Goal: Task Accomplishment & Management: Complete application form

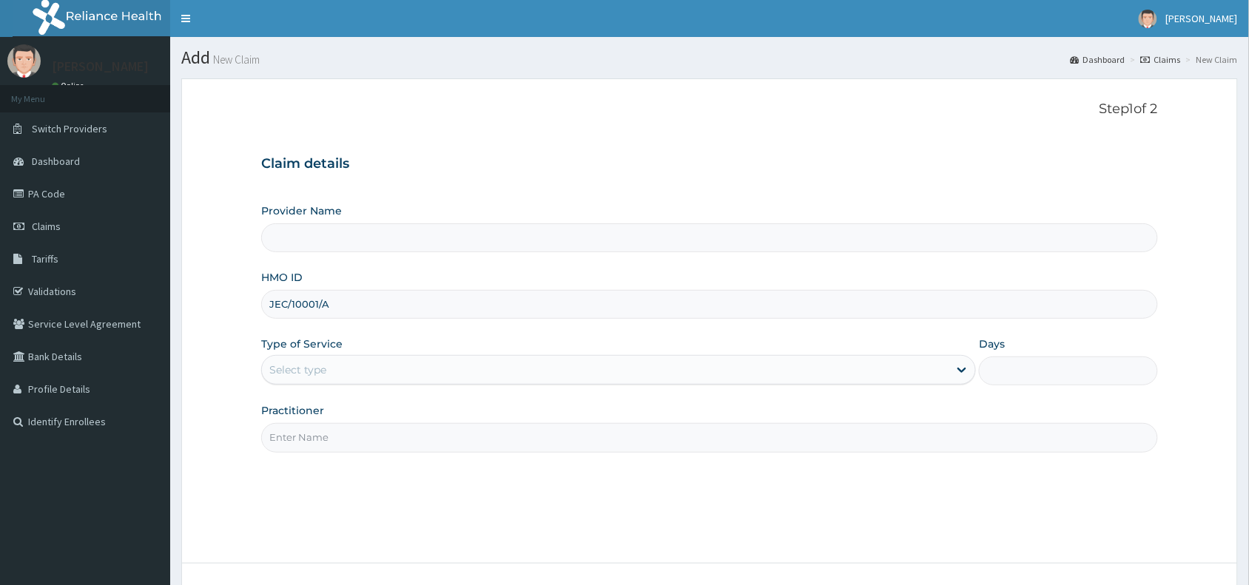
type input "JEC/10001/A"
click at [294, 368] on div "Select type" at bounding box center [297, 370] width 57 height 15
click at [307, 442] on input "Practitioner" at bounding box center [709, 437] width 897 height 29
click at [311, 370] on div "Select type" at bounding box center [297, 370] width 57 height 15
click at [298, 440] on input "Practitioner" at bounding box center [709, 437] width 897 height 29
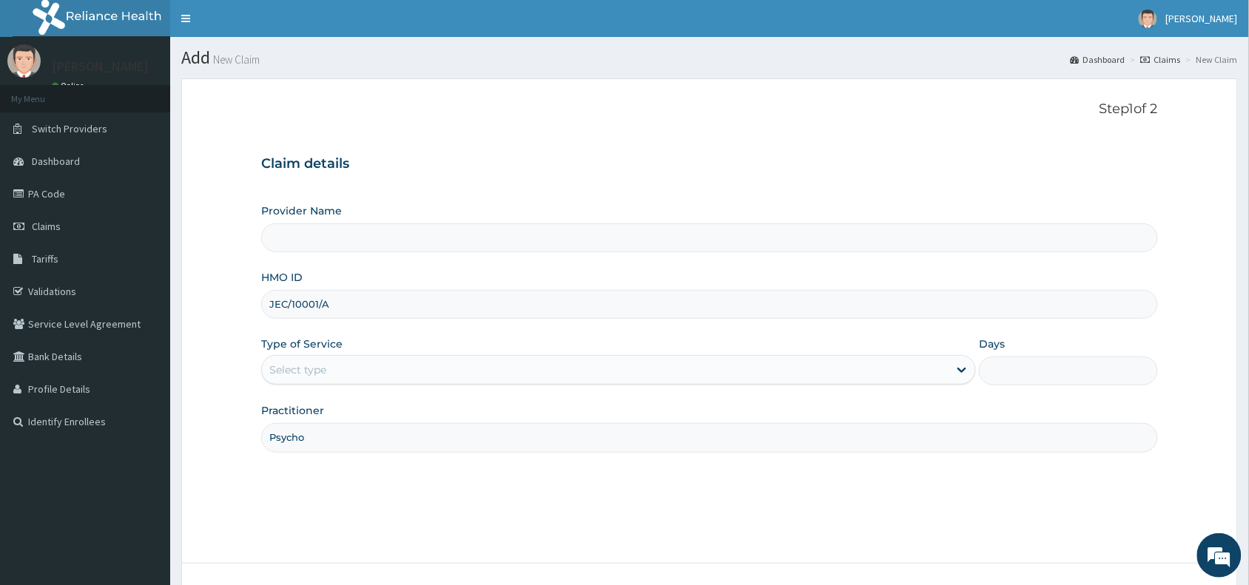
type input "Psycho"
click at [294, 370] on div "Select type" at bounding box center [297, 370] width 57 height 15
click at [320, 440] on input "Psycho" at bounding box center [709, 437] width 897 height 29
click at [312, 371] on div "Select type" at bounding box center [297, 370] width 57 height 15
click at [1210, 19] on span "[PERSON_NAME]" at bounding box center [1202, 18] width 72 height 13
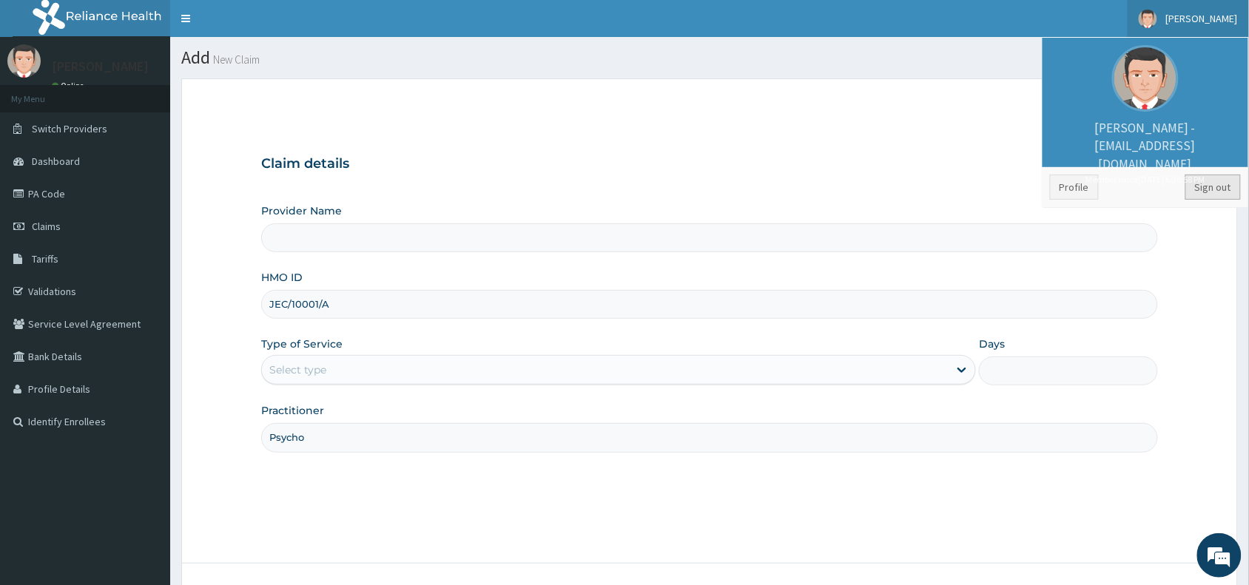
click at [1208, 185] on link "Sign out" at bounding box center [1212, 187] width 55 height 25
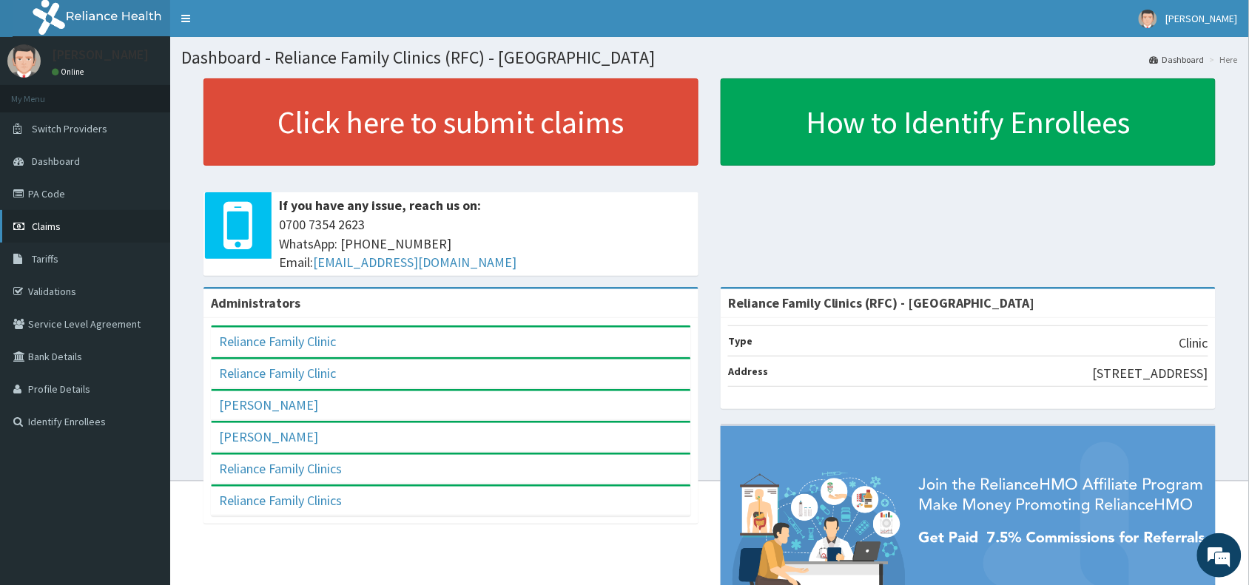
click at [43, 223] on span "Claims" at bounding box center [46, 226] width 29 height 13
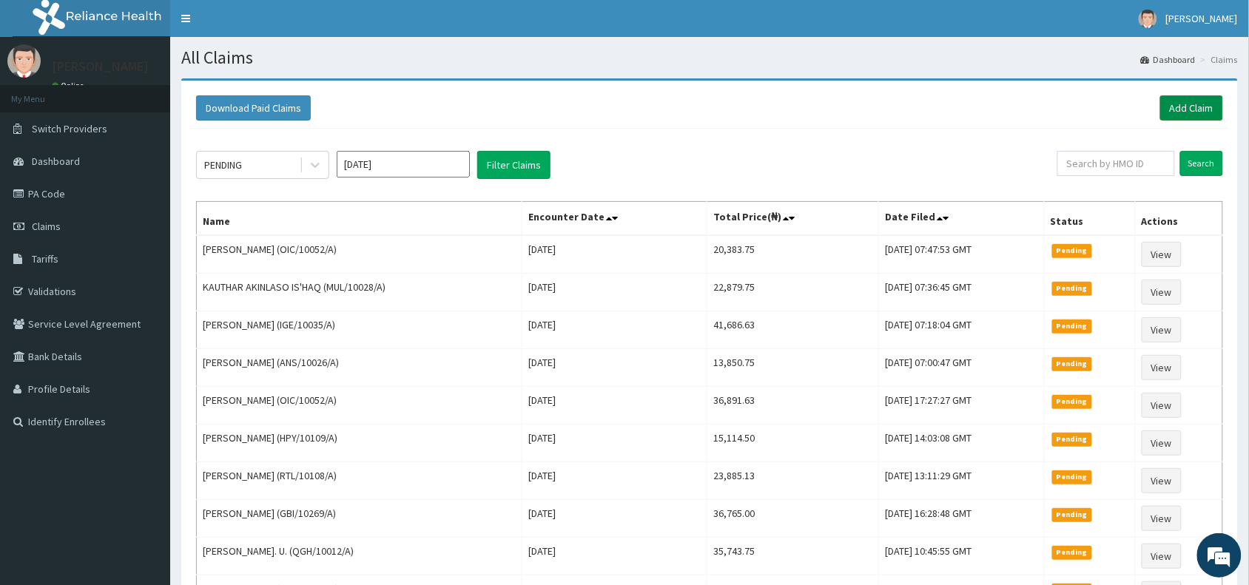
click at [1189, 104] on link "Add Claim" at bounding box center [1191, 107] width 63 height 25
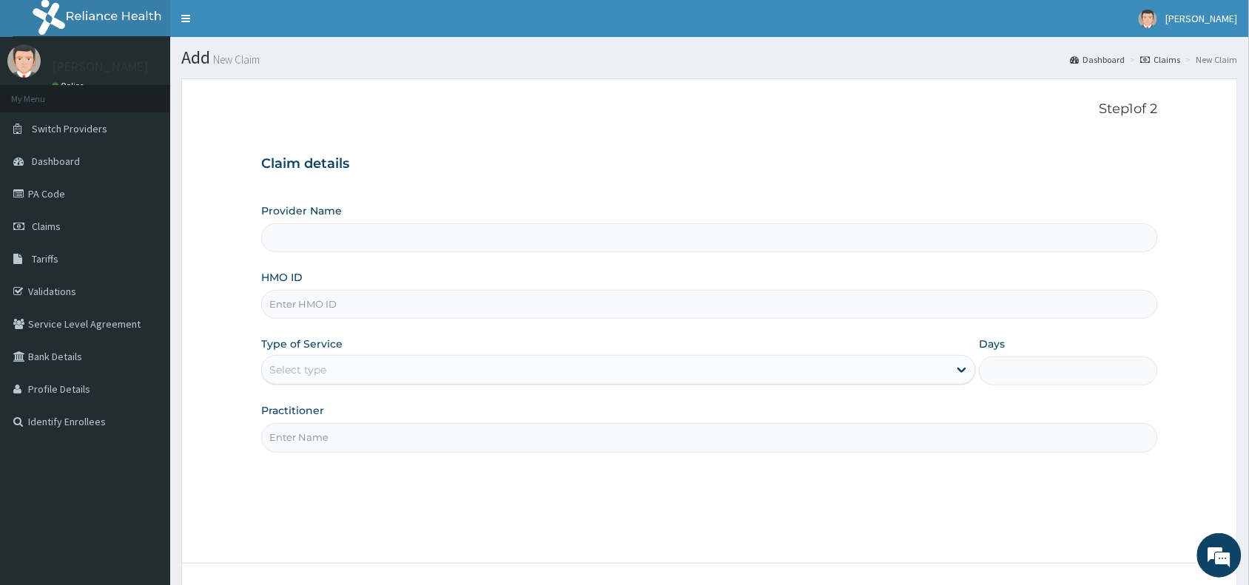
click at [322, 306] on input "HMO ID" at bounding box center [709, 304] width 897 height 29
type input "Reliance Family Clinics (RFC) - [GEOGRAPHIC_DATA]"
paste input "JEC/10001/A"
type input "JEC/10001/A"
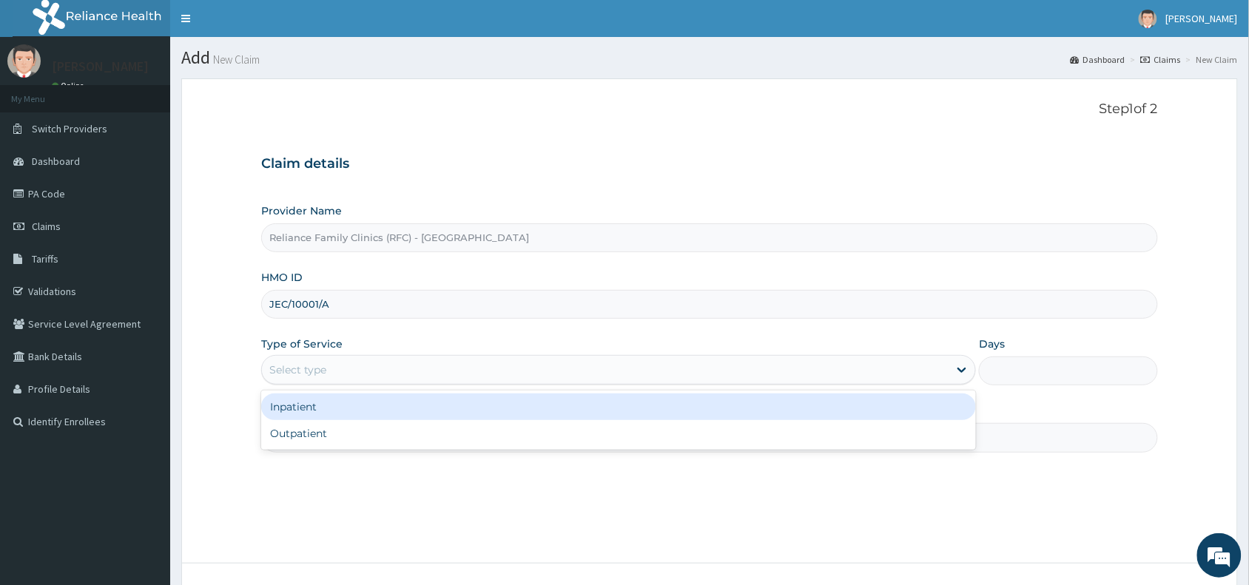
click at [292, 370] on div "Select type" at bounding box center [297, 370] width 57 height 15
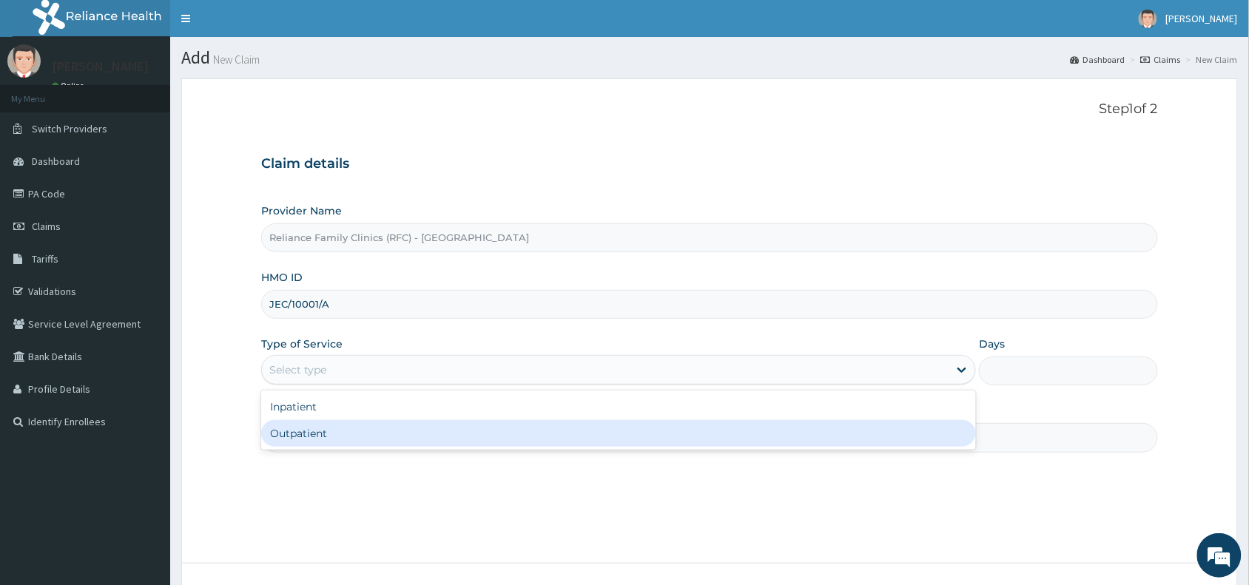
click at [300, 434] on div "Outpatient" at bounding box center [618, 433] width 715 height 27
type input "1"
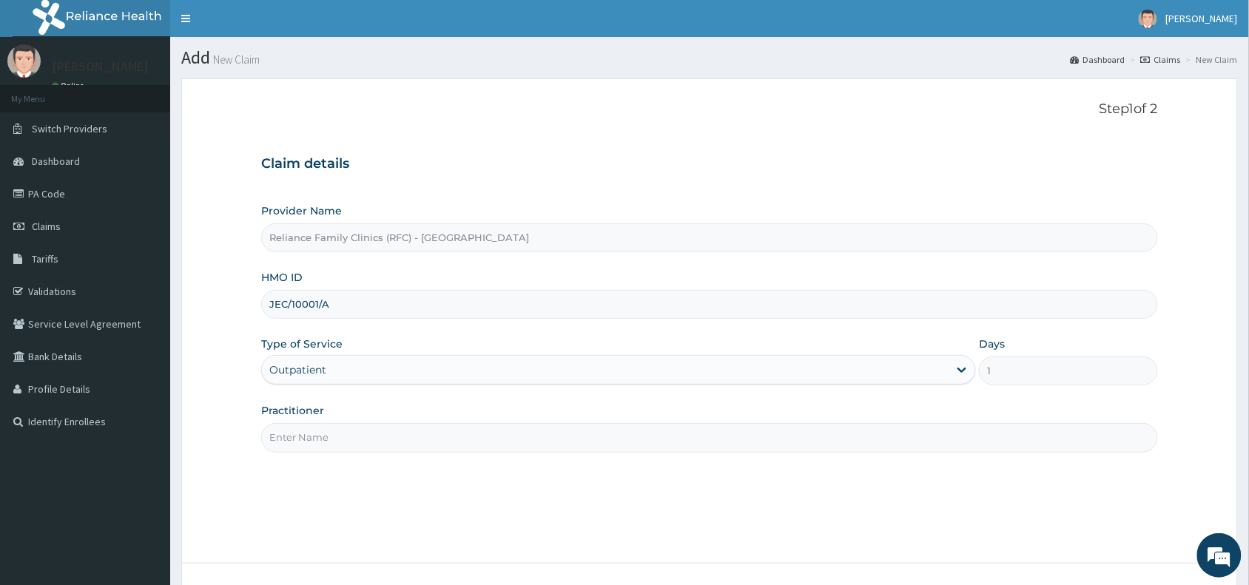
click at [300, 434] on input "Practitioner" at bounding box center [709, 437] width 897 height 29
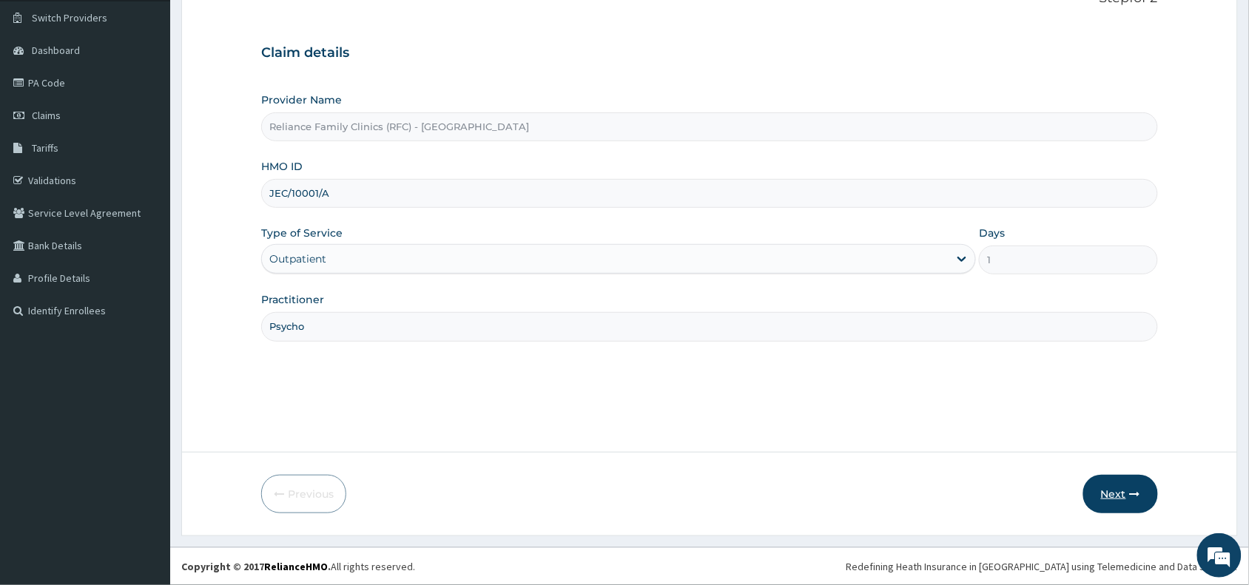
type input "Psycho"
click at [1130, 487] on button "Next" at bounding box center [1120, 494] width 75 height 38
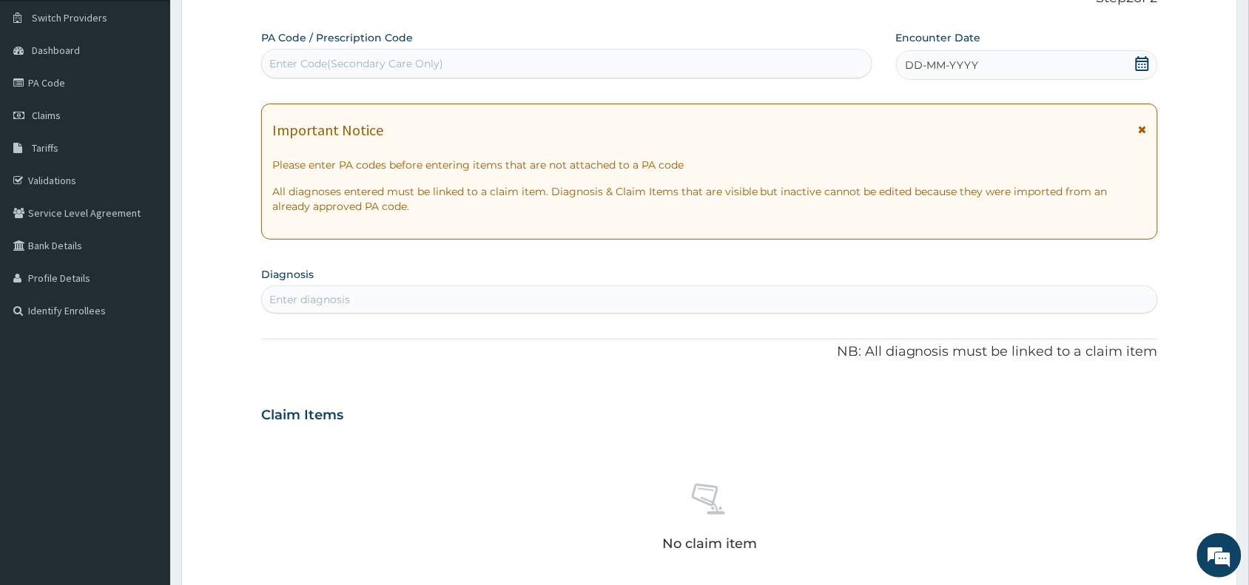
click at [393, 64] on div "Enter Code(Secondary Care Only)" at bounding box center [356, 63] width 174 height 15
paste input "PA/31F304"
type input "PA/31F304"
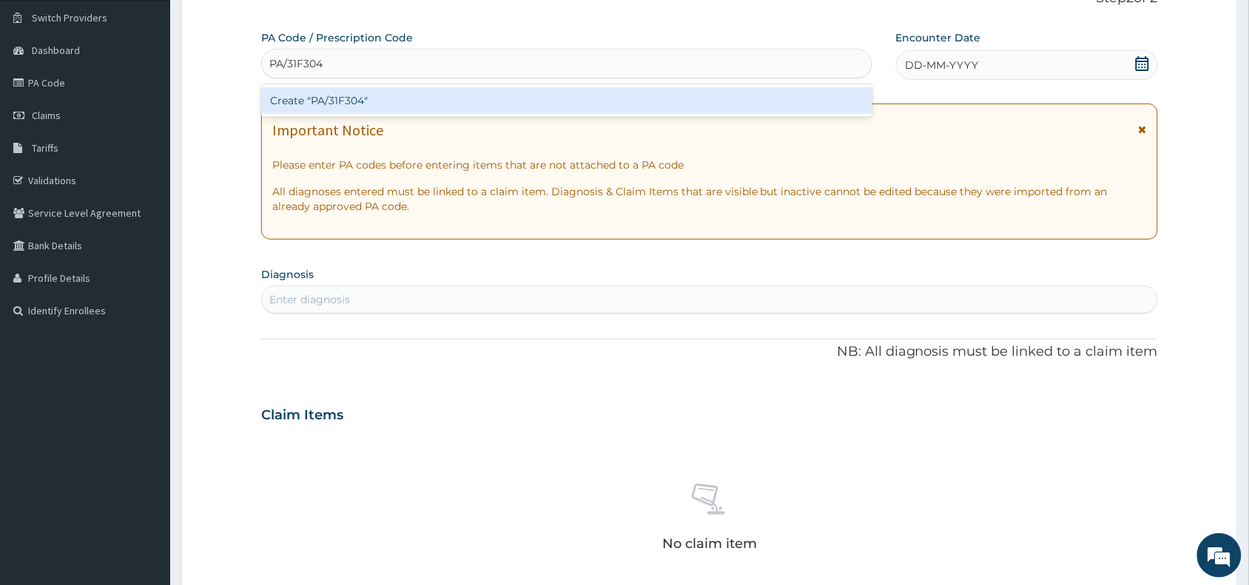
click at [368, 101] on div "Create "PA/31F304"" at bounding box center [566, 100] width 611 height 27
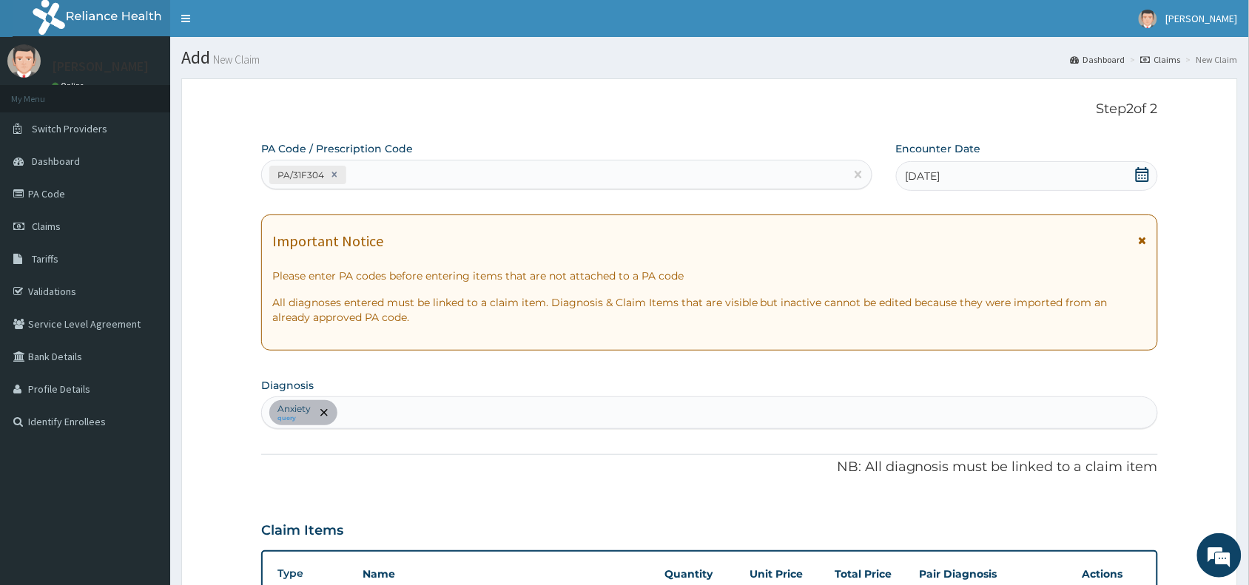
scroll to position [411, 0]
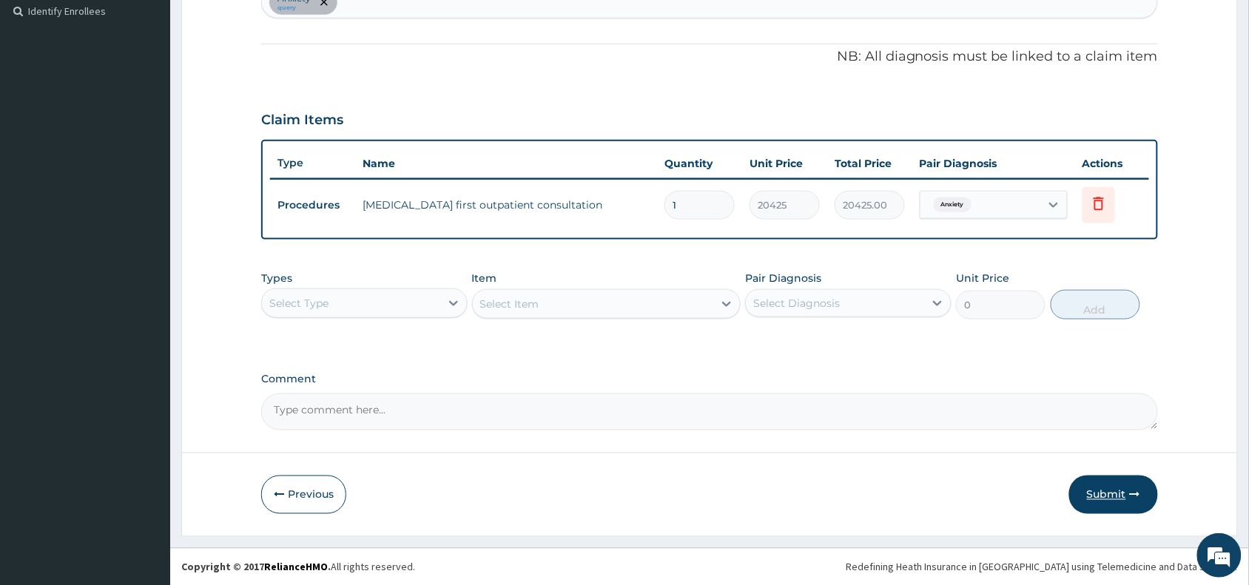
click at [1108, 488] on button "Submit" at bounding box center [1113, 495] width 89 height 38
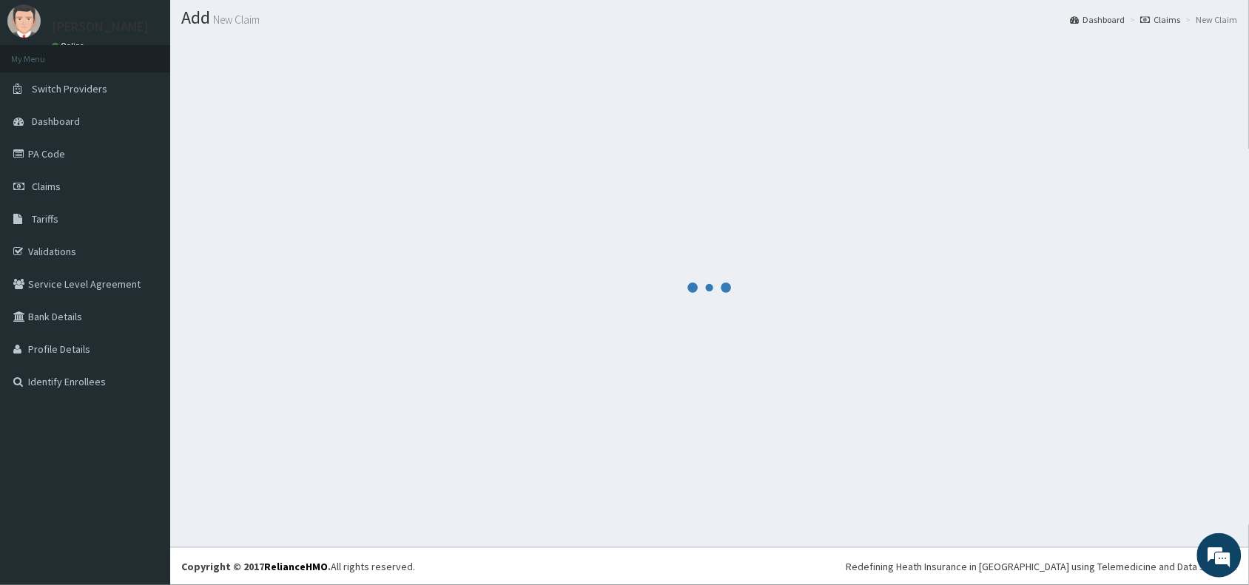
scroll to position [39, 0]
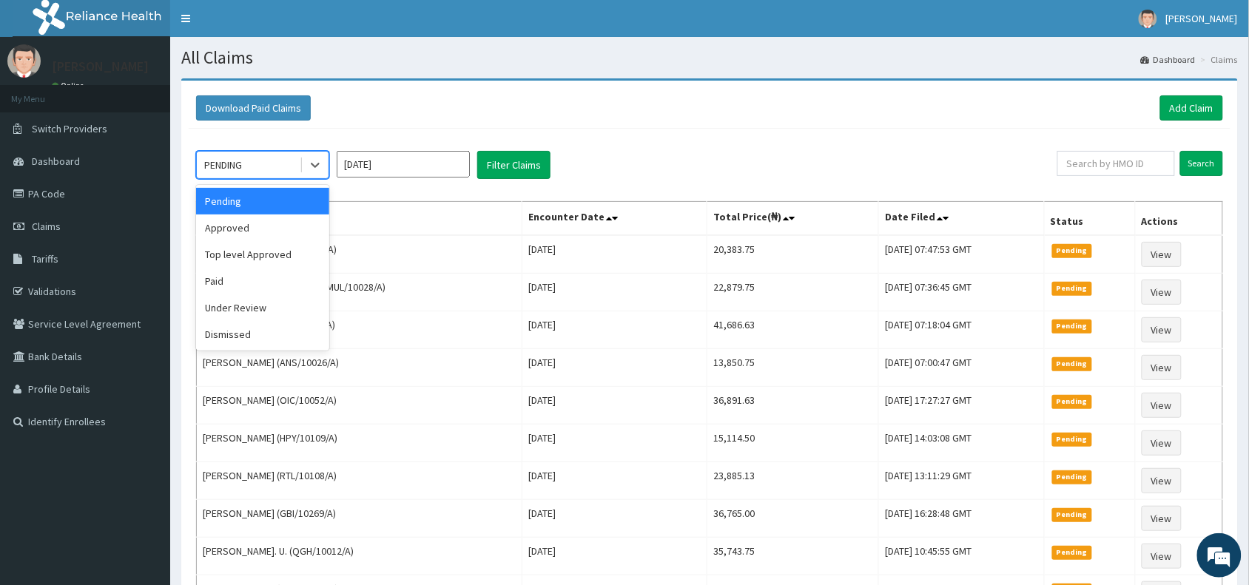
click at [220, 164] on div "PENDING" at bounding box center [223, 165] width 38 height 15
click at [232, 232] on div "Approved" at bounding box center [262, 228] width 133 height 27
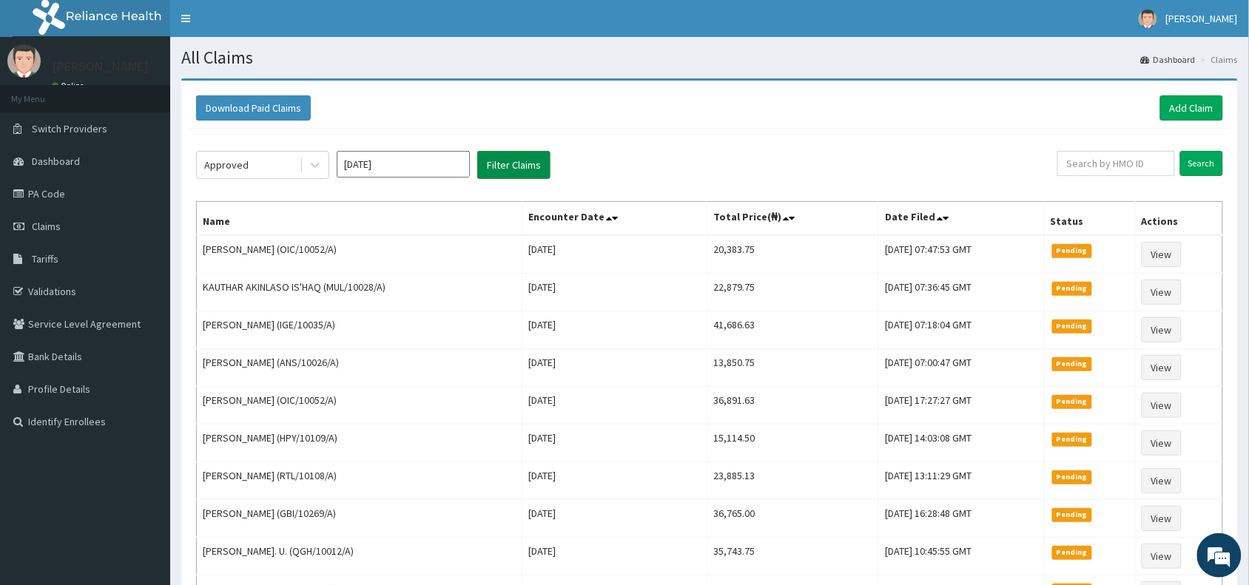
click at [505, 164] on button "Filter Claims" at bounding box center [513, 165] width 73 height 28
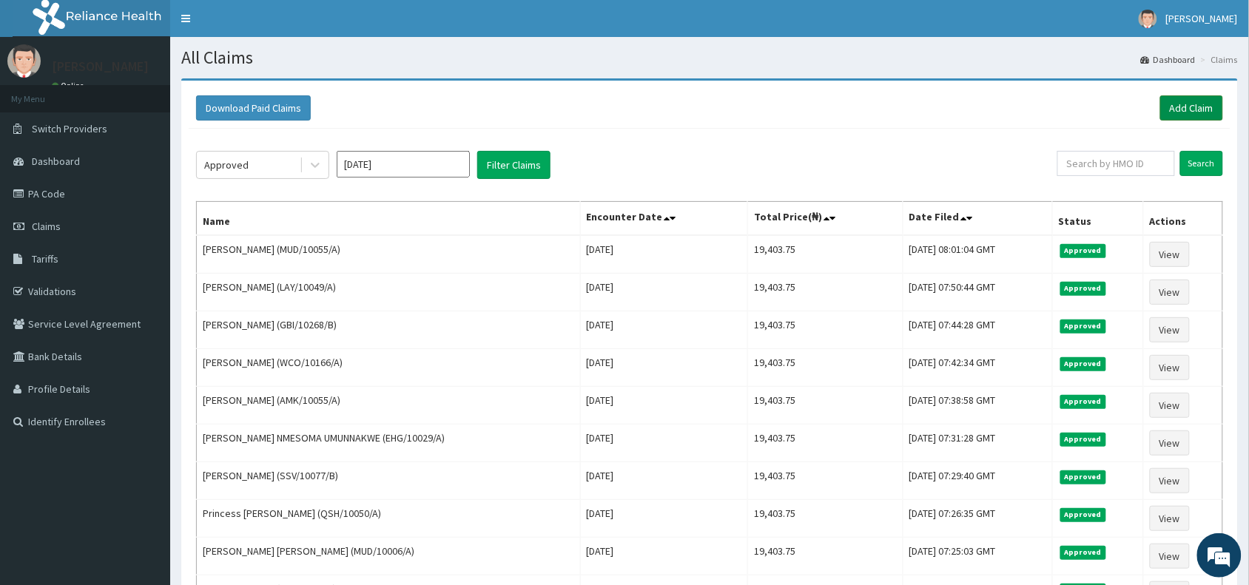
click at [1208, 108] on link "Add Claim" at bounding box center [1191, 107] width 63 height 25
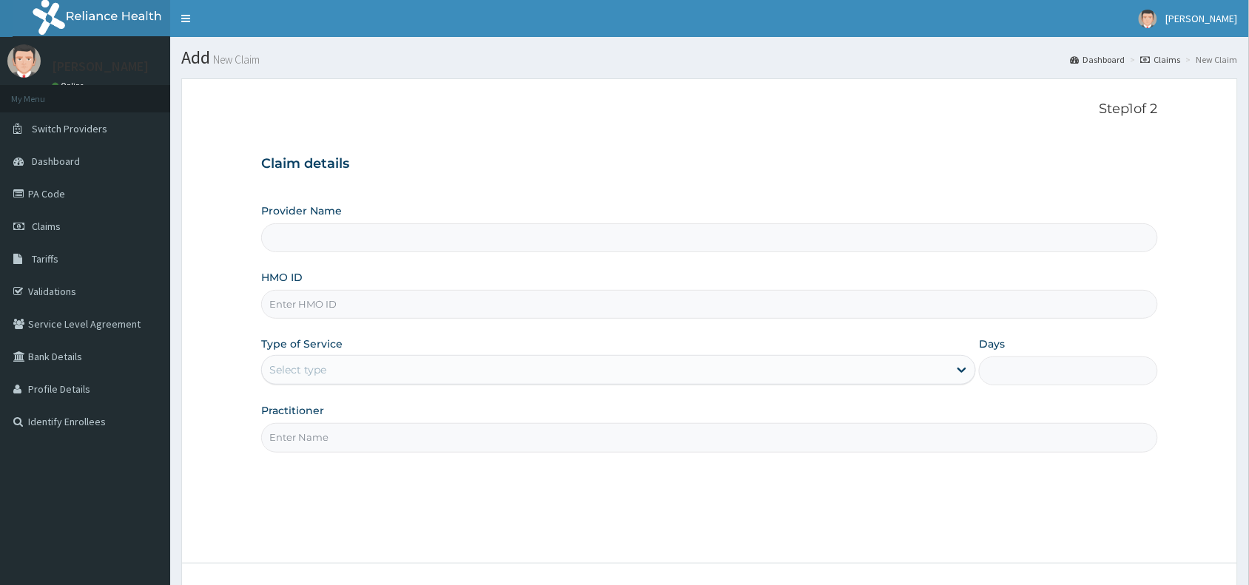
click at [275, 303] on input "HMO ID" at bounding box center [709, 304] width 897 height 29
paste input "JEC/10001/A"
type input "JEC/10001/A"
type input "Reliance Family Clinics (RFC) - Abuja"
type input "JEC/10001/A"
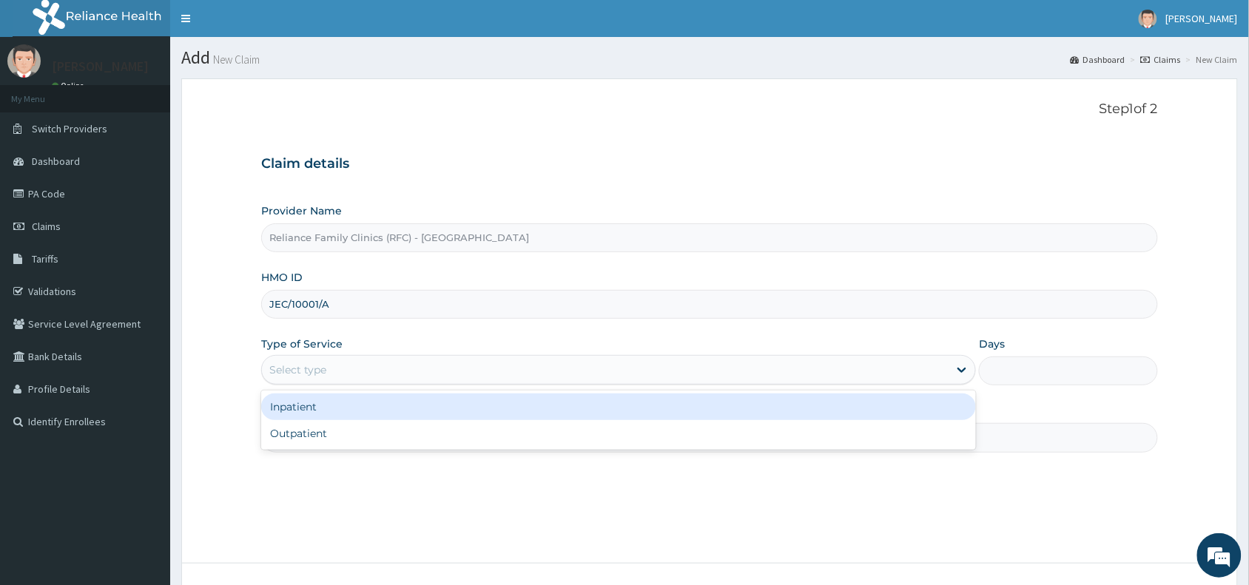
drag, startPoint x: 322, startPoint y: 374, endPoint x: 326, endPoint y: 401, distance: 26.9
click at [323, 374] on div "Select type" at bounding box center [297, 370] width 57 height 15
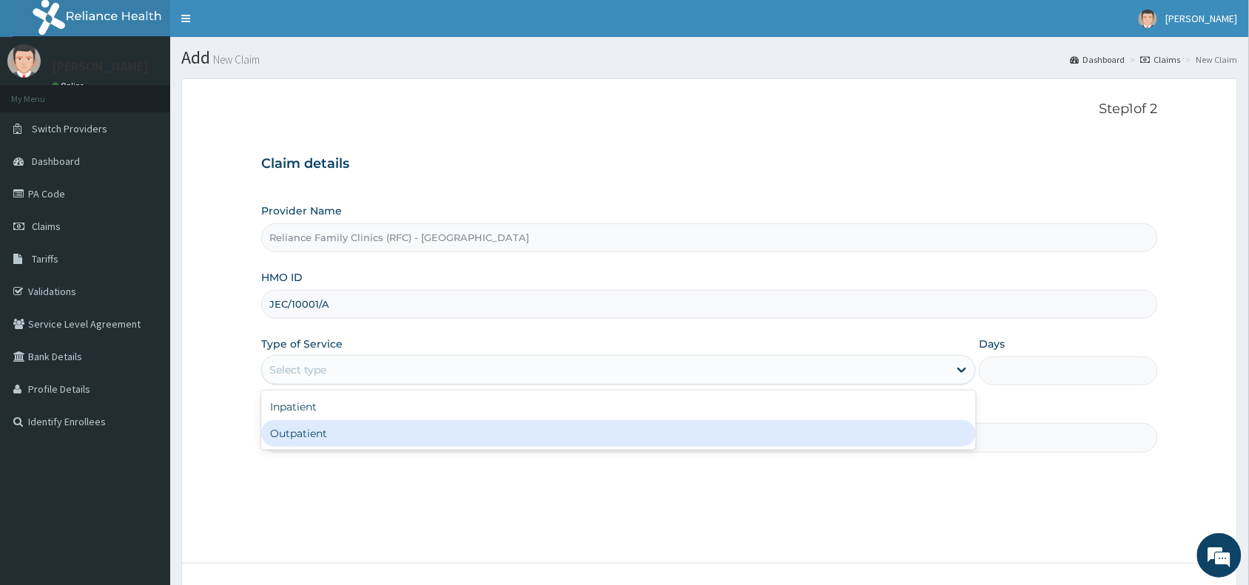
click at [320, 431] on div "Outpatient" at bounding box center [618, 433] width 715 height 27
type input "1"
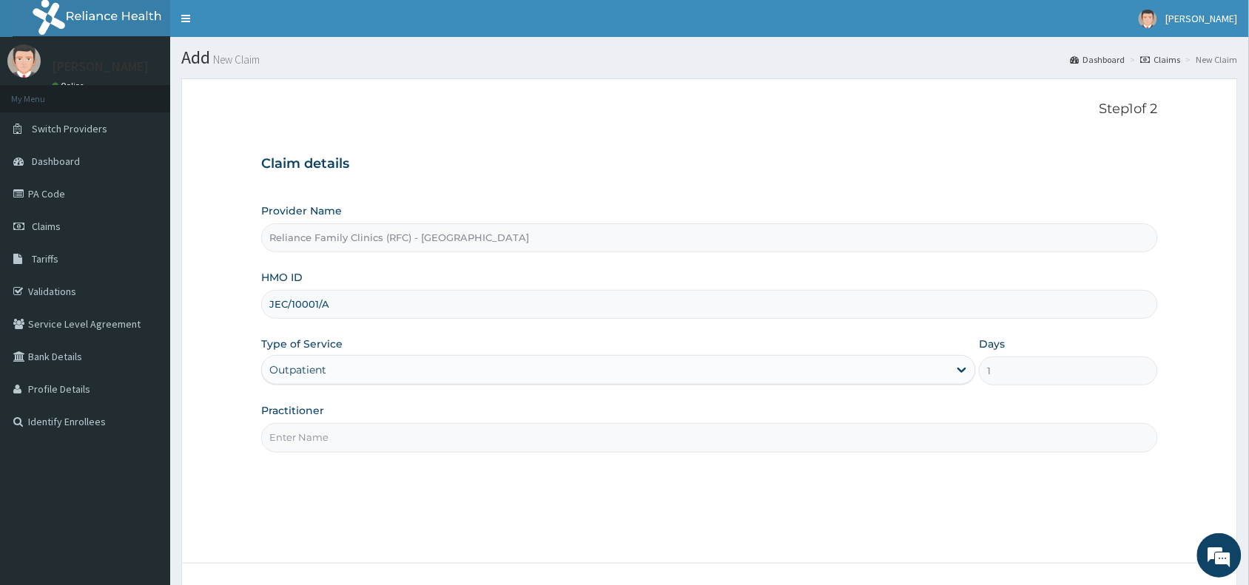
click at [314, 433] on input "Practitioner" at bounding box center [709, 437] width 897 height 29
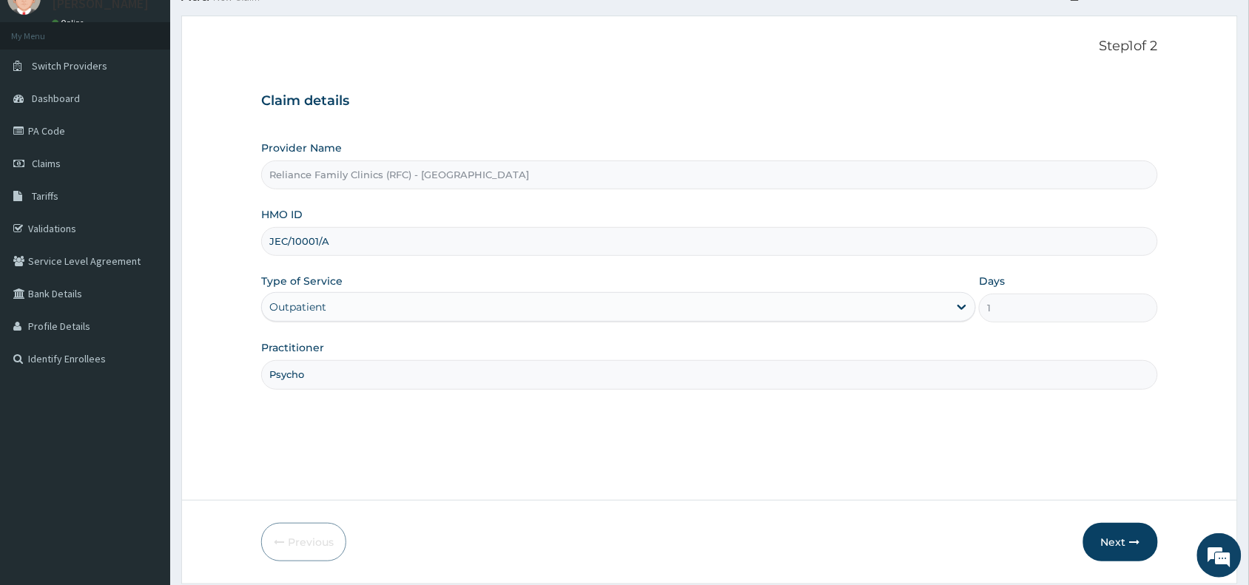
scroll to position [111, 0]
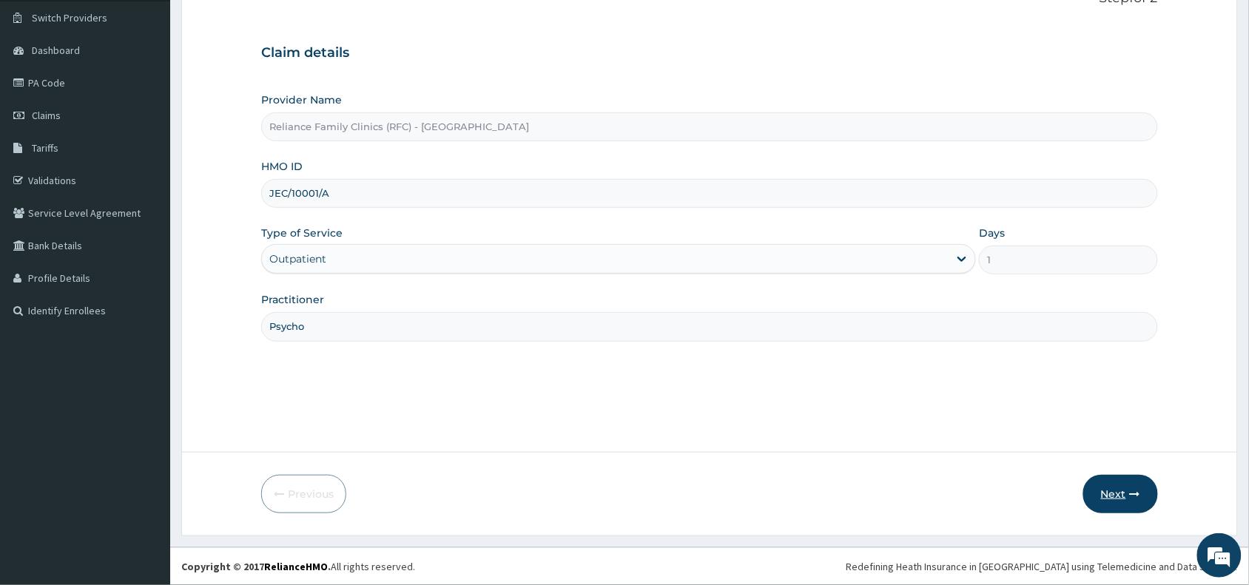
type input "Psycho"
click at [1126, 497] on button "Next" at bounding box center [1120, 494] width 75 height 38
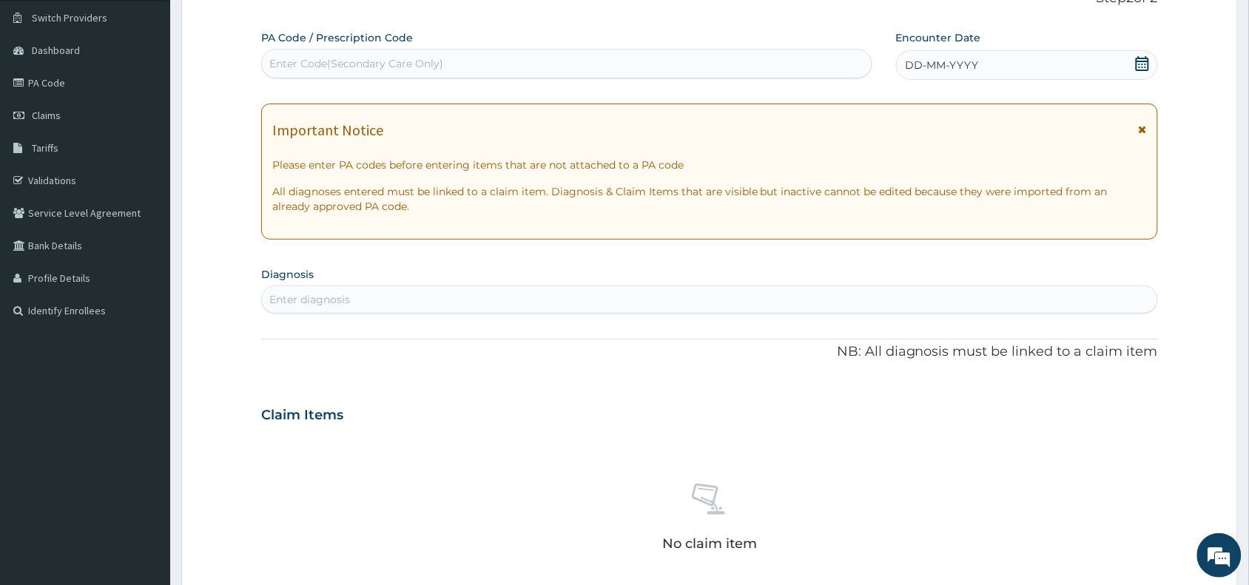
click at [366, 56] on div "Enter Code(Secondary Care Only)" at bounding box center [356, 63] width 174 height 15
paste input "PA/31F304"
type input "PA/31F304"
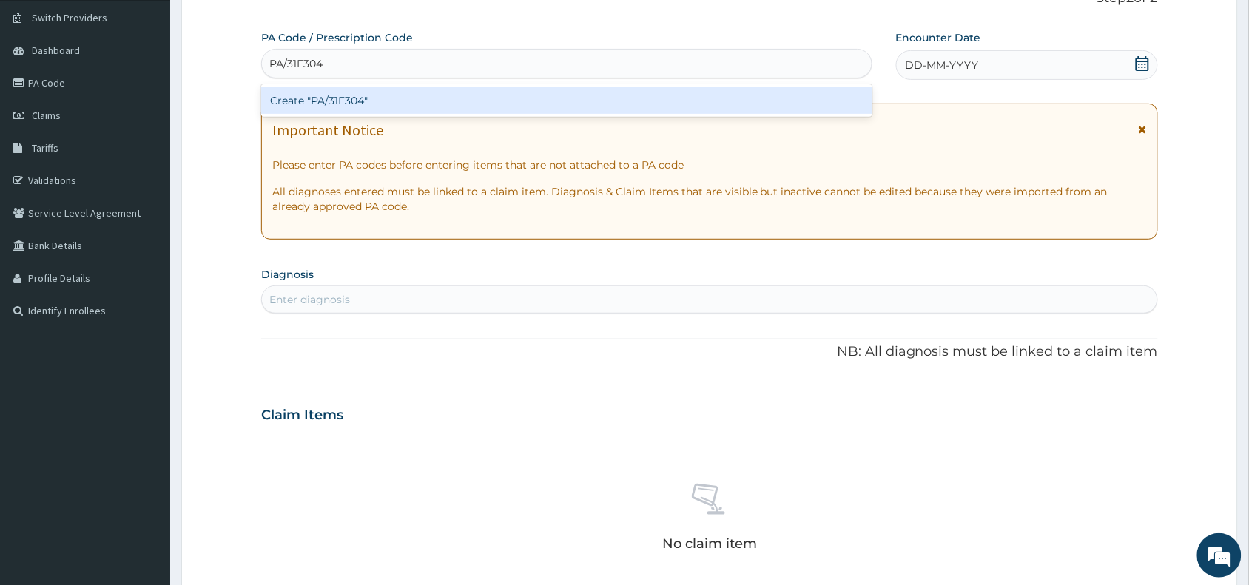
click at [404, 102] on div "Create "PA/31F304"" at bounding box center [566, 100] width 611 height 27
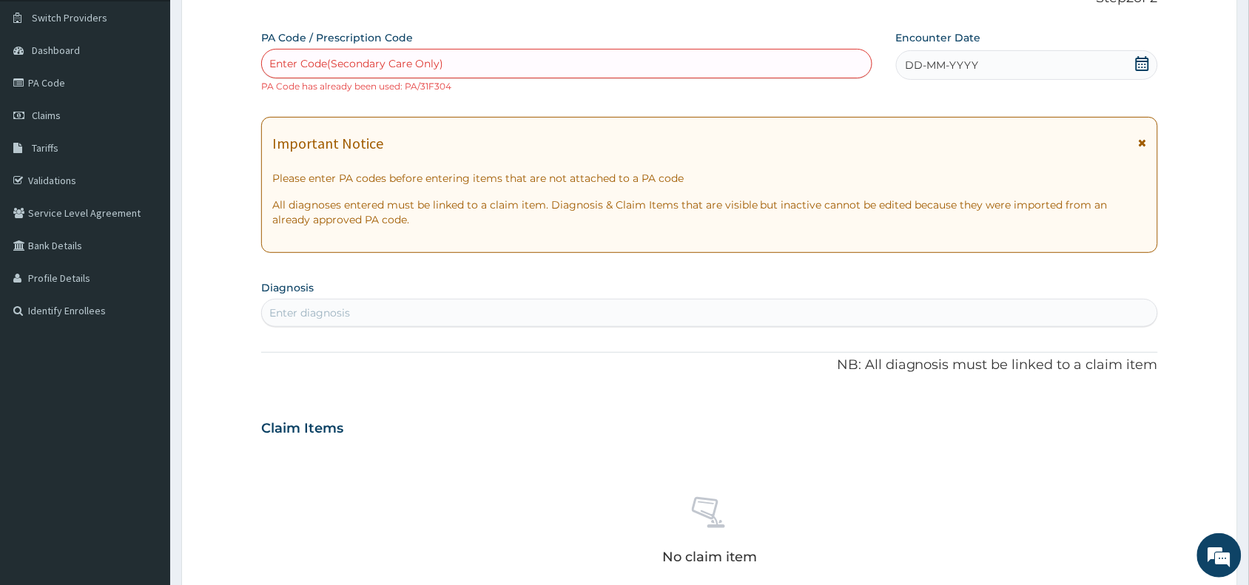
click at [363, 64] on div "Enter Code(Secondary Care Only)" at bounding box center [356, 63] width 174 height 15
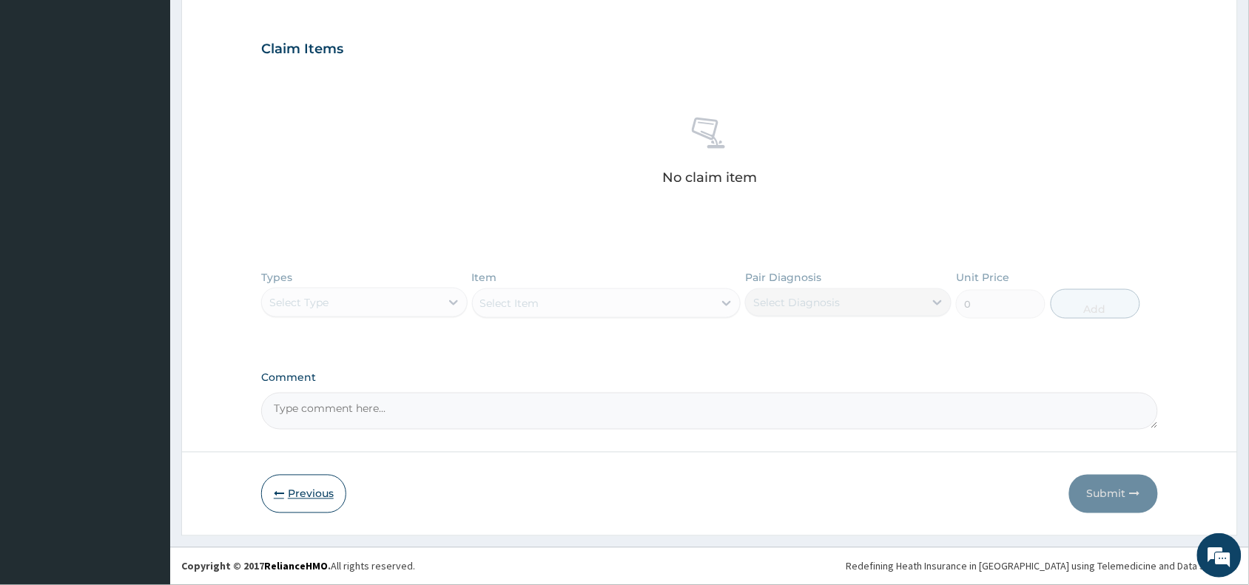
click at [289, 497] on button "Previous" at bounding box center [303, 494] width 85 height 38
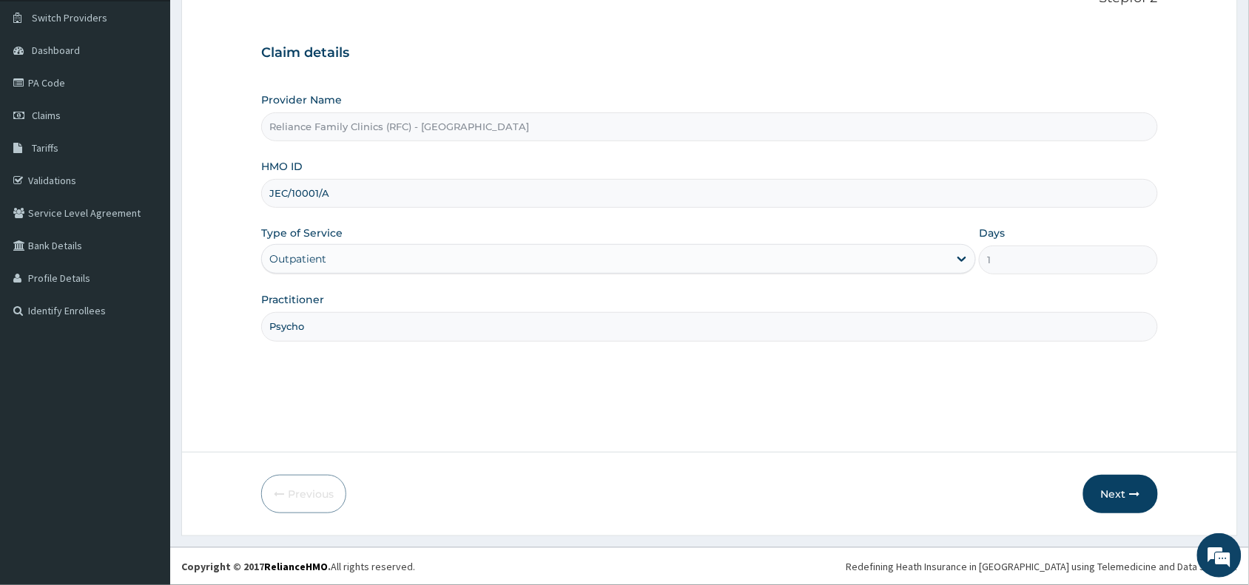
drag, startPoint x: 334, startPoint y: 196, endPoint x: 263, endPoint y: 189, distance: 71.3
click at [263, 189] on input "JEC/10001/A" at bounding box center [709, 193] width 897 height 29
paste input "SFA/15554/A"
type input "SFA/15554/A"
click at [1111, 487] on button "Next" at bounding box center [1120, 494] width 75 height 38
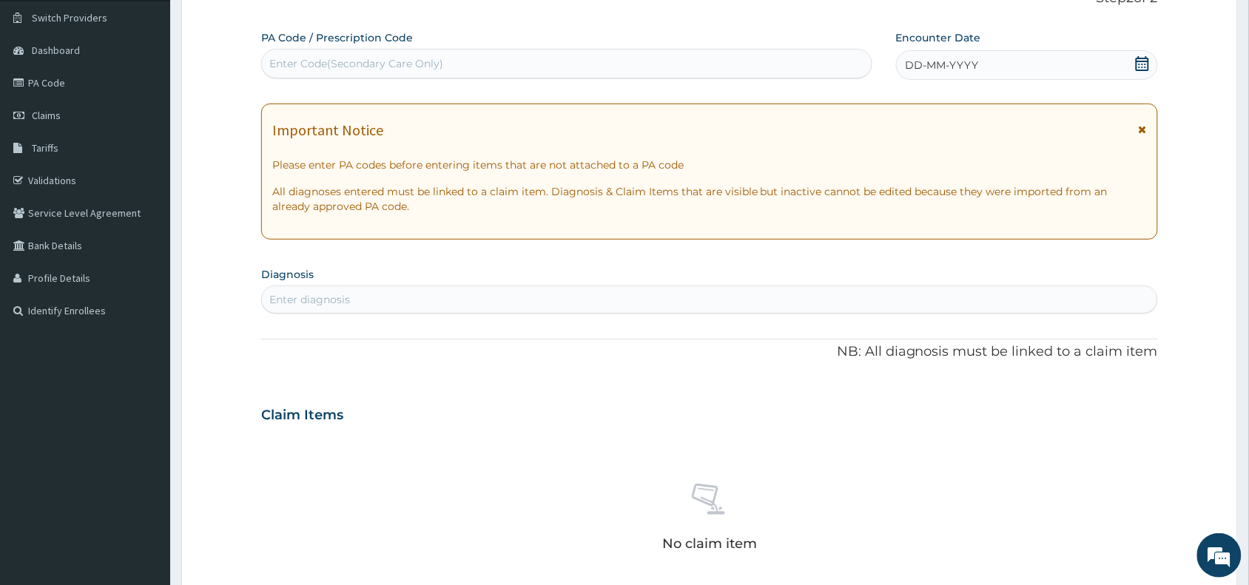
click at [331, 64] on div "Enter Code(Secondary Care Only)" at bounding box center [356, 63] width 174 height 15
paste input "PA/568868"
type input "PA/568868"
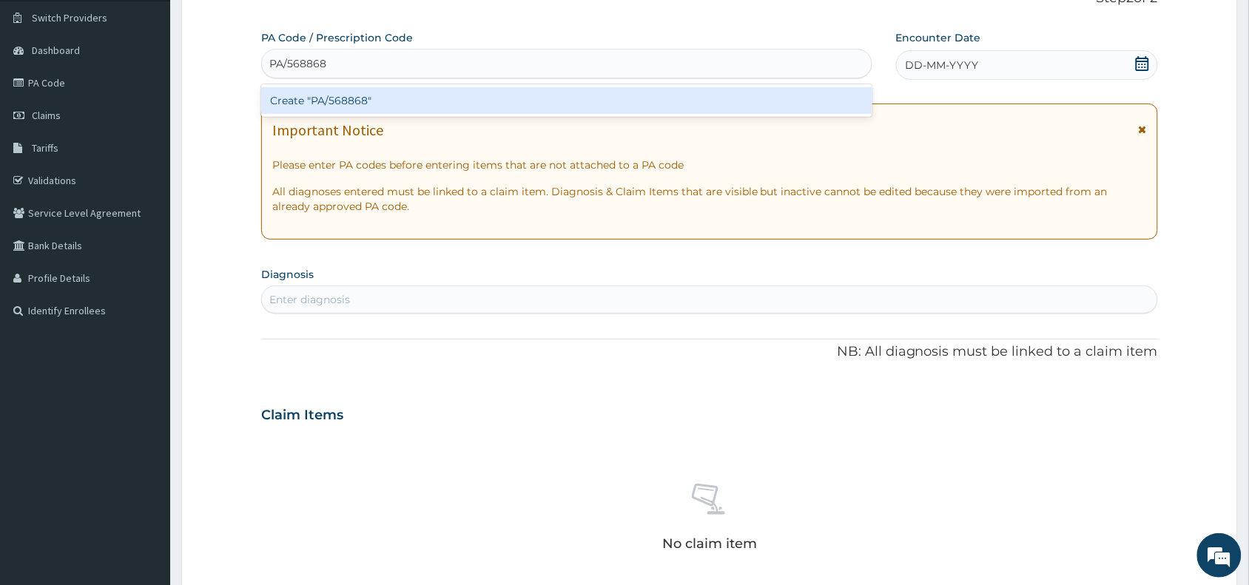
click at [383, 97] on div "Create "PA/568868"" at bounding box center [566, 100] width 611 height 27
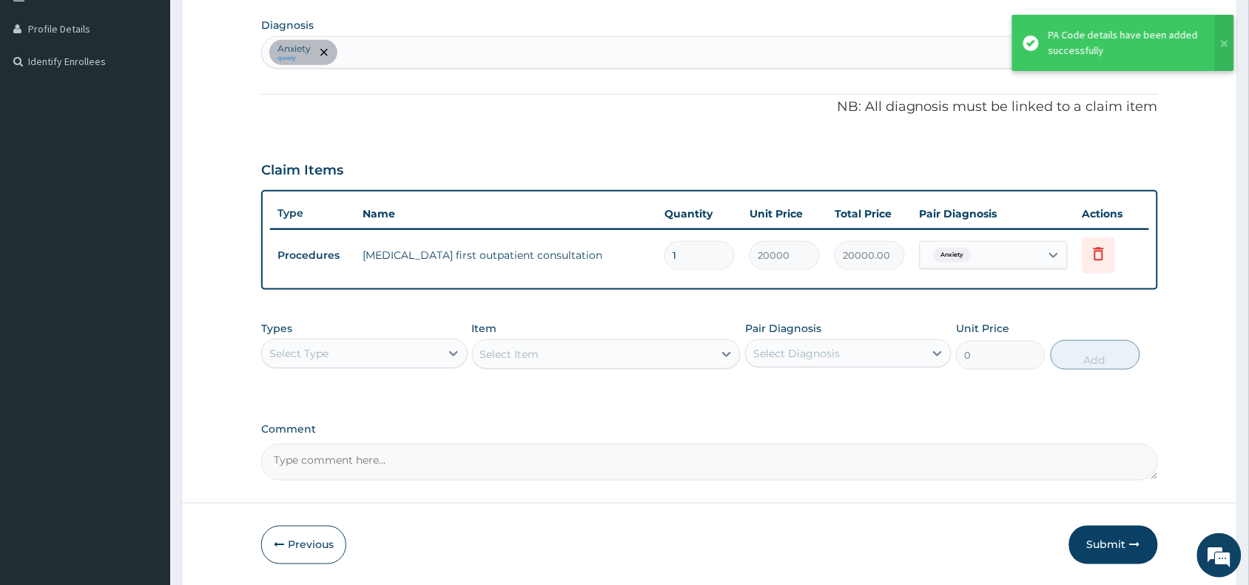
scroll to position [411, 0]
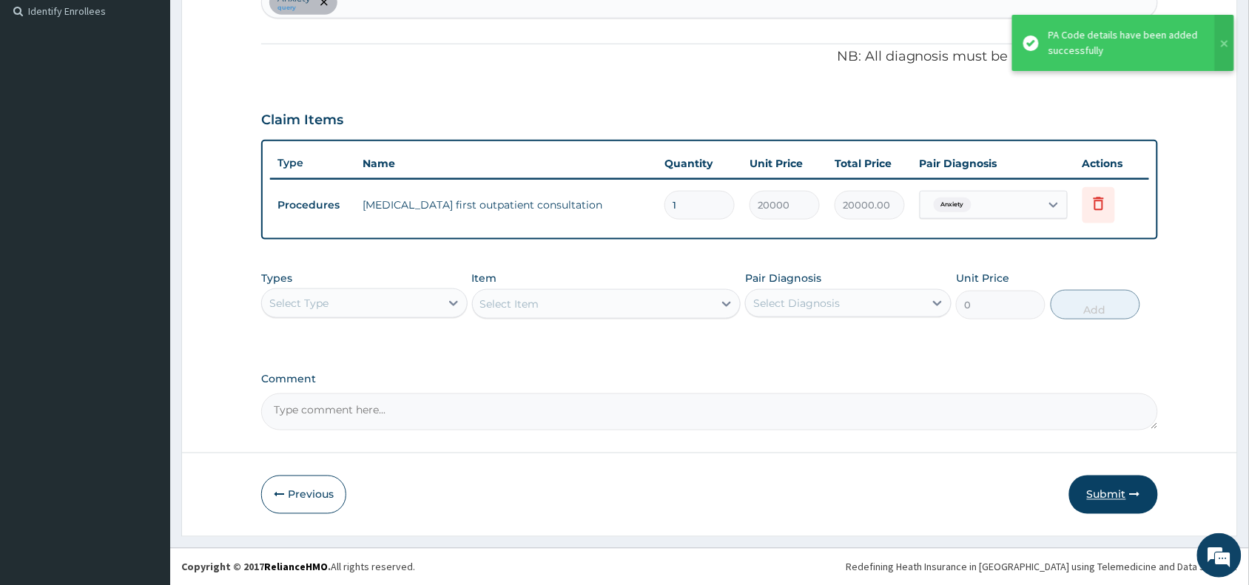
click at [1111, 489] on button "Submit" at bounding box center [1113, 495] width 89 height 38
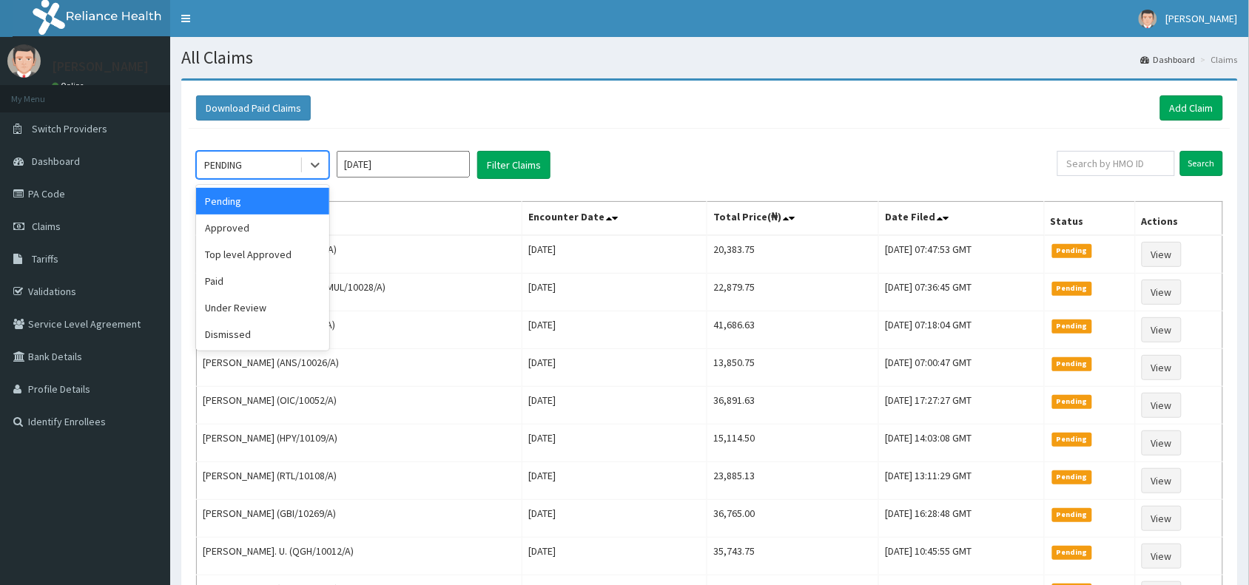
drag, startPoint x: 255, startPoint y: 161, endPoint x: 272, endPoint y: 190, distance: 33.8
click at [261, 161] on div "PENDING" at bounding box center [248, 165] width 103 height 24
drag, startPoint x: 263, startPoint y: 230, endPoint x: 297, endPoint y: 223, distance: 34.7
click at [265, 226] on div "Approved" at bounding box center [262, 228] width 133 height 27
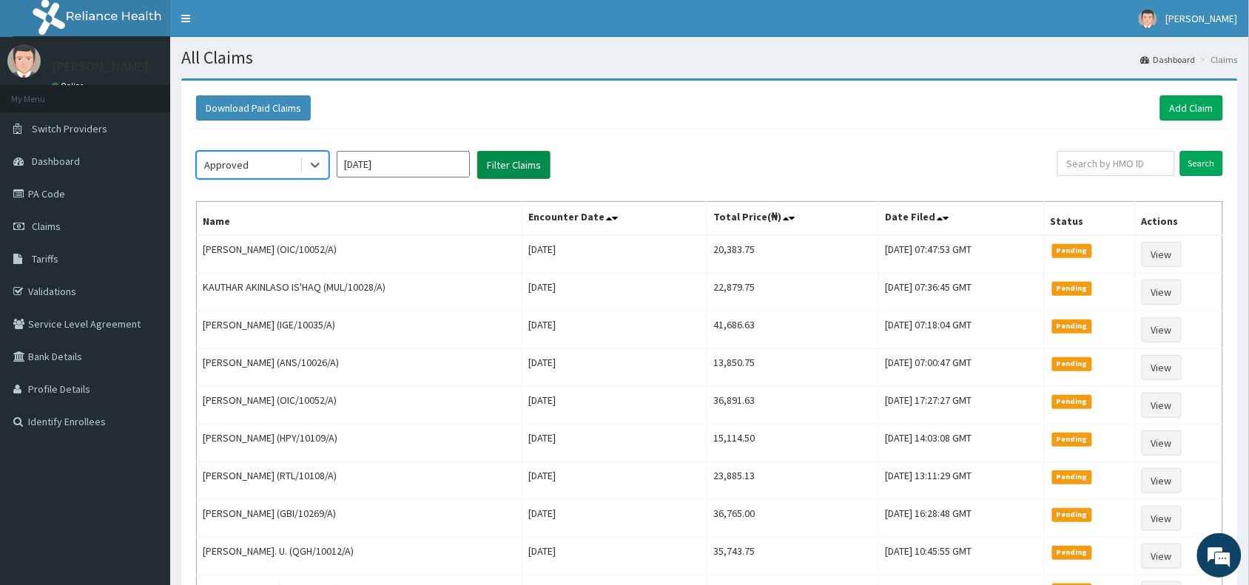
click at [513, 164] on button "Filter Claims" at bounding box center [513, 165] width 73 height 28
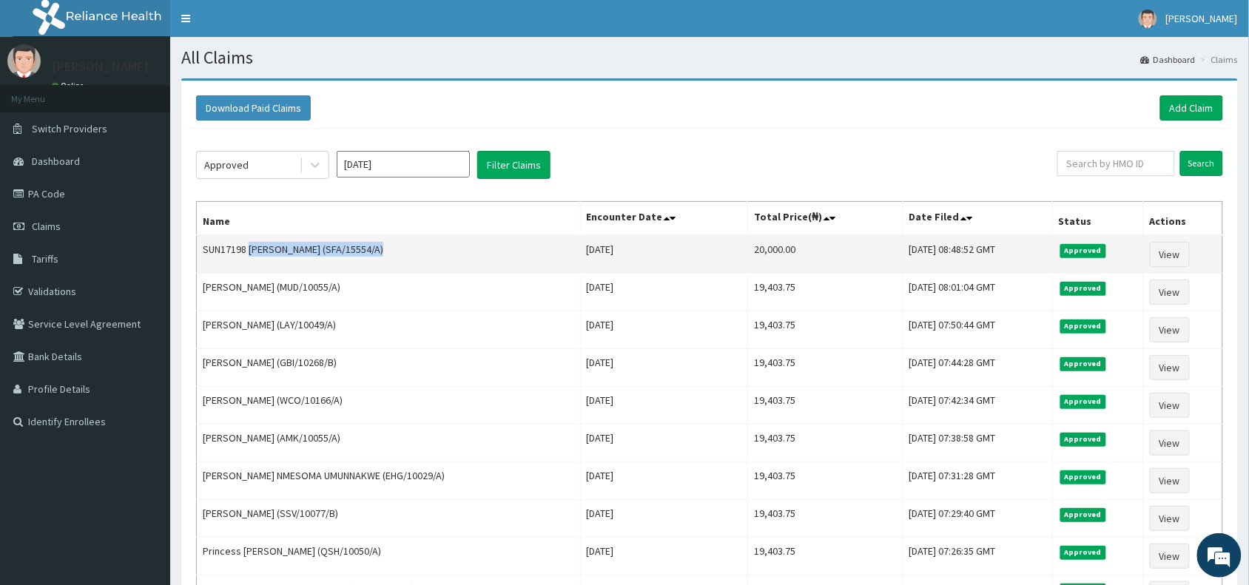
drag, startPoint x: 408, startPoint y: 249, endPoint x: 250, endPoint y: 246, distance: 157.6
click at [250, 246] on td "SUN17198 [PERSON_NAME] (SFA/15554/A)" at bounding box center [389, 254] width 384 height 38
copy td "[PERSON_NAME]"
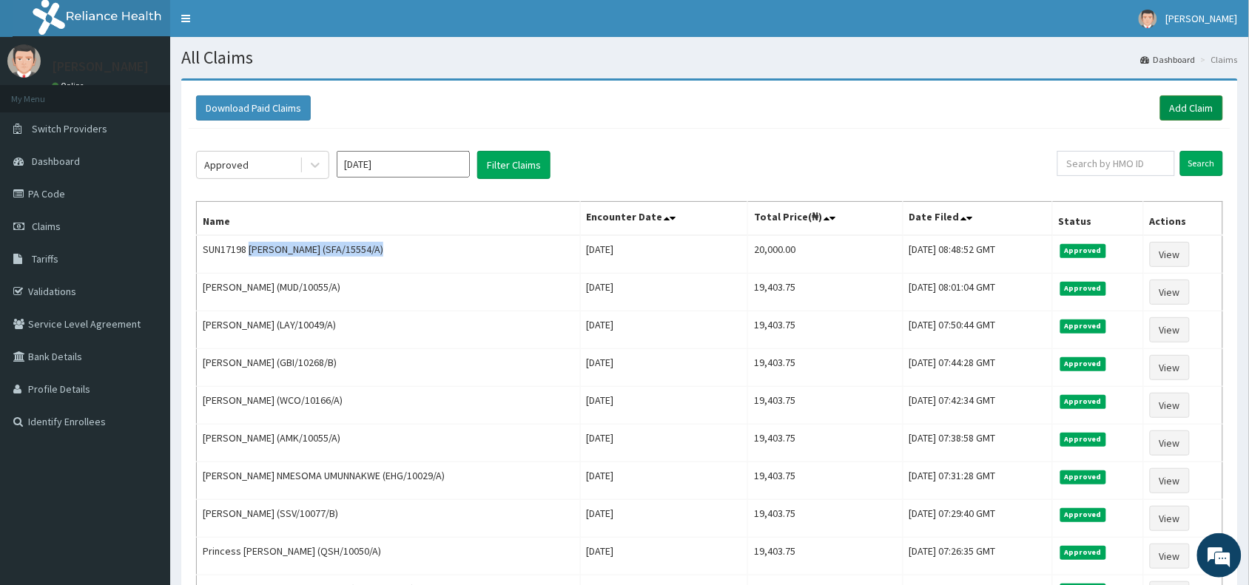
click at [1201, 104] on link "Add Claim" at bounding box center [1191, 107] width 63 height 25
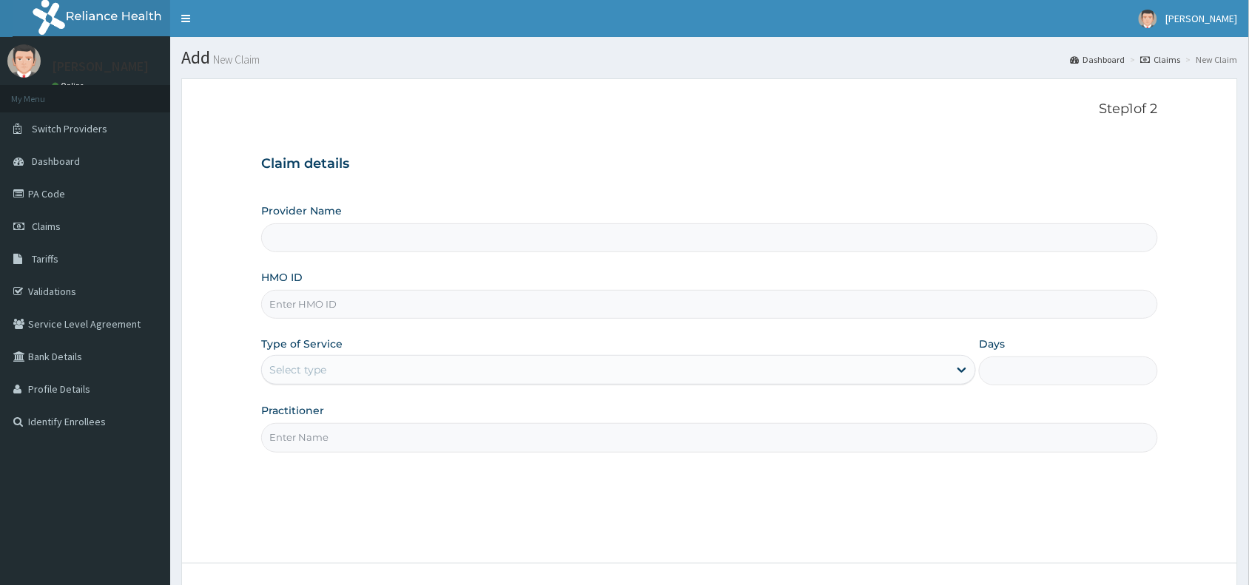
click at [297, 301] on input "HMO ID" at bounding box center [709, 304] width 897 height 29
paste input "GBI/10264/A"
type input "GBI/10264/A"
type input "Reliance Family Clinics (RFC) - Abuja"
type input "GBI/10264/A"
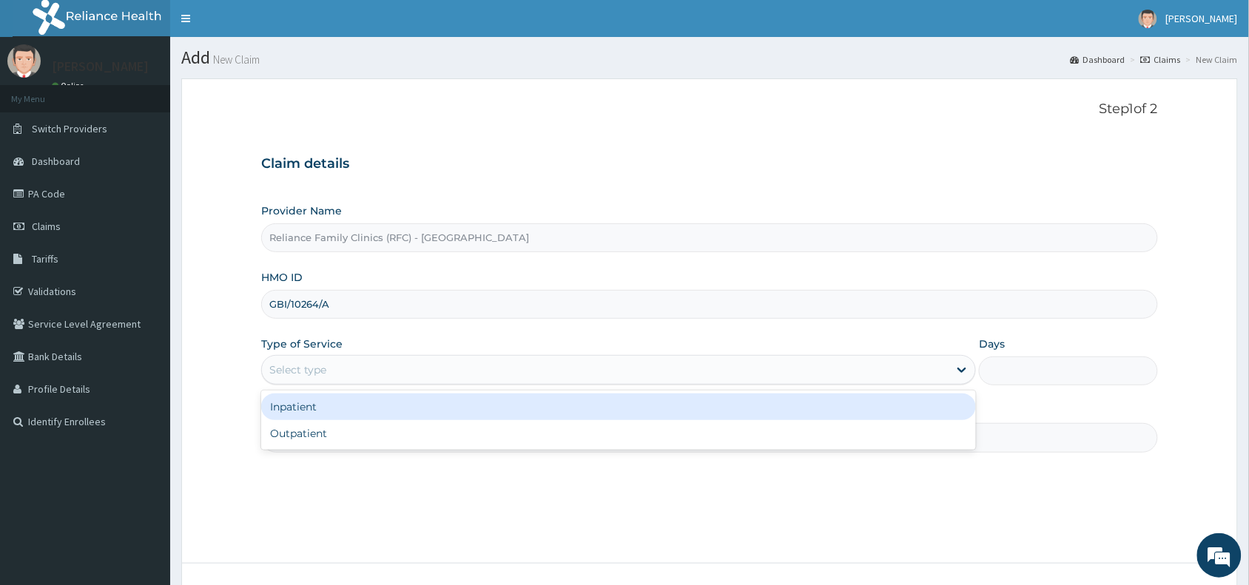
click at [297, 371] on div "Select type" at bounding box center [297, 370] width 57 height 15
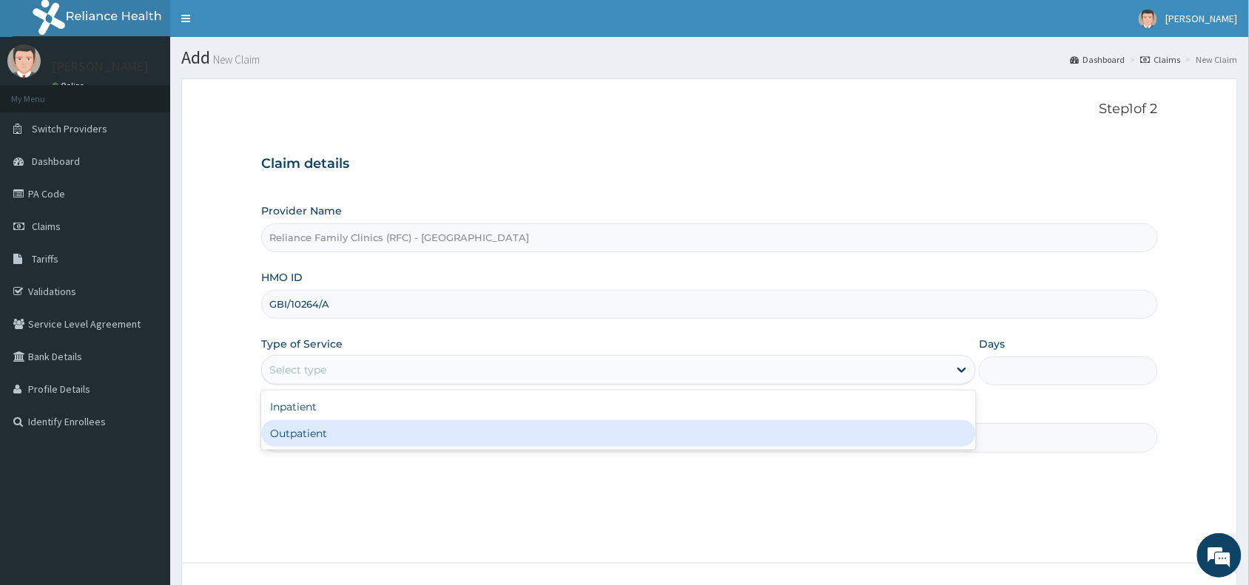
click at [300, 441] on div "Outpatient" at bounding box center [618, 433] width 715 height 27
type input "1"
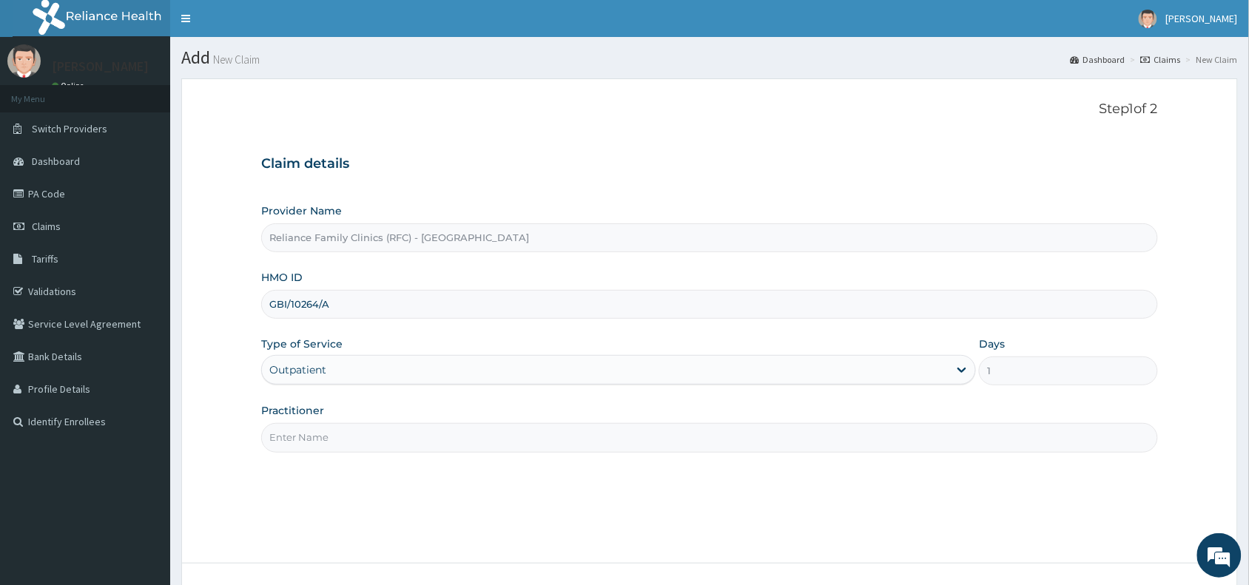
click at [300, 441] on input "Practitioner" at bounding box center [709, 437] width 897 height 29
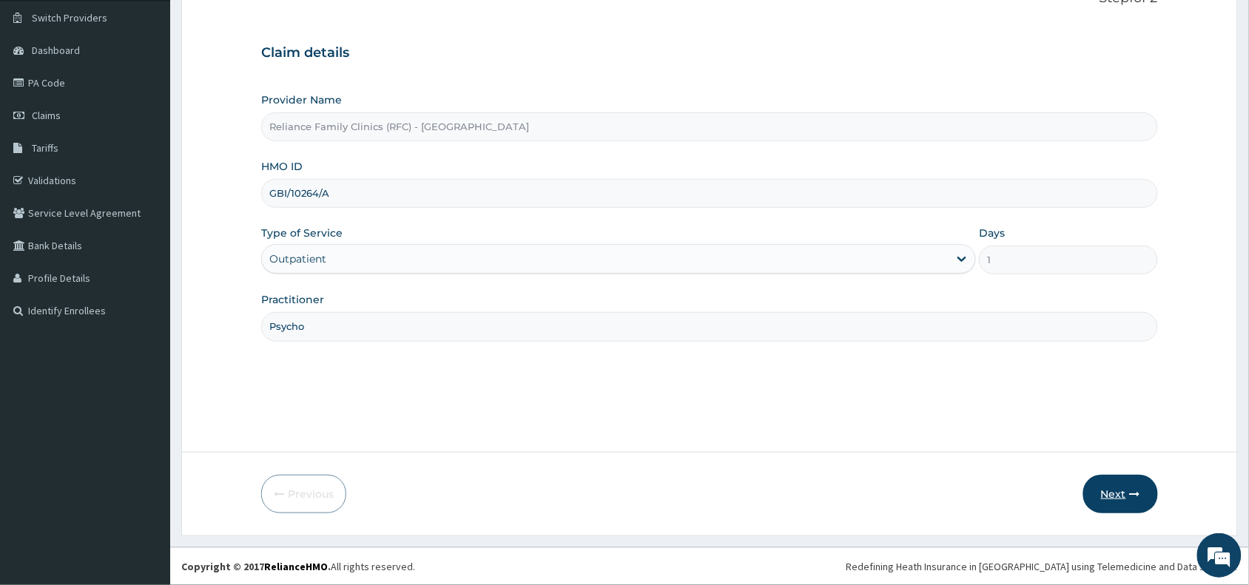
type input "Psycho"
click at [1125, 504] on button "Next" at bounding box center [1120, 494] width 75 height 38
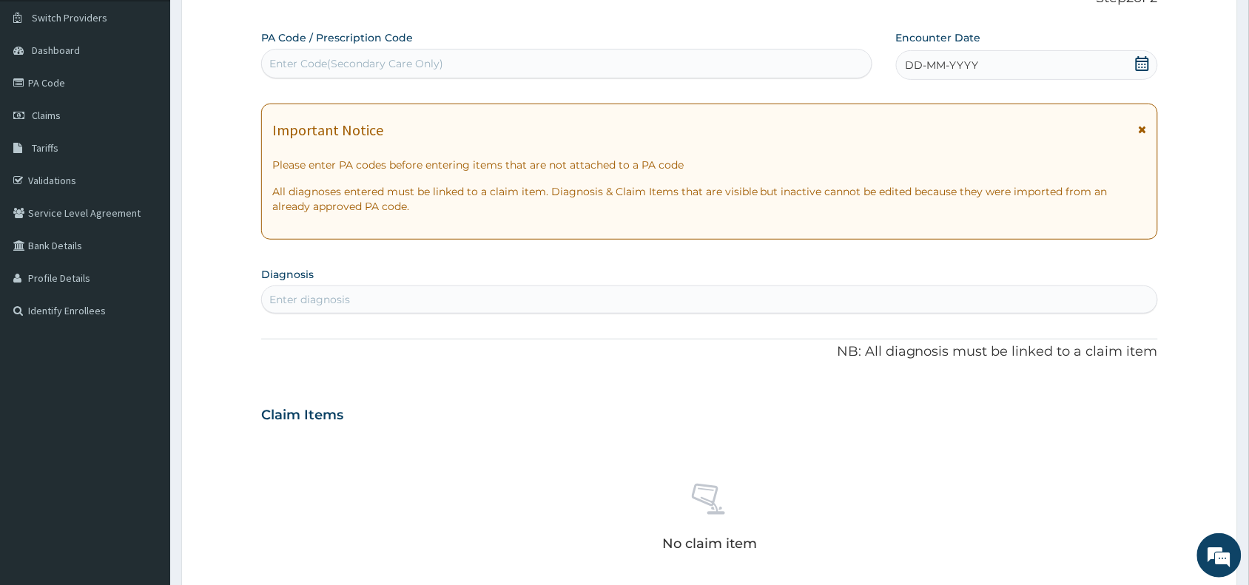
scroll to position [0, 0]
click at [355, 67] on div "Enter Code(Secondary Care Only)" at bounding box center [356, 63] width 174 height 15
paste input "PA/5F0858"
type input "PA/5F0858"
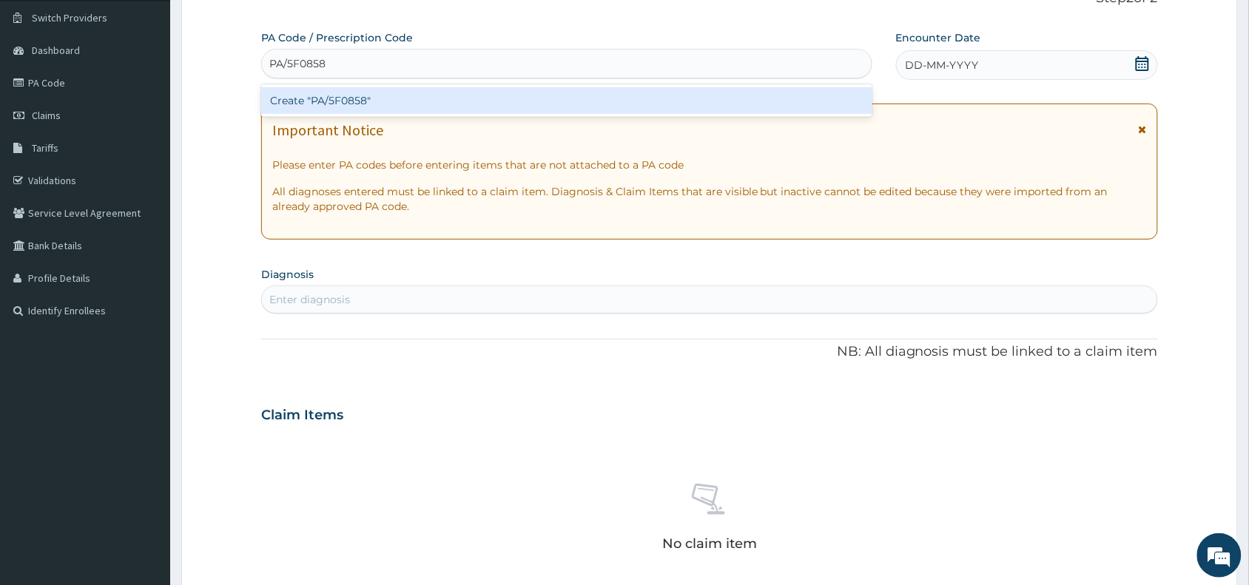
click at [357, 97] on div "Create "PA/5F0858"" at bounding box center [566, 100] width 611 height 27
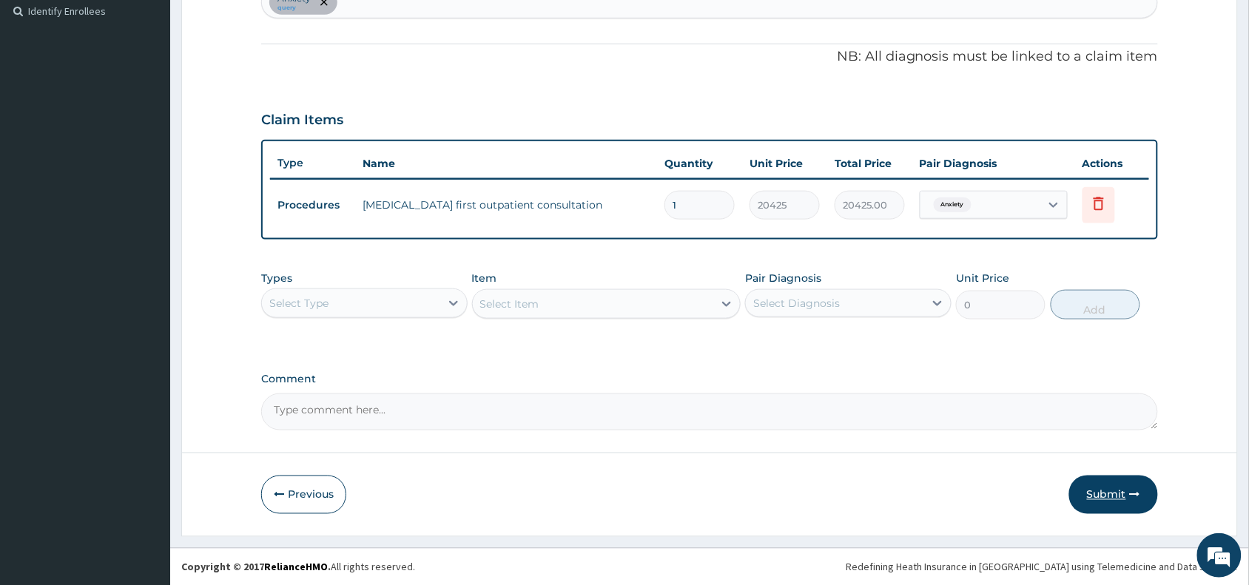
click at [1121, 490] on button "Submit" at bounding box center [1113, 495] width 89 height 38
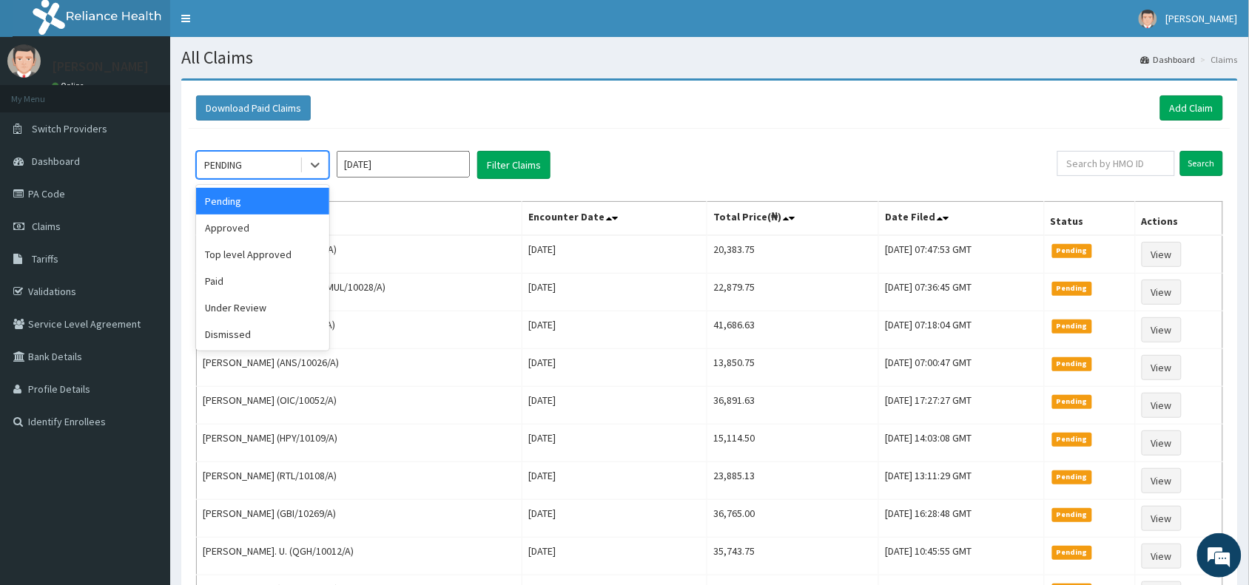
click at [260, 159] on div "PENDING" at bounding box center [248, 165] width 103 height 24
click at [235, 224] on div "Approved" at bounding box center [262, 228] width 133 height 27
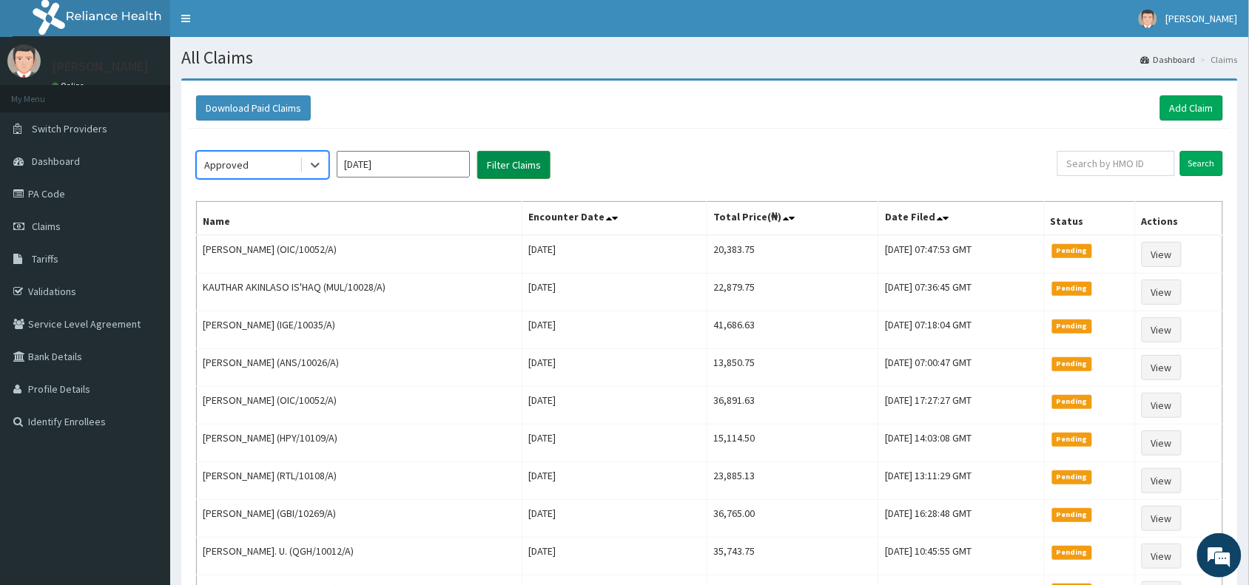
click at [519, 163] on button "Filter Claims" at bounding box center [513, 165] width 73 height 28
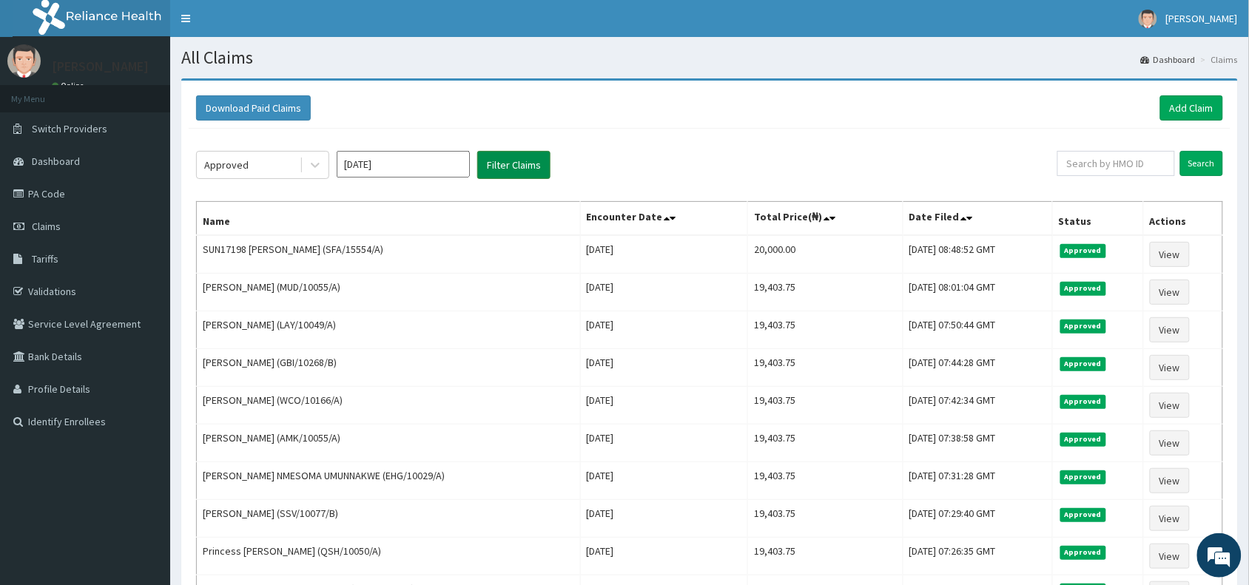
click at [520, 157] on button "Filter Claims" at bounding box center [513, 165] width 73 height 28
click at [243, 166] on div "Approved" at bounding box center [226, 165] width 44 height 15
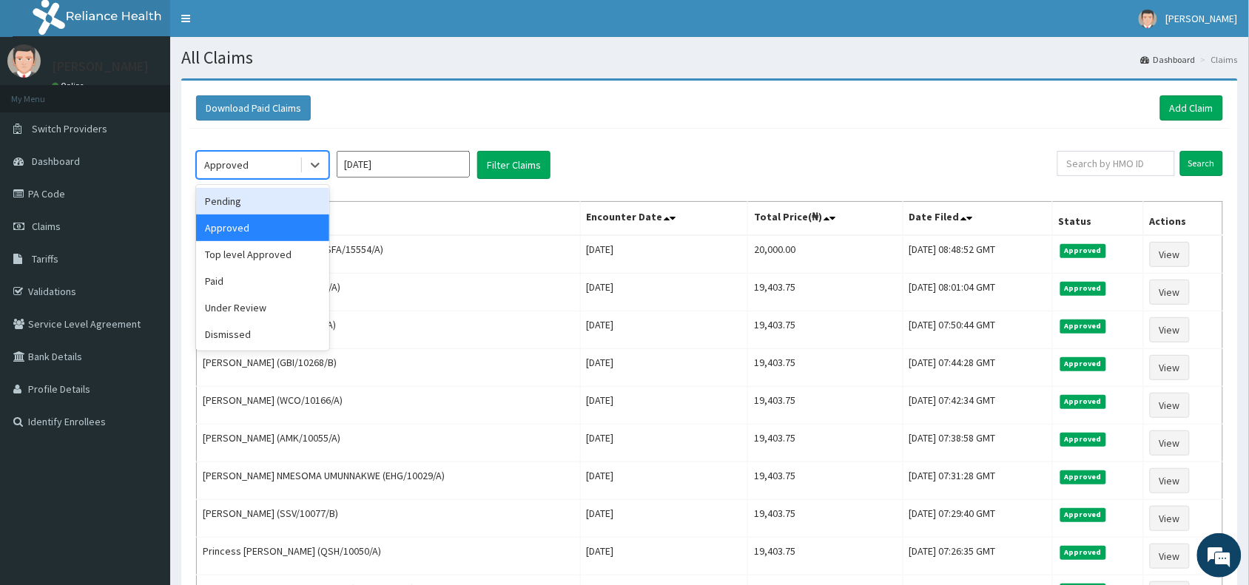
click at [240, 207] on div "Pending" at bounding box center [262, 201] width 133 height 27
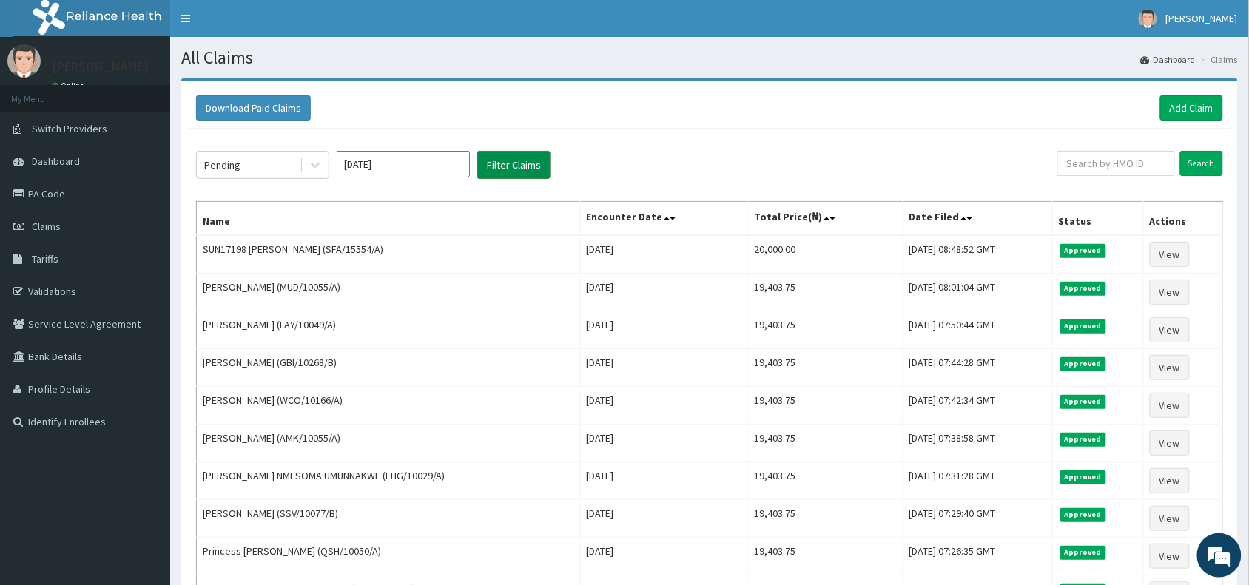
click at [501, 169] on button "Filter Claims" at bounding box center [513, 165] width 73 height 28
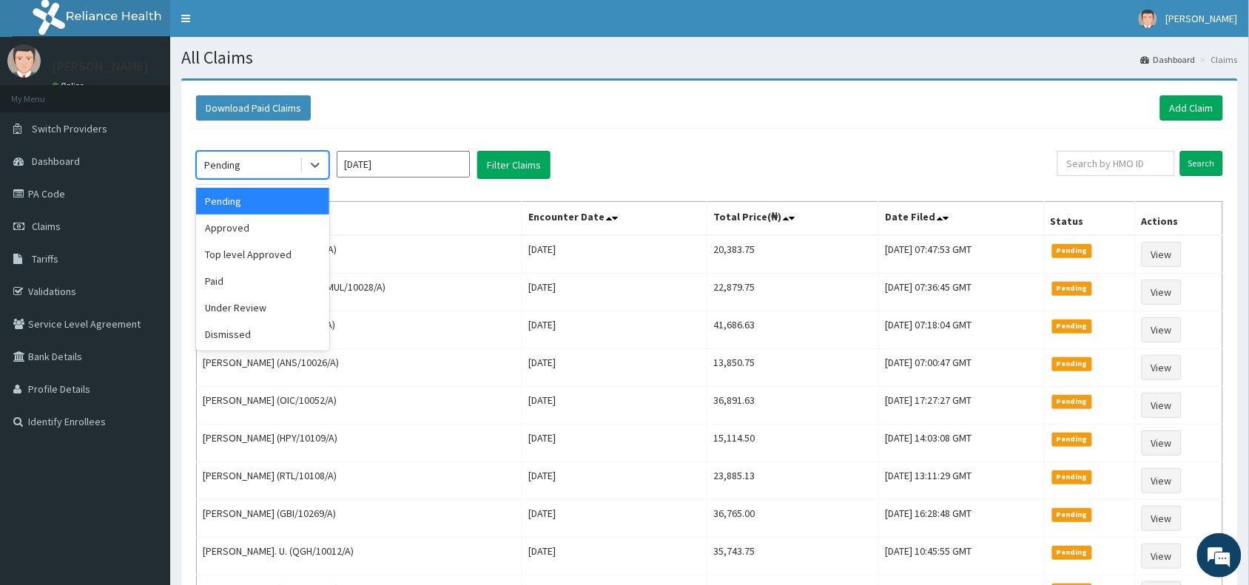
click at [276, 164] on div "Pending" at bounding box center [248, 165] width 103 height 24
click at [261, 230] on div "Approved" at bounding box center [262, 228] width 133 height 27
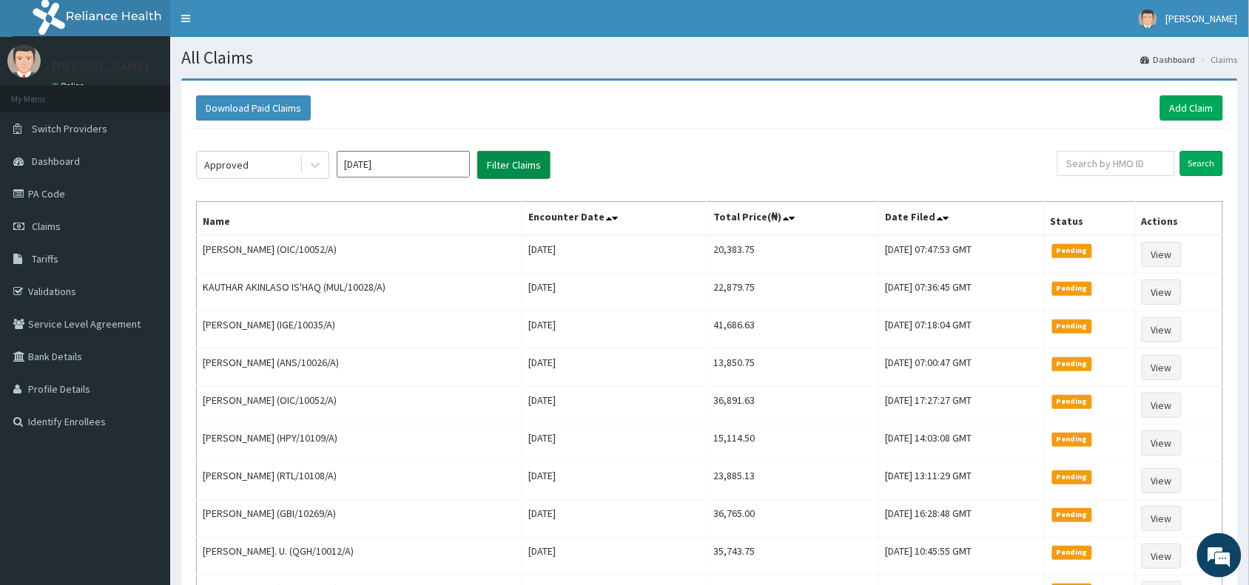
click at [500, 163] on button "Filter Claims" at bounding box center [513, 165] width 73 height 28
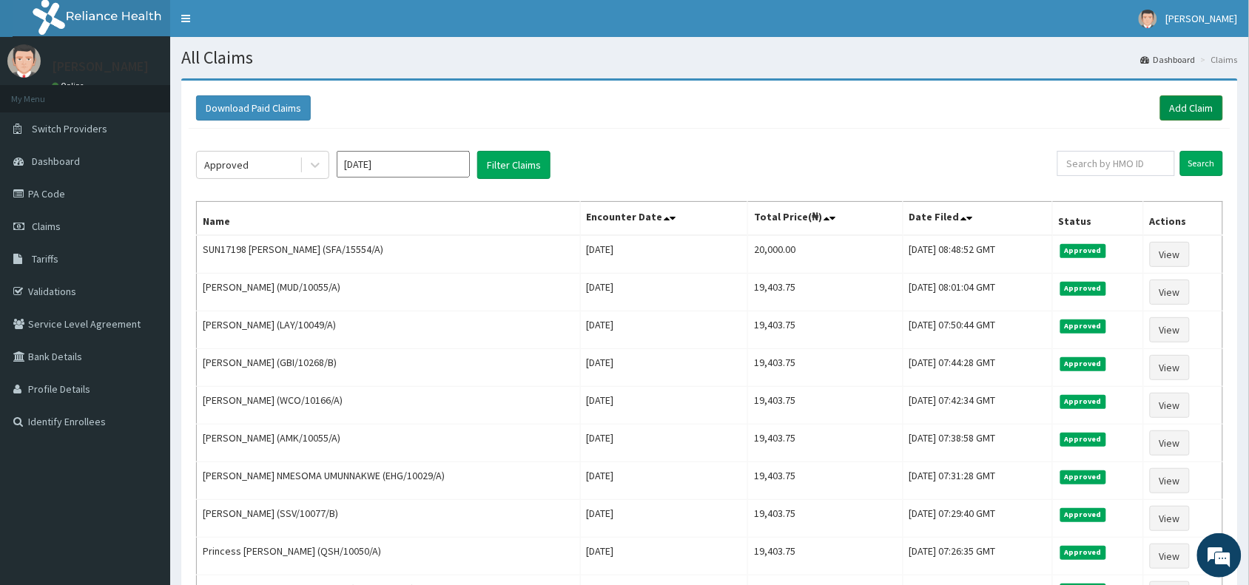
click at [1208, 98] on link "Add Claim" at bounding box center [1191, 107] width 63 height 25
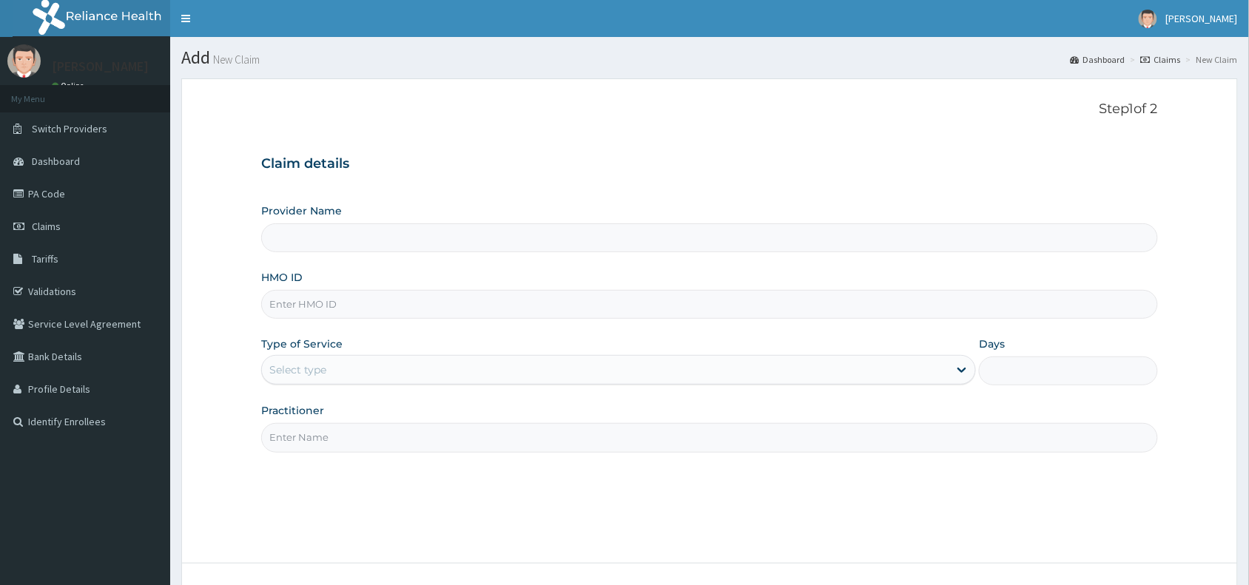
click at [297, 306] on input "HMO ID" at bounding box center [709, 304] width 897 height 29
paste input "JEC/10001/A"
type input "JEC/10001/A"
type input "Reliance Family Clinics (RFC) - Abuja"
type input "JEC/10001/A"
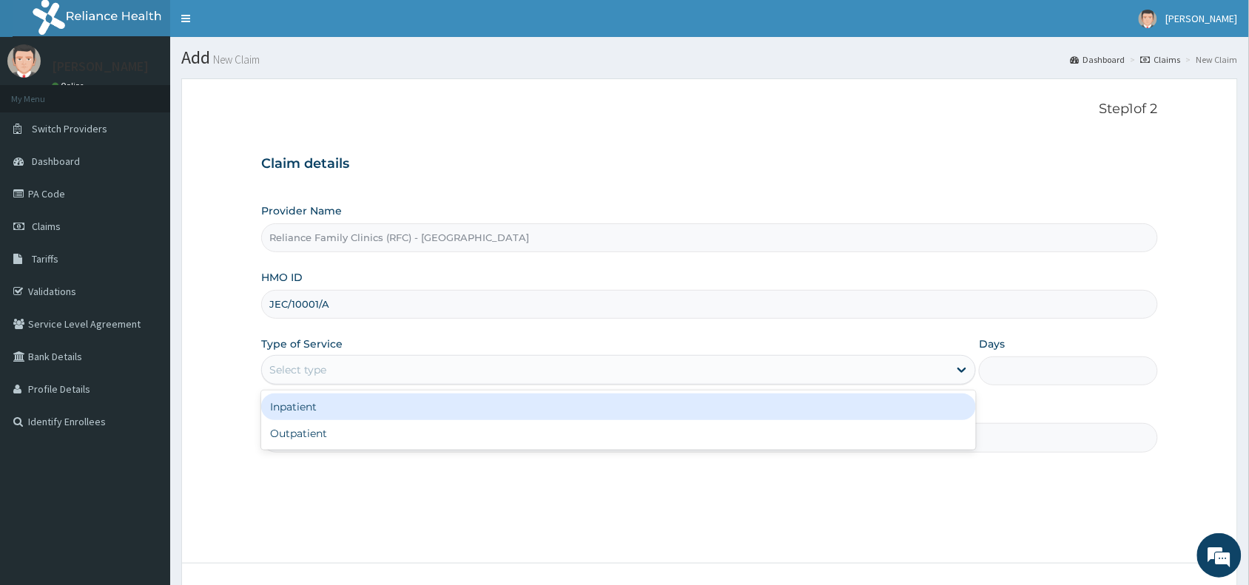
click at [298, 368] on div "Select type" at bounding box center [297, 370] width 57 height 15
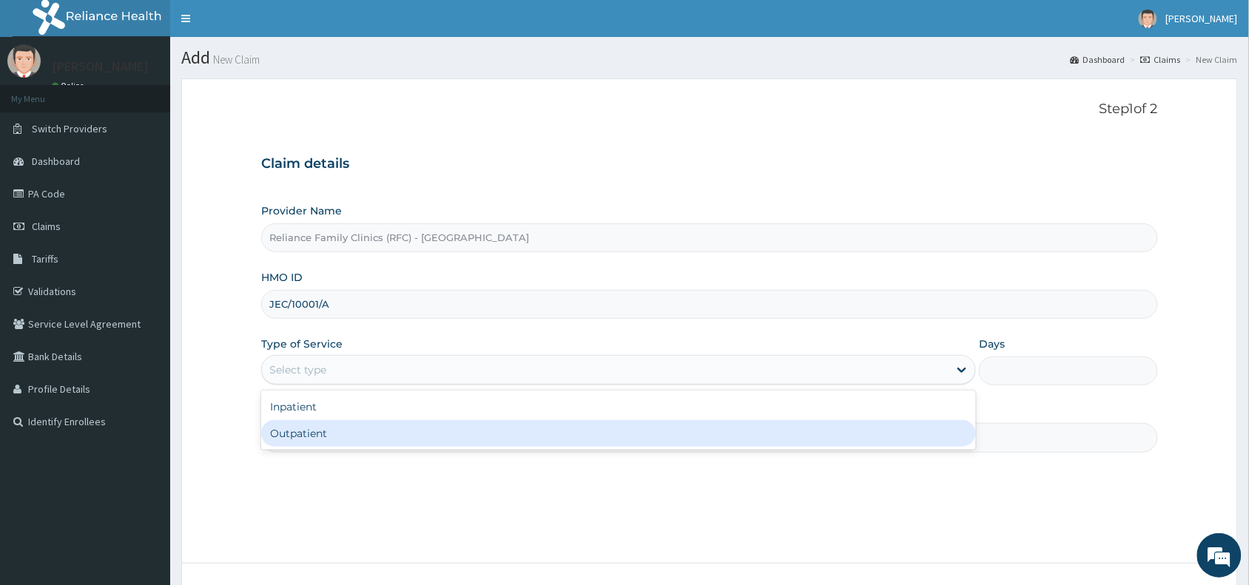
click at [304, 434] on div "Outpatient" at bounding box center [618, 433] width 715 height 27
type input "1"
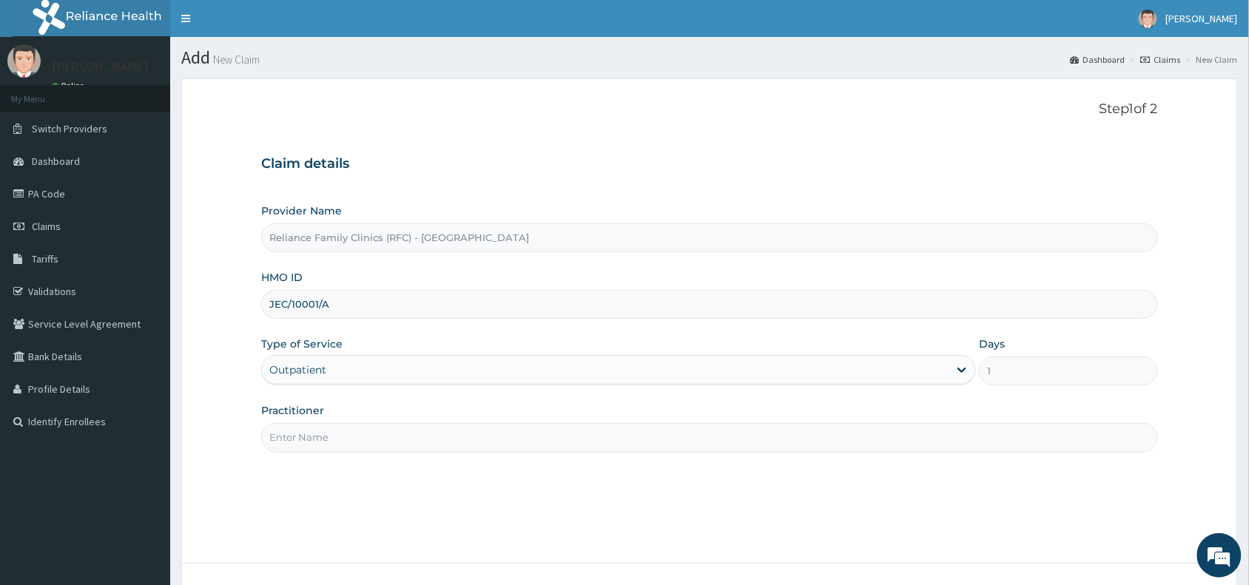
click at [302, 438] on input "Practitioner" at bounding box center [709, 437] width 897 height 29
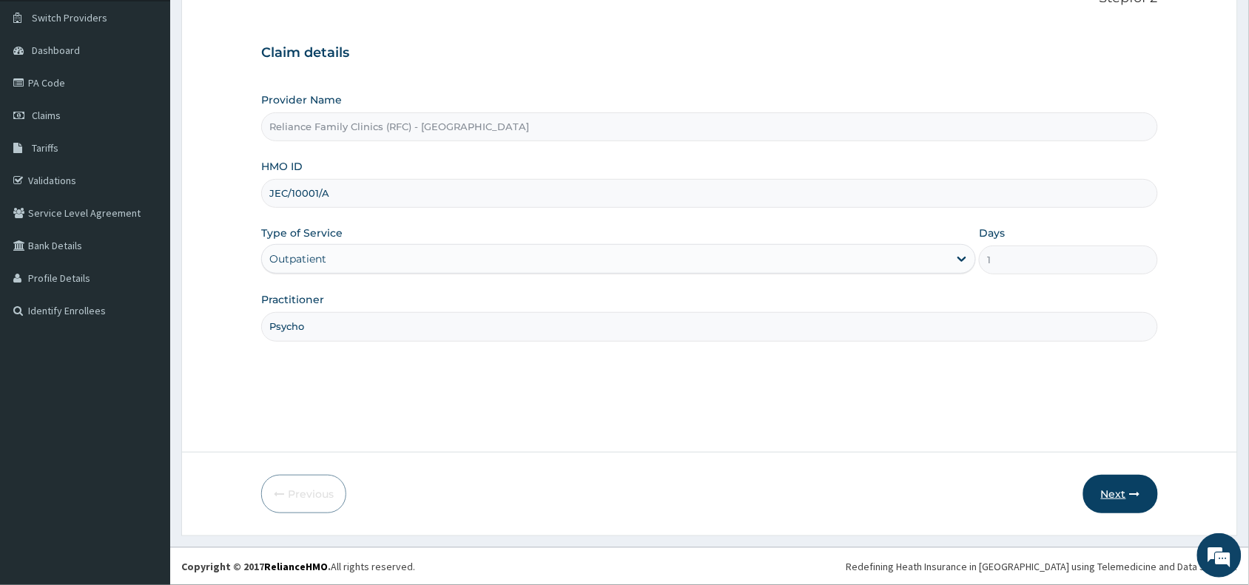
type input "Psycho"
click at [1134, 489] on icon "button" at bounding box center [1135, 494] width 10 height 10
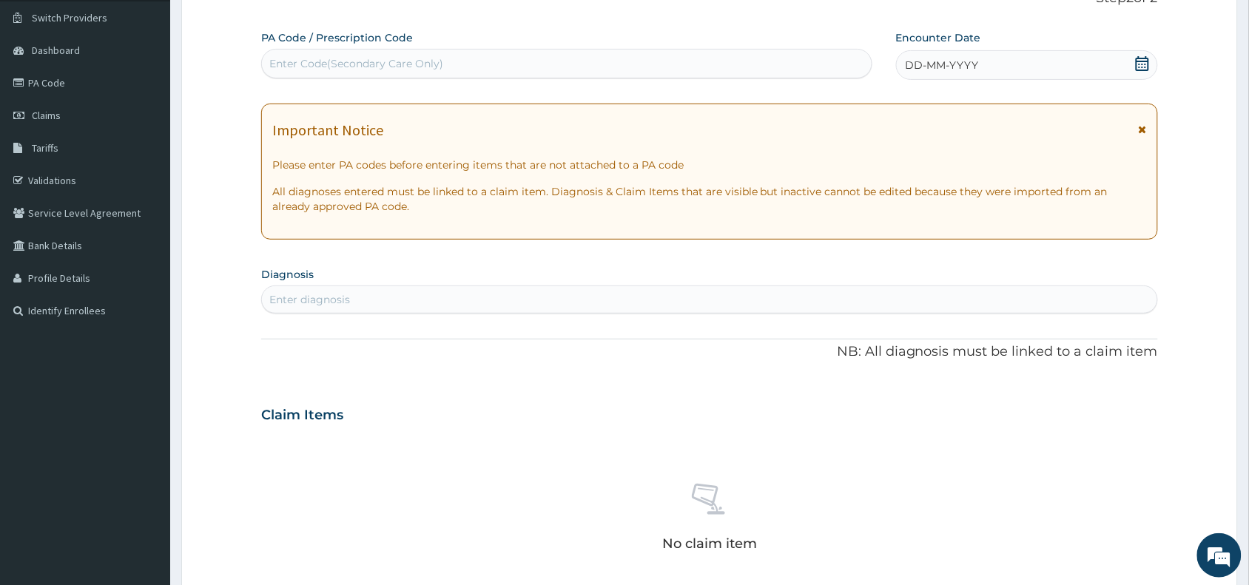
click at [927, 67] on span "DD-MM-YYYY" at bounding box center [942, 65] width 73 height 15
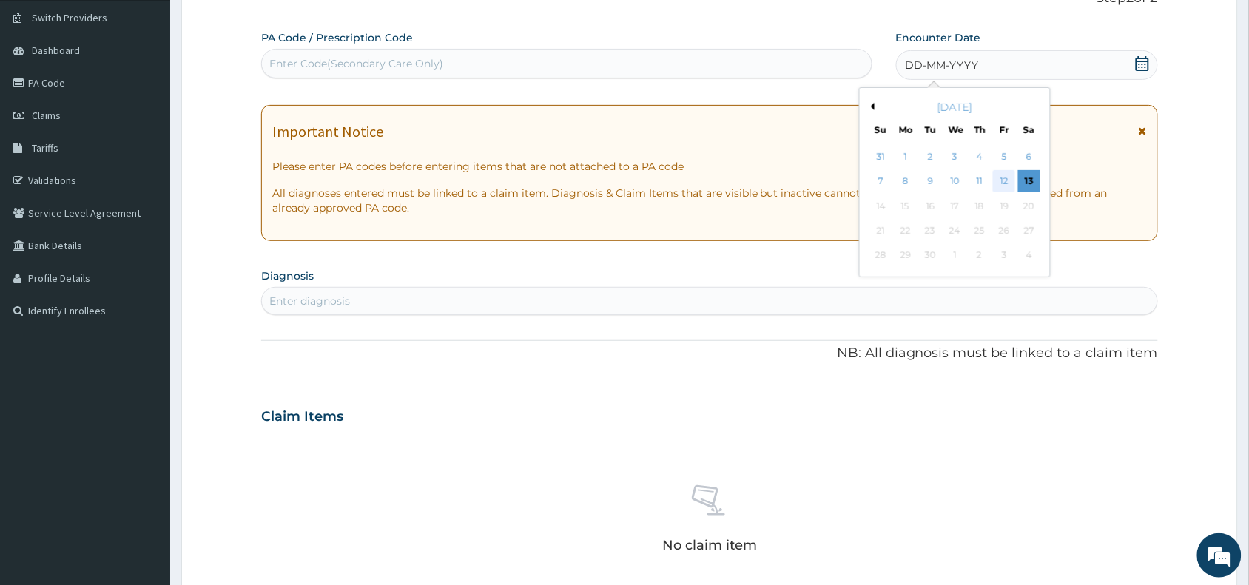
click at [1005, 178] on div "12" at bounding box center [1004, 182] width 22 height 22
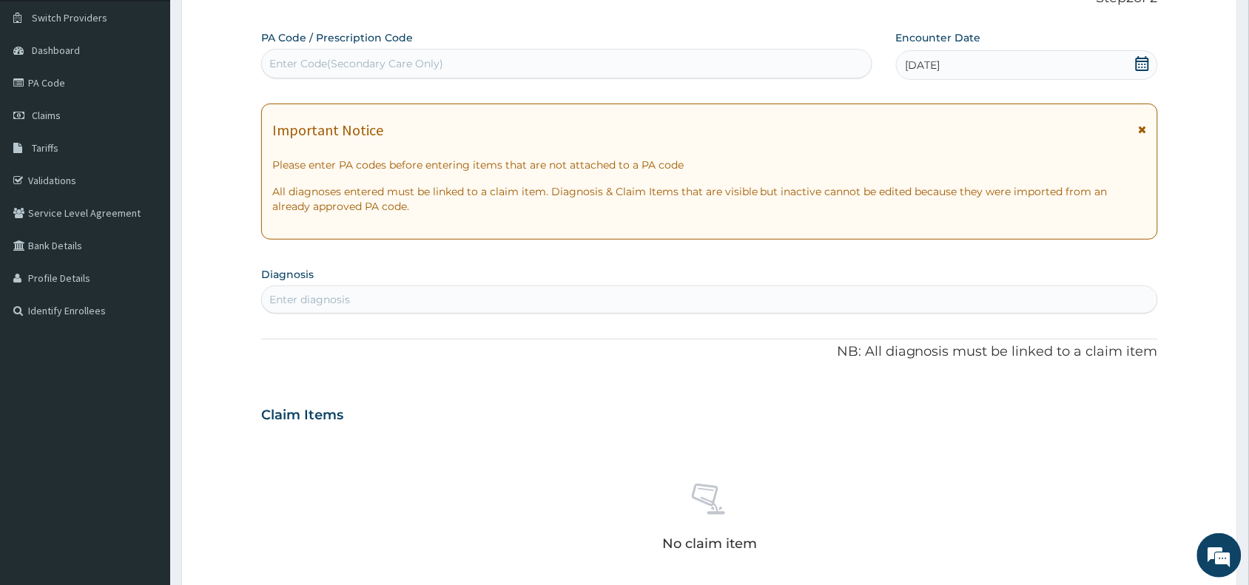
click at [300, 309] on div "Enter diagnosis" at bounding box center [709, 300] width 895 height 24
click at [995, 55] on div "12-09-2025" at bounding box center [1027, 65] width 262 height 30
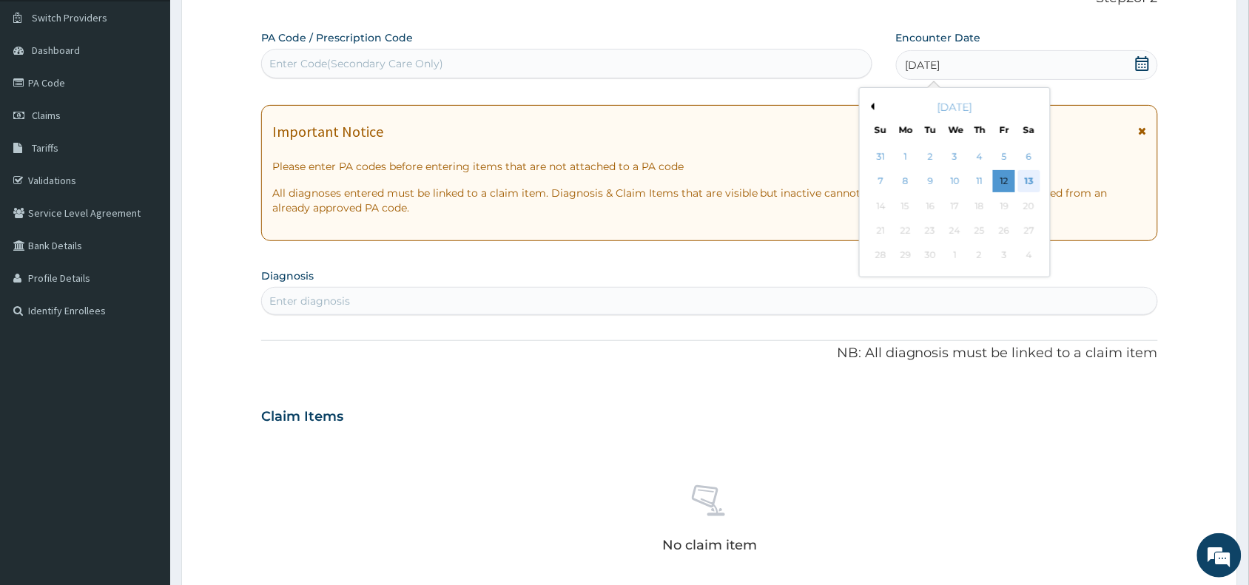
click at [1030, 178] on div "13" at bounding box center [1029, 182] width 22 height 22
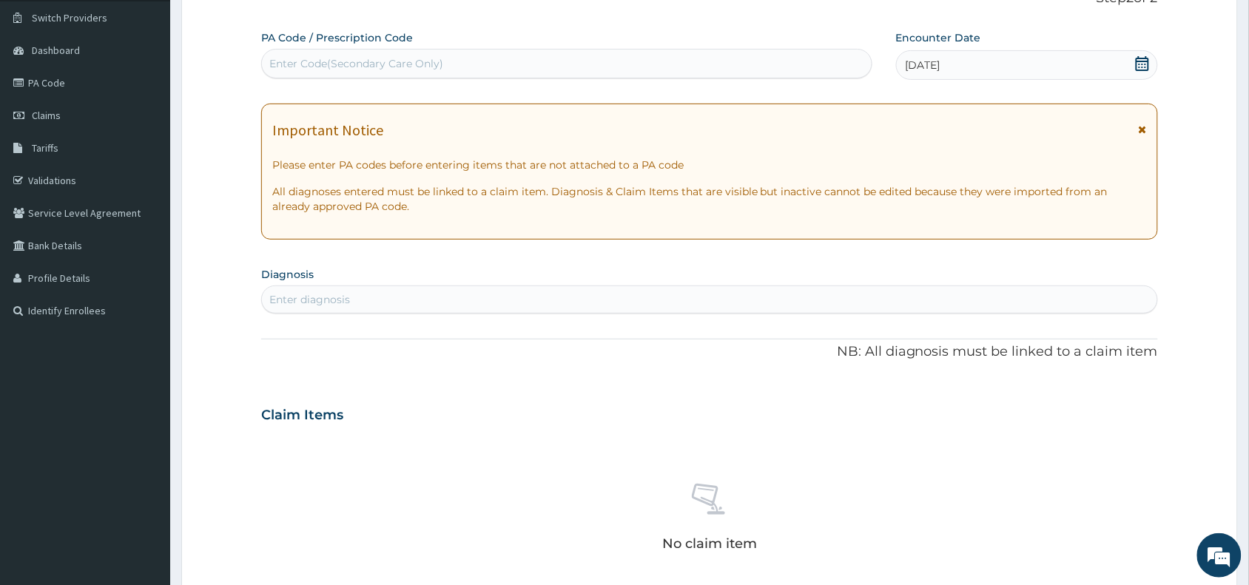
click at [317, 292] on div "Enter diagnosis" at bounding box center [309, 299] width 81 height 15
type input "psychol"
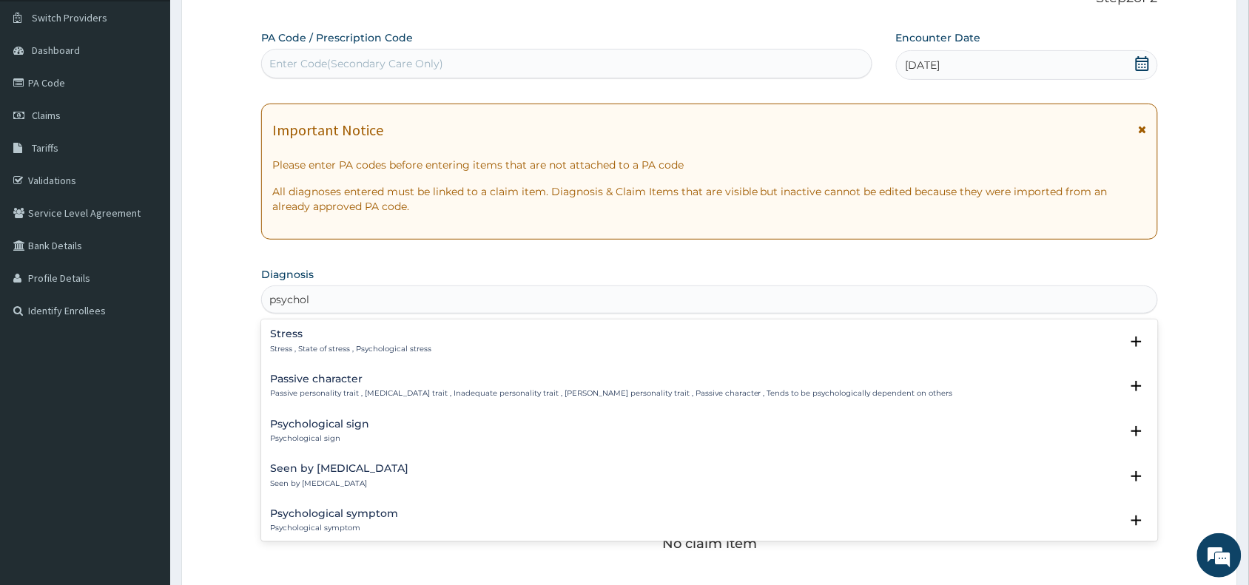
click at [318, 341] on div "Stress Stress , State of stress , Psychological stress" at bounding box center [350, 342] width 161 height 26
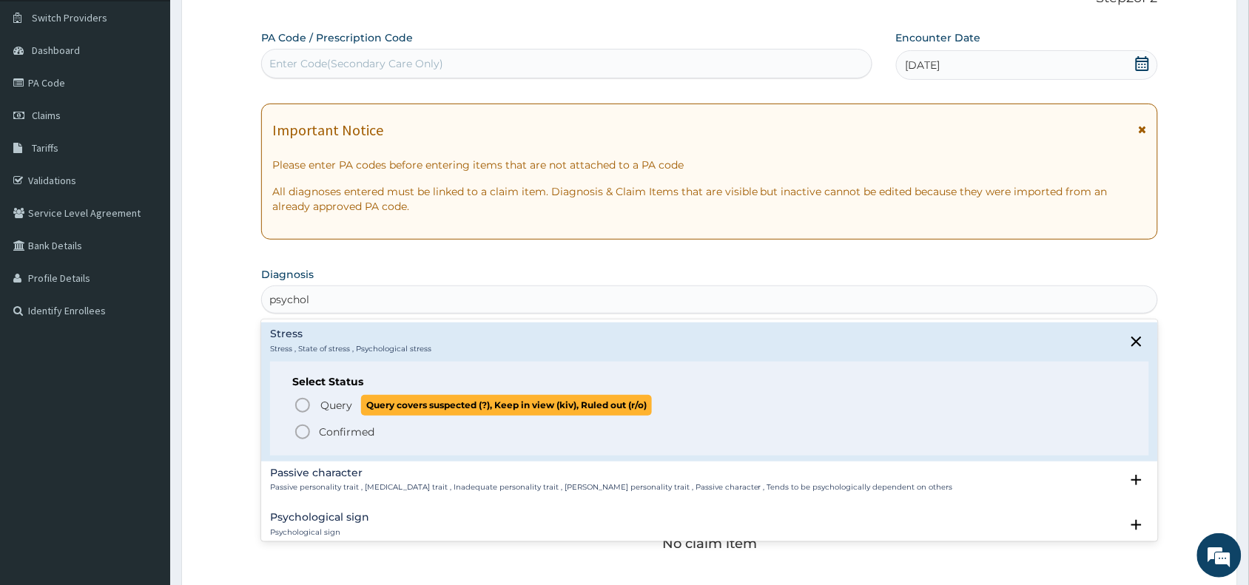
click at [305, 402] on icon "status option query" at bounding box center [303, 406] width 18 height 18
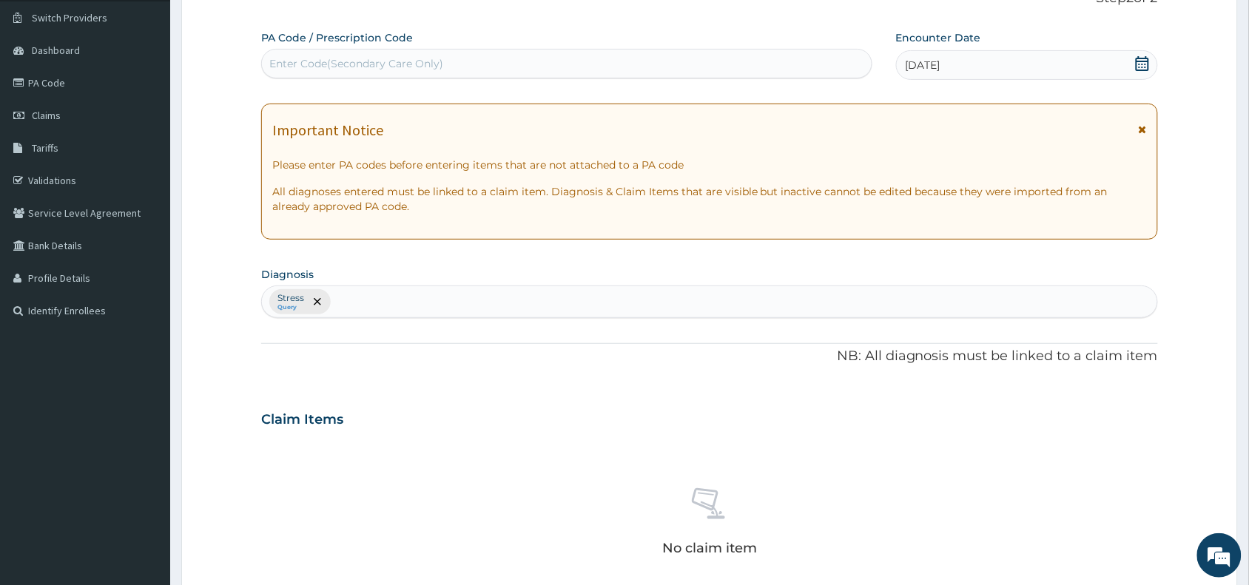
scroll to position [482, 0]
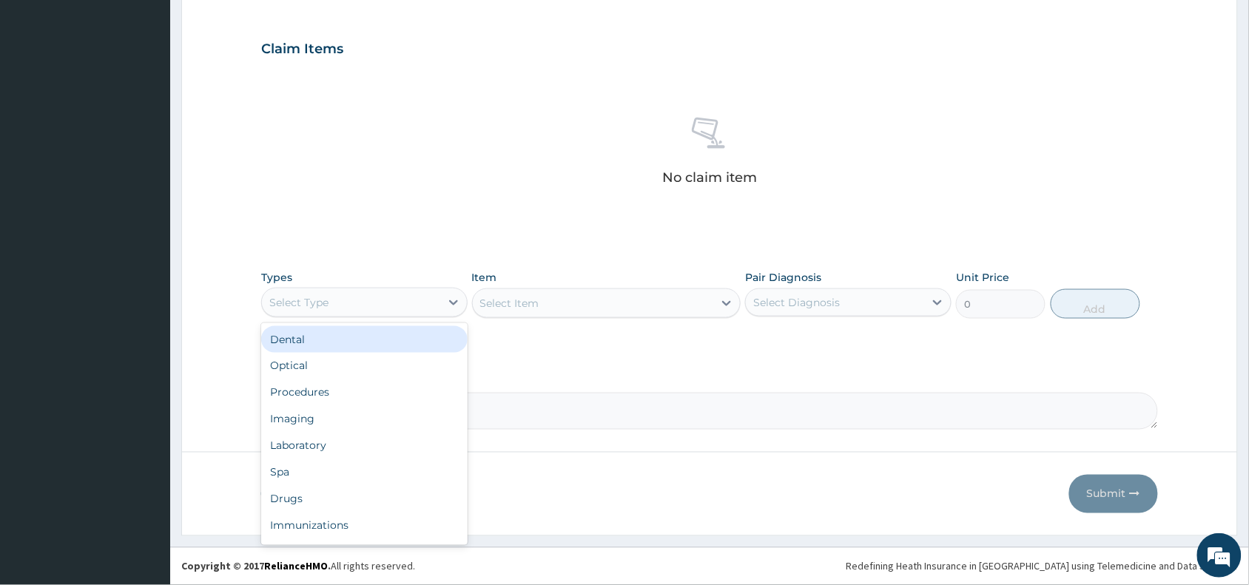
click at [315, 289] on div "Select Type" at bounding box center [364, 303] width 206 height 30
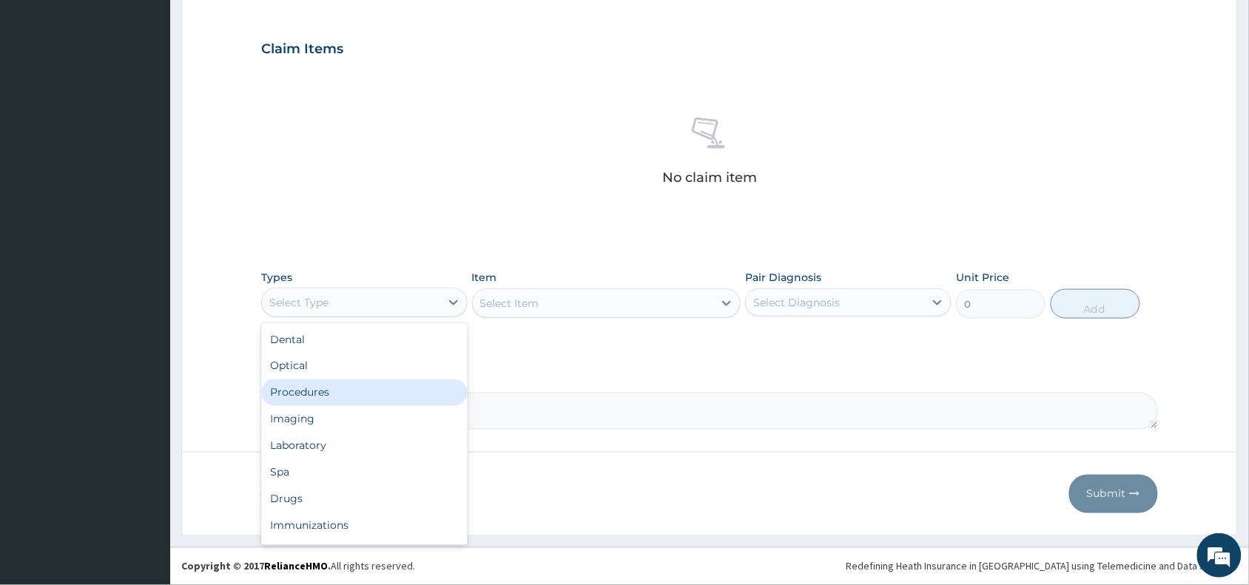
click at [314, 394] on div "Procedures" at bounding box center [364, 393] width 206 height 27
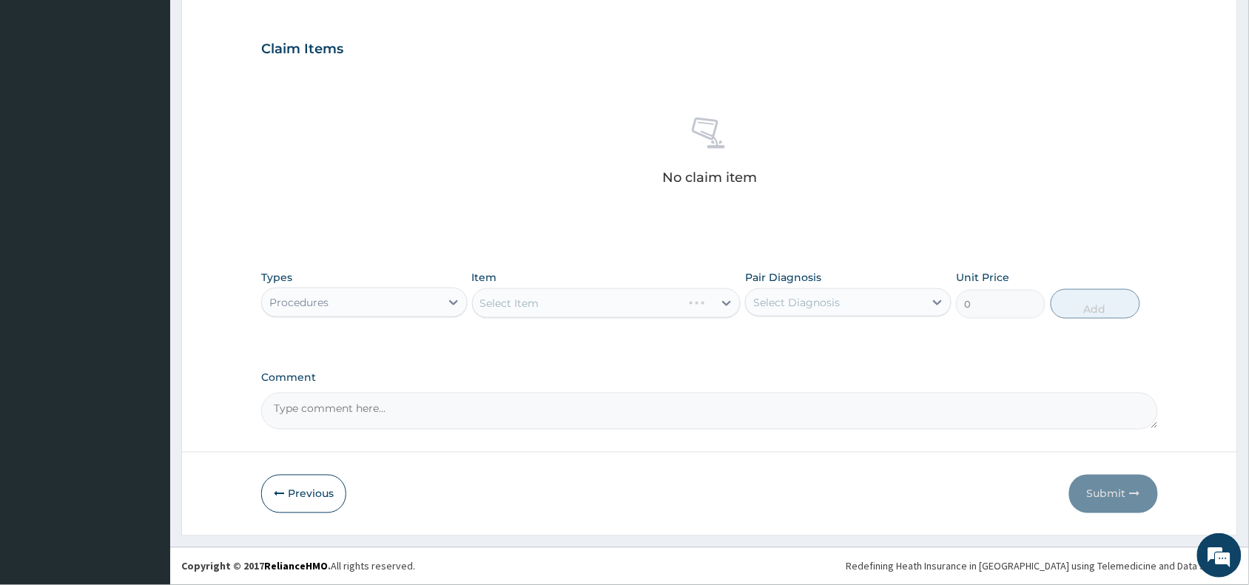
click at [539, 300] on div "Select Item" at bounding box center [606, 304] width 269 height 30
click at [541, 297] on div "Select Item" at bounding box center [606, 304] width 269 height 30
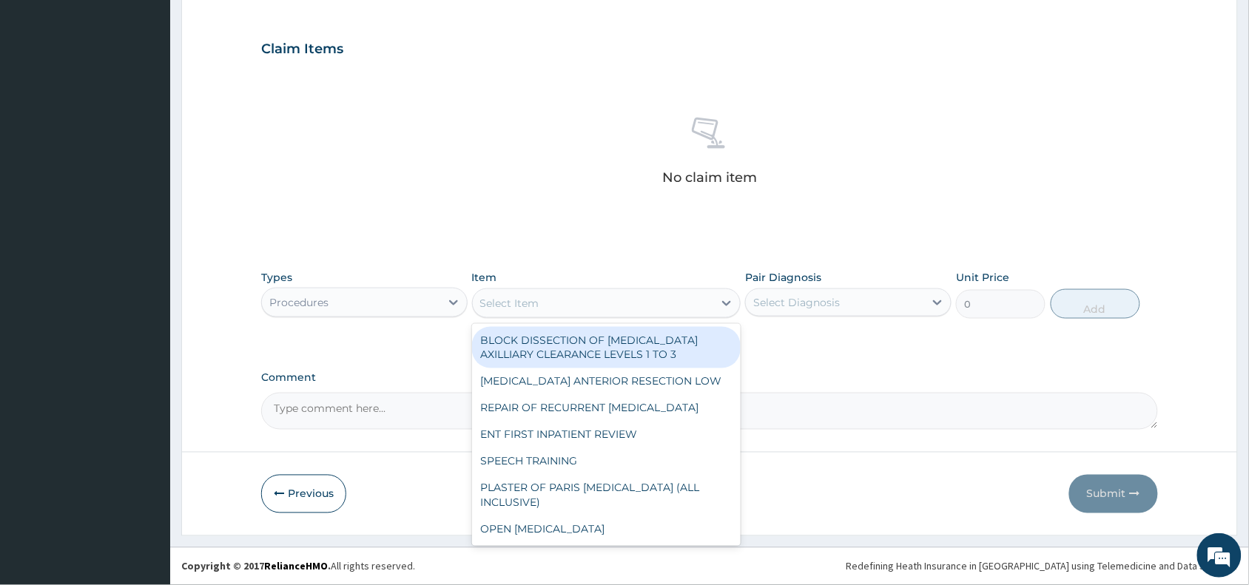
click at [541, 297] on div "Select Item" at bounding box center [593, 304] width 241 height 24
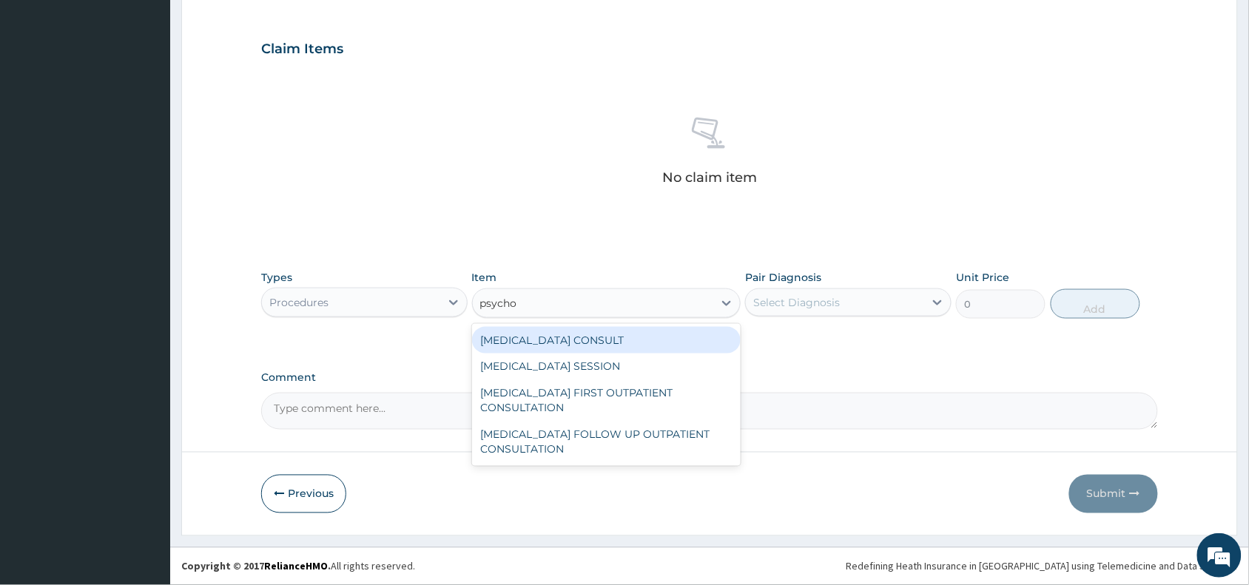
type input "psychol"
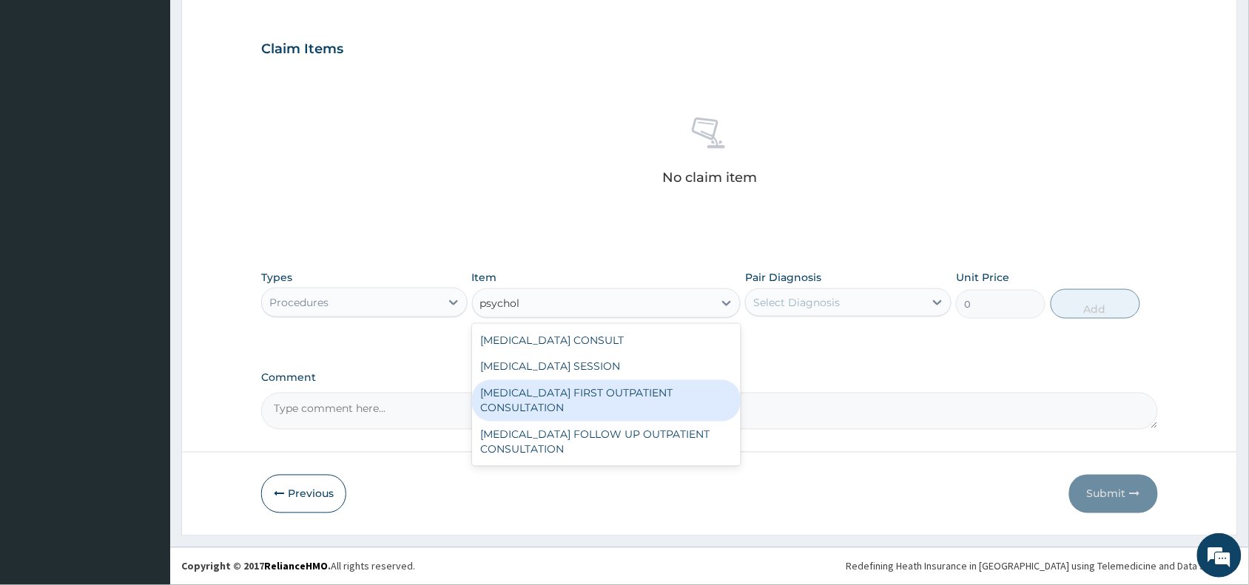
click at [562, 400] on div "PSYCHOLOGIST FIRST OUTPATIENT CONSULTATION" at bounding box center [606, 400] width 269 height 41
type input "20000"
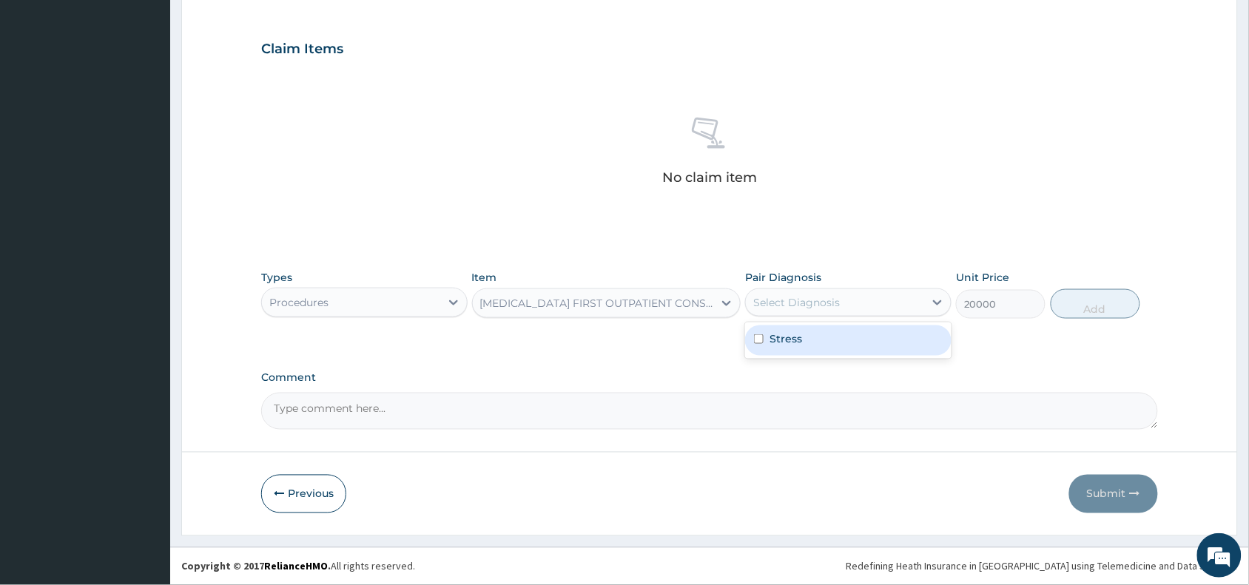
click at [844, 296] on div "Select Diagnosis" at bounding box center [835, 303] width 178 height 24
click at [836, 339] on div "Stress" at bounding box center [848, 341] width 206 height 30
checkbox input "true"
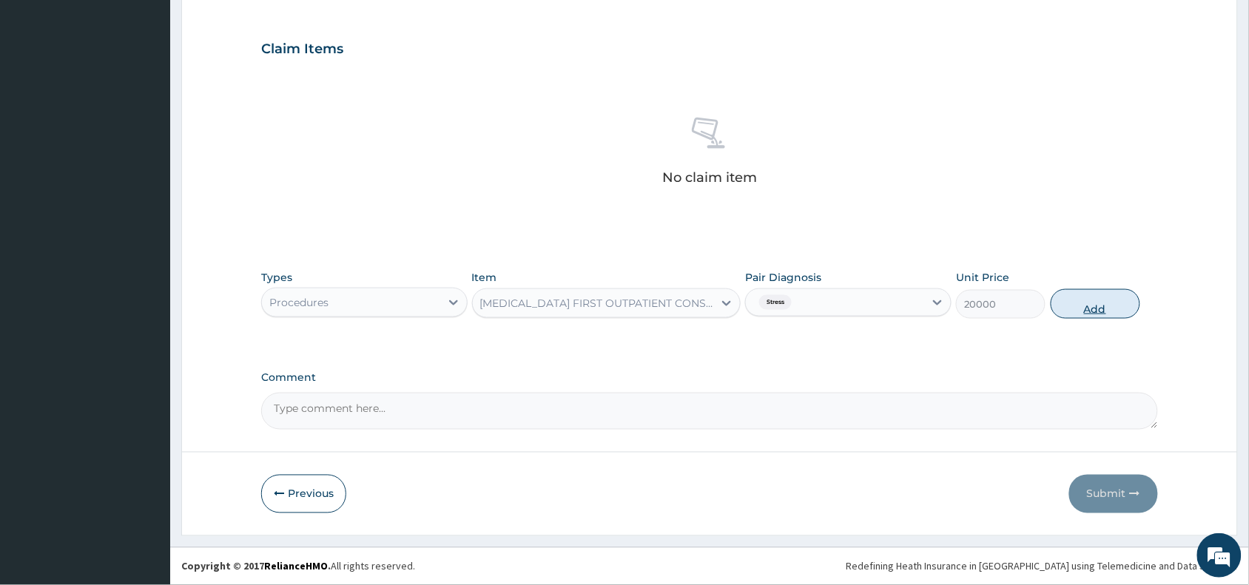
click at [1092, 304] on button "Add" at bounding box center [1096, 304] width 90 height 30
type input "0"
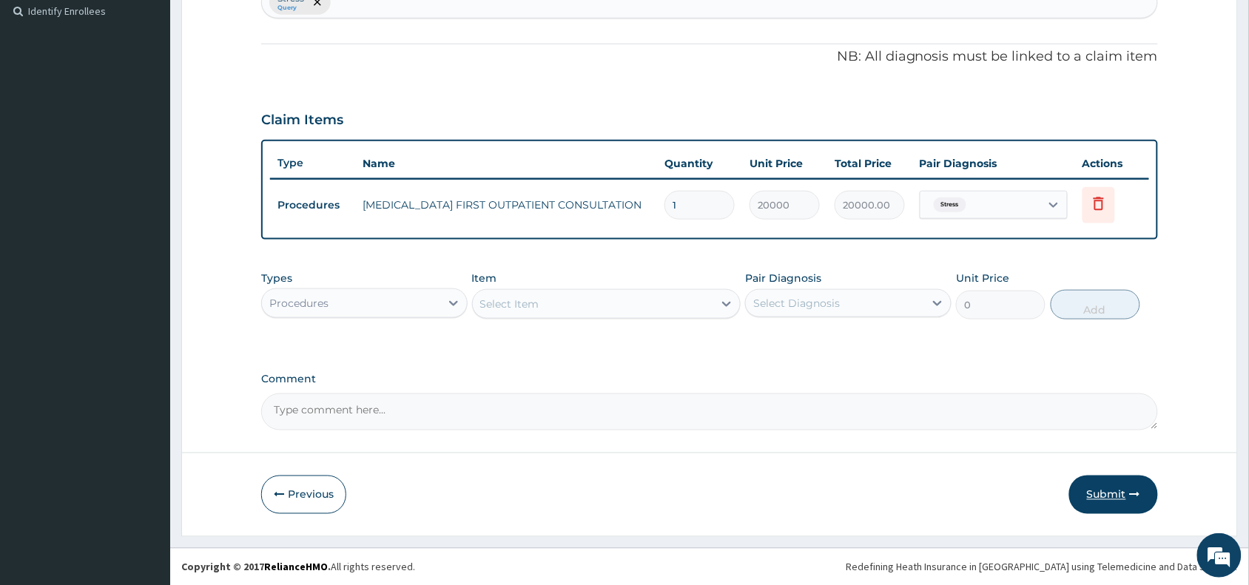
click at [1116, 494] on button "Submit" at bounding box center [1113, 495] width 89 height 38
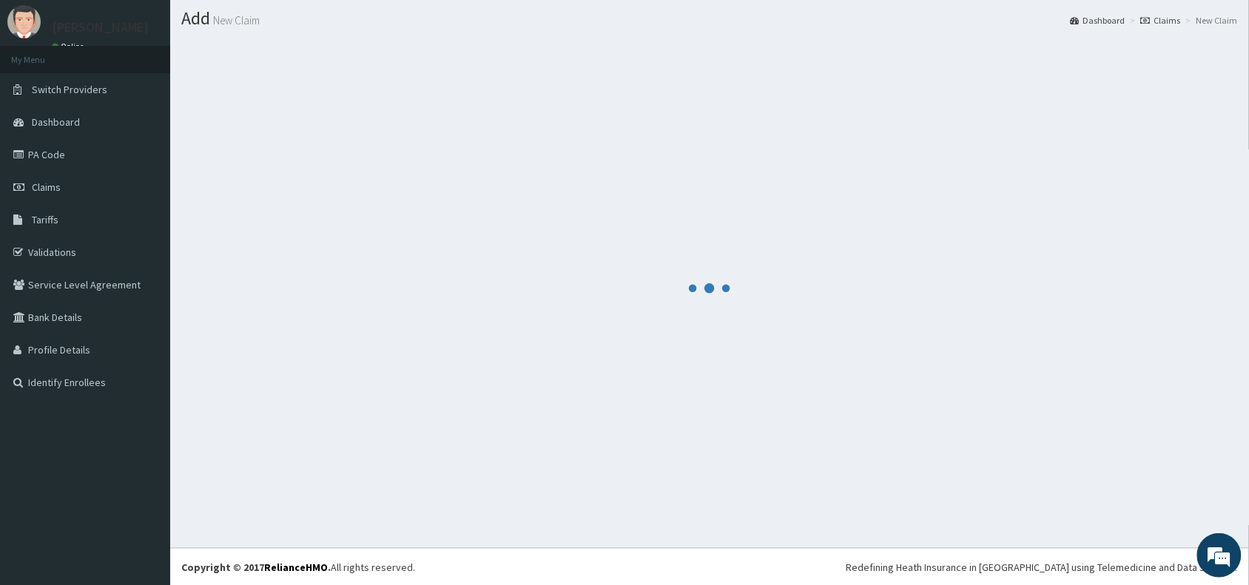
scroll to position [411, 0]
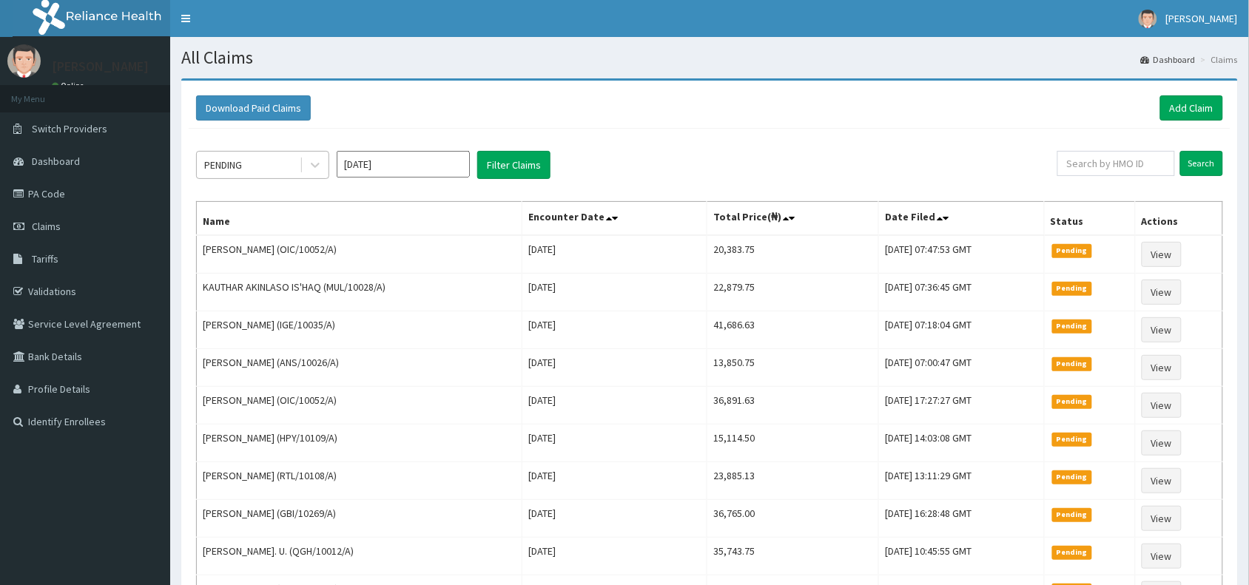
click at [253, 164] on div "PENDING" at bounding box center [248, 165] width 103 height 24
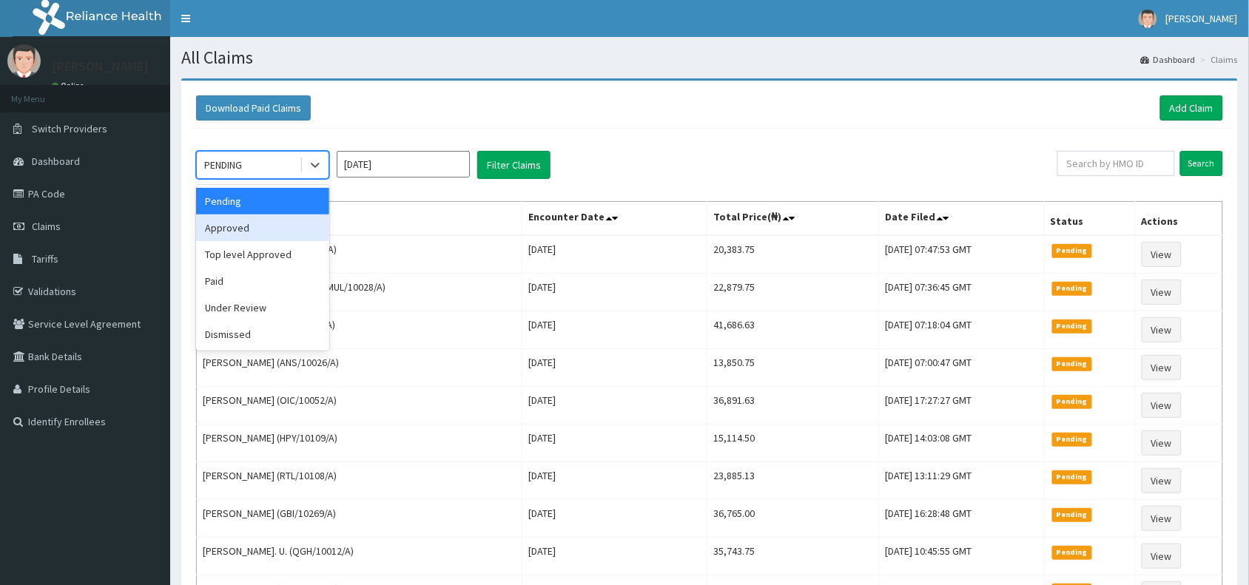
click at [249, 237] on div "Approved" at bounding box center [262, 228] width 133 height 27
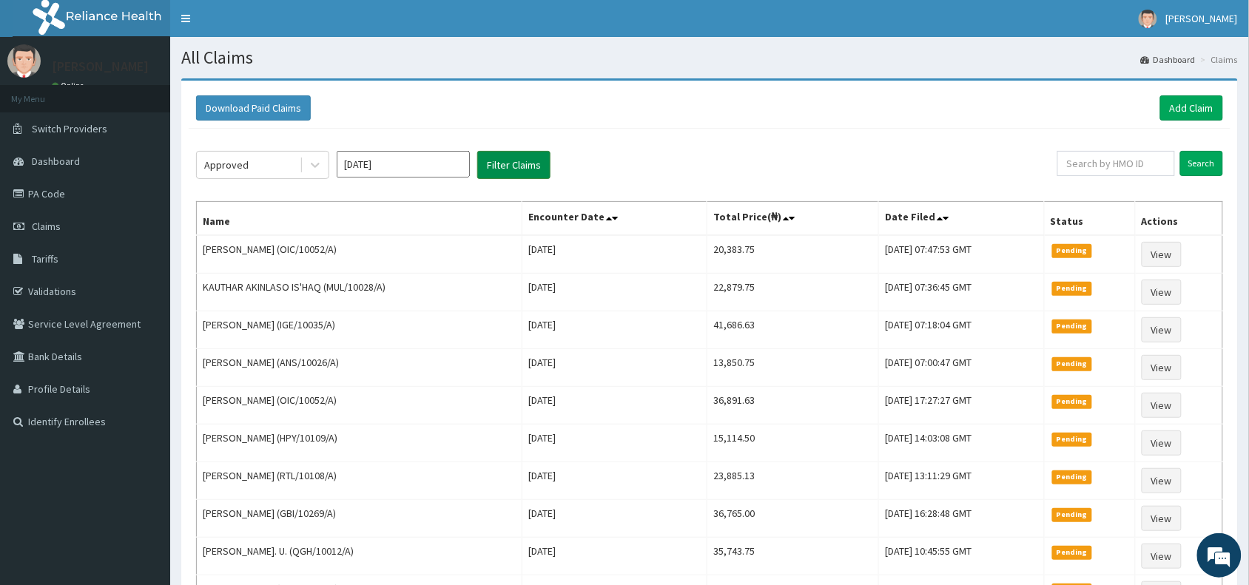
click at [509, 167] on button "Filter Claims" at bounding box center [513, 165] width 73 height 28
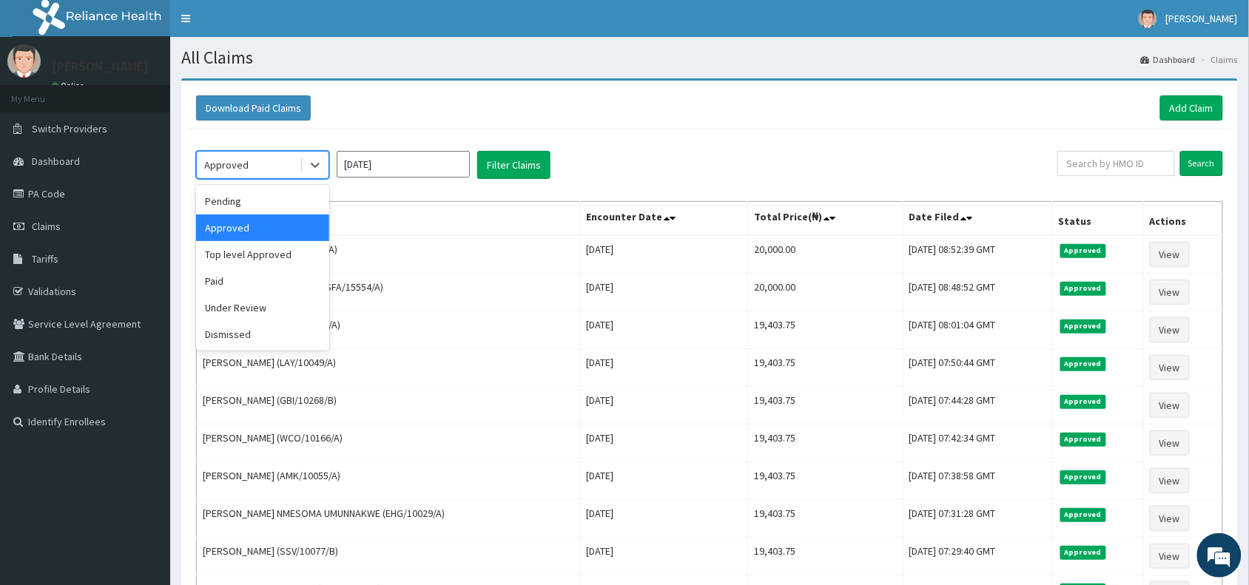
click at [250, 167] on div "Approved" at bounding box center [248, 165] width 103 height 24
click at [238, 252] on div "Top level Approved" at bounding box center [262, 254] width 133 height 27
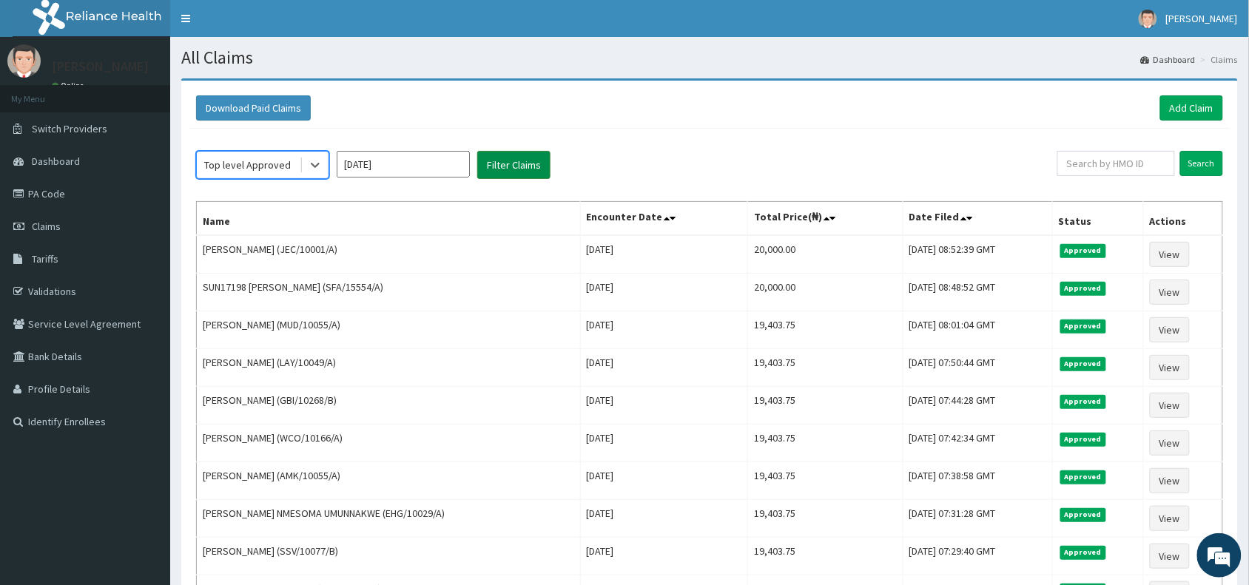
click at [507, 166] on button "Filter Claims" at bounding box center [513, 165] width 73 height 28
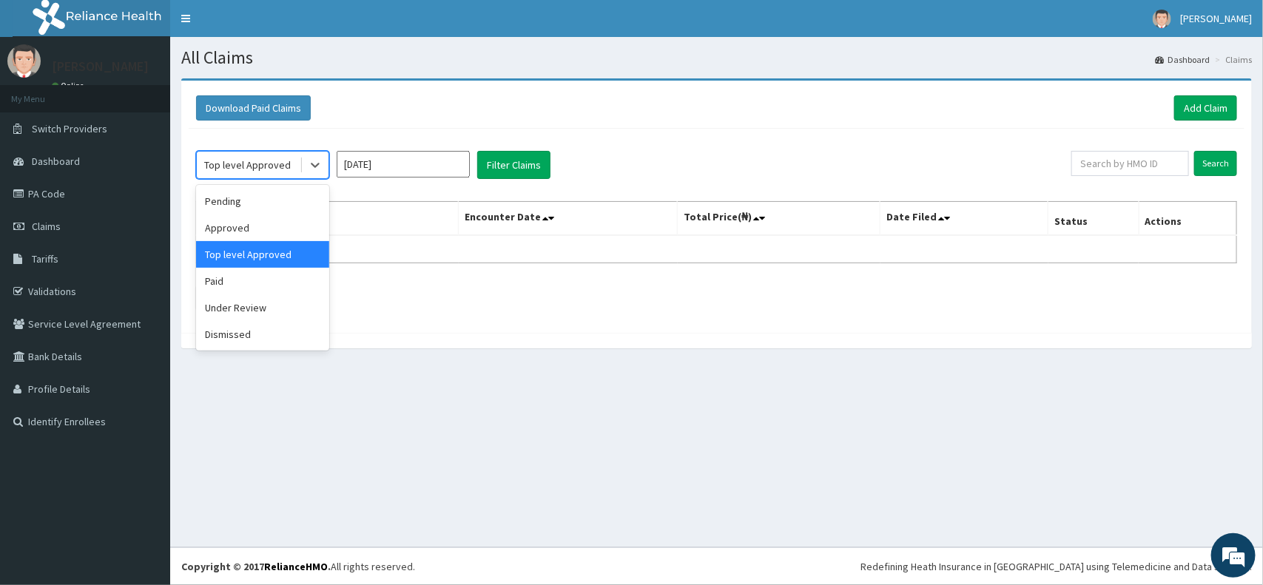
click at [276, 161] on div "Top level Approved" at bounding box center [247, 165] width 87 height 15
click at [239, 305] on div "Under Review" at bounding box center [262, 307] width 133 height 27
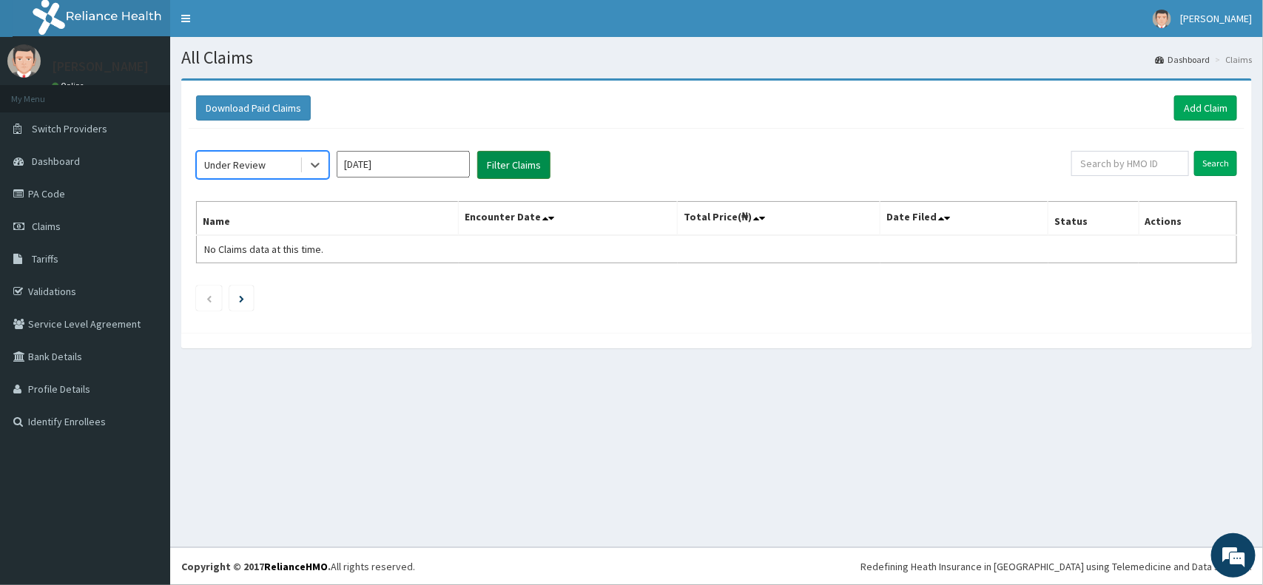
click at [507, 161] on button "Filter Claims" at bounding box center [513, 165] width 73 height 28
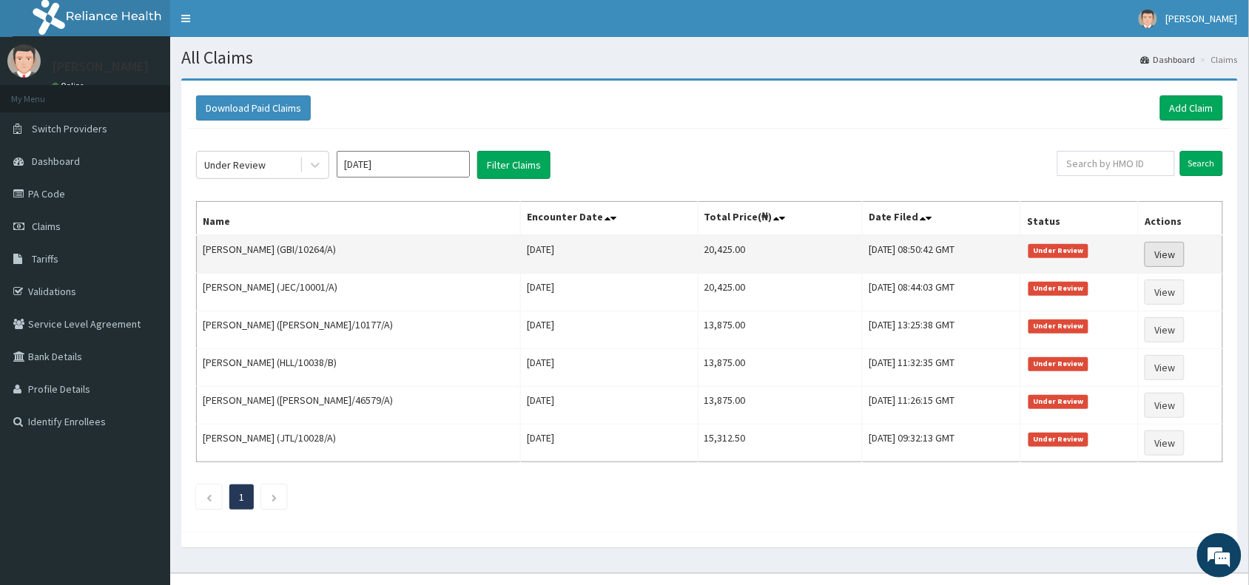
click at [1168, 255] on link "View" at bounding box center [1165, 254] width 40 height 25
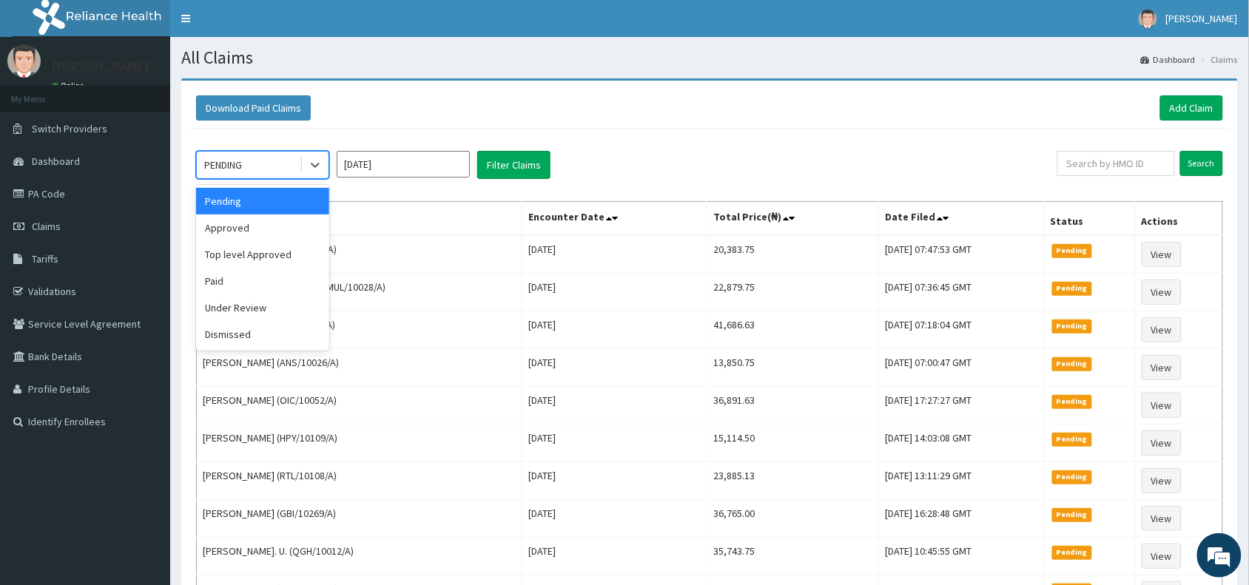
click at [280, 160] on div "PENDING" at bounding box center [248, 165] width 103 height 24
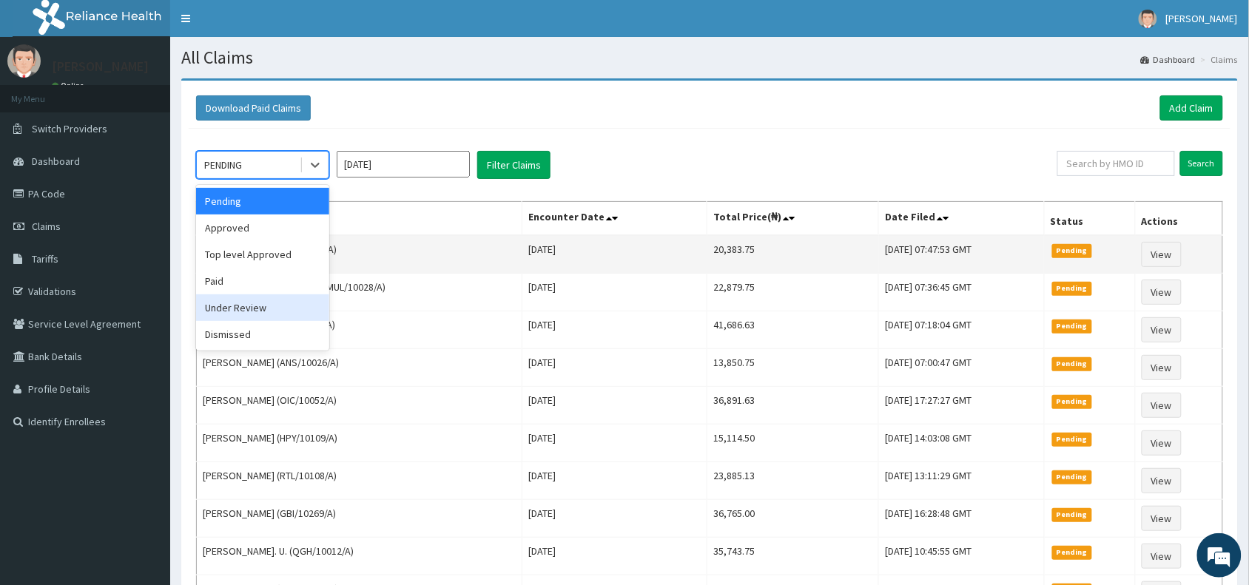
drag, startPoint x: 238, startPoint y: 309, endPoint x: 408, endPoint y: 246, distance: 181.7
click at [241, 309] on div "Under Review" at bounding box center [262, 307] width 133 height 27
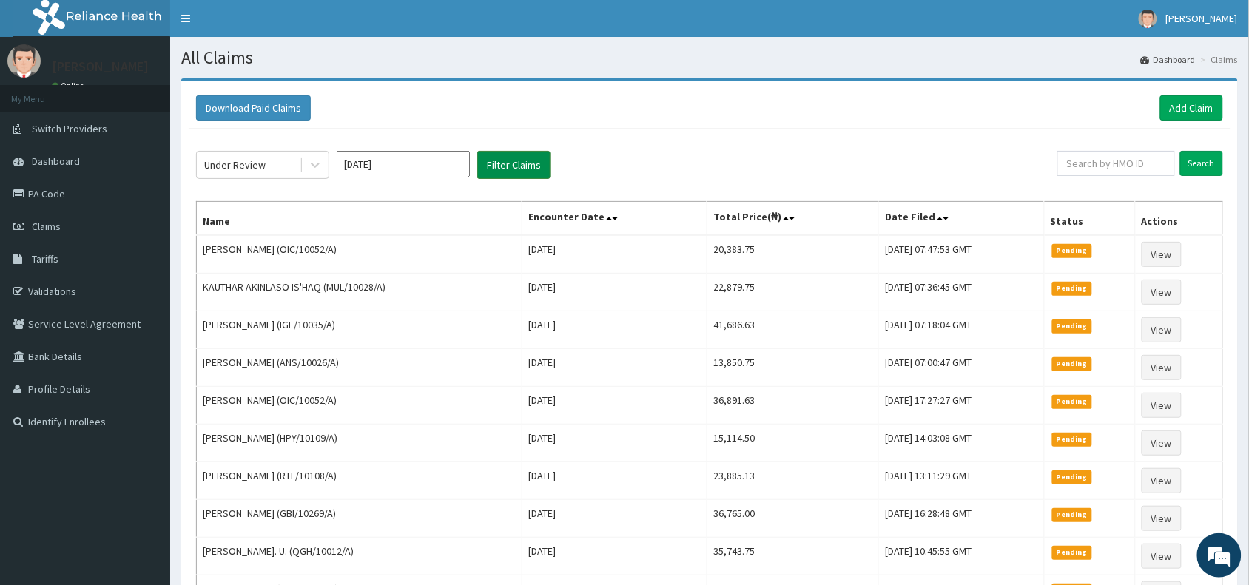
click at [526, 156] on button "Filter Claims" at bounding box center [513, 165] width 73 height 28
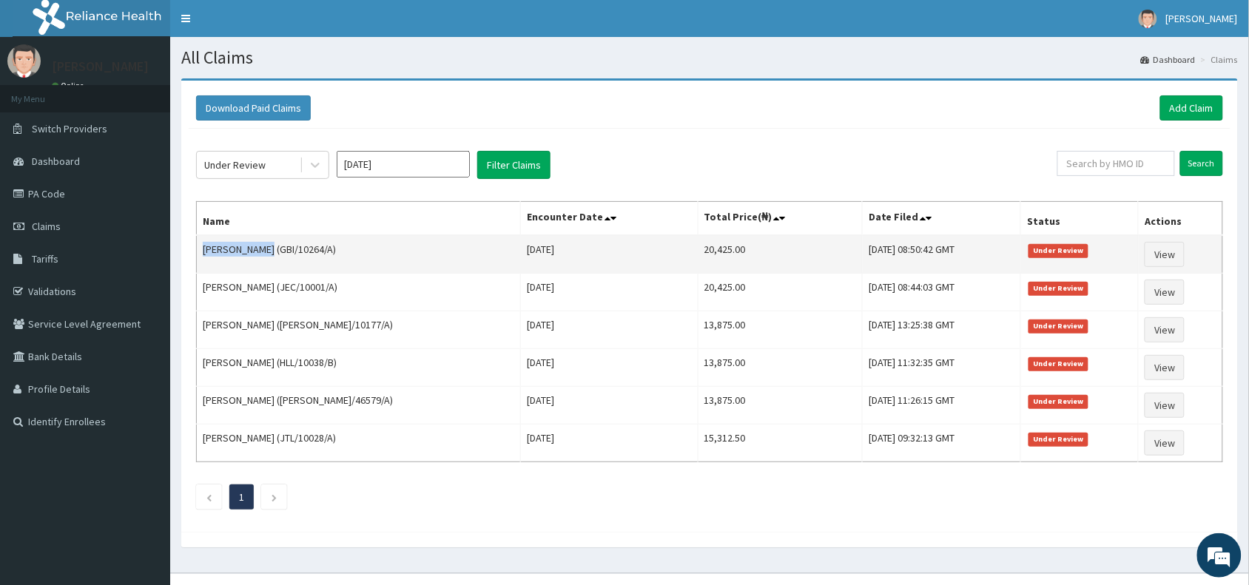
drag, startPoint x: 261, startPoint y: 250, endPoint x: 201, endPoint y: 249, distance: 59.9
click at [201, 249] on td "[PERSON_NAME] (GBI/10264/A)" at bounding box center [359, 254] width 324 height 38
copy td "[PERSON_NAME]"
click at [1170, 250] on link "View" at bounding box center [1165, 254] width 40 height 25
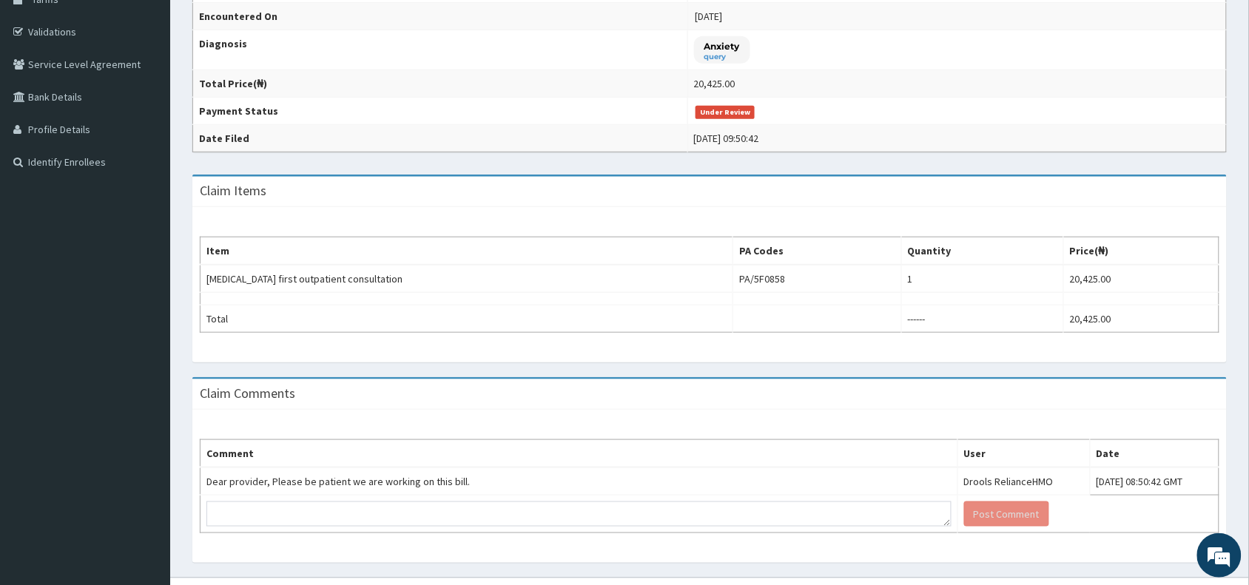
scroll to position [292, 0]
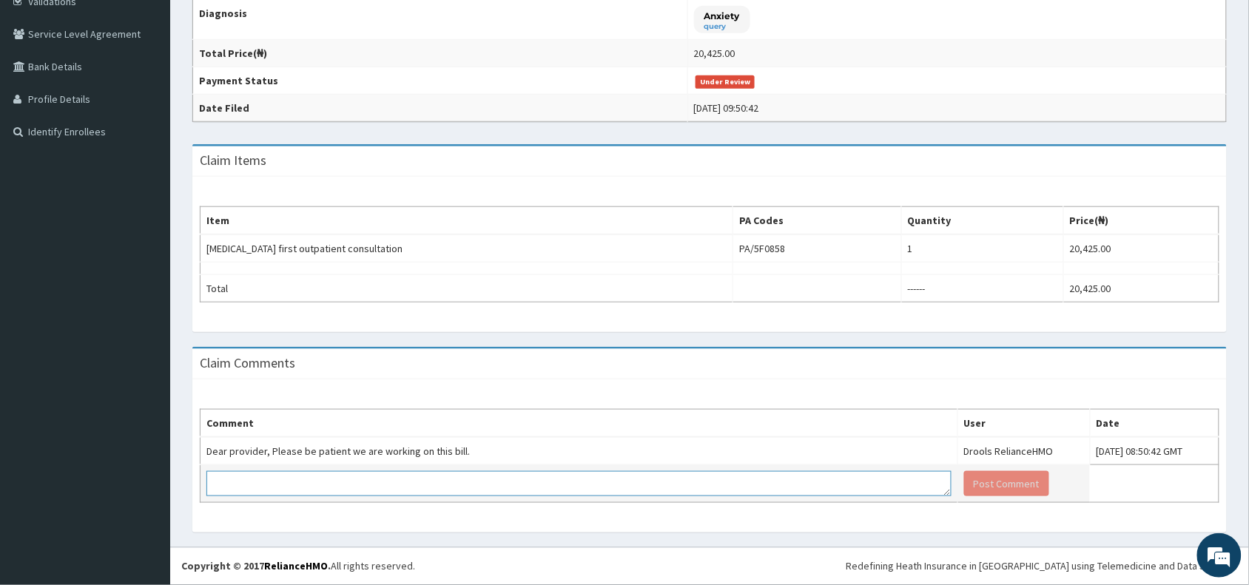
click at [232, 487] on textarea at bounding box center [578, 483] width 745 height 25
type textarea "She saw the psychologist"
click at [964, 482] on button "Post Comment" at bounding box center [1006, 483] width 85 height 25
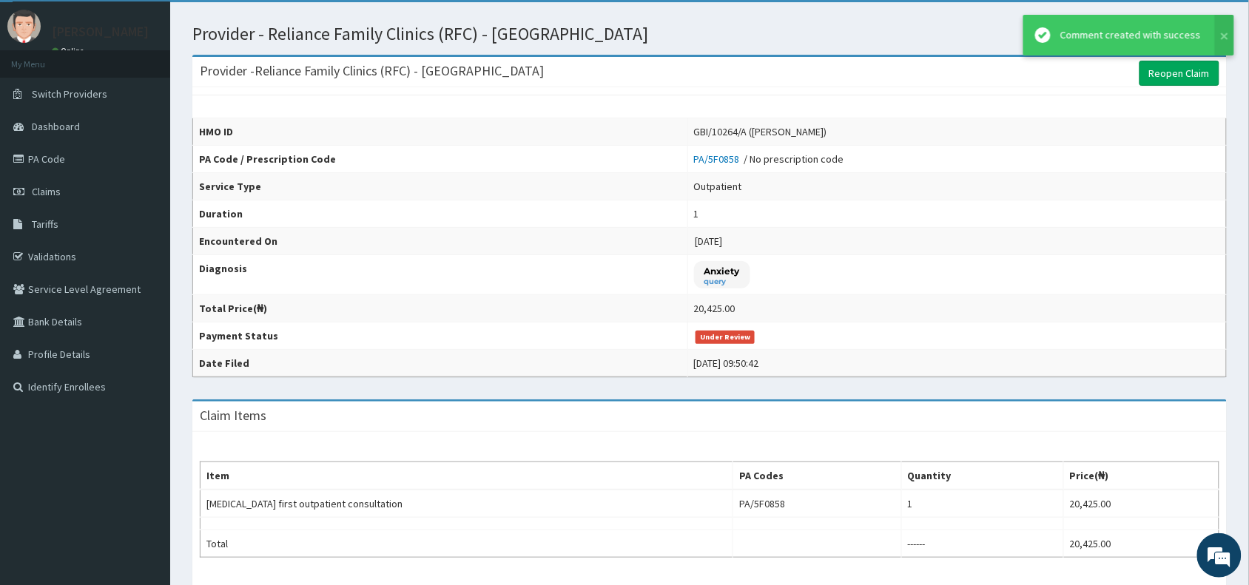
scroll to position [0, 0]
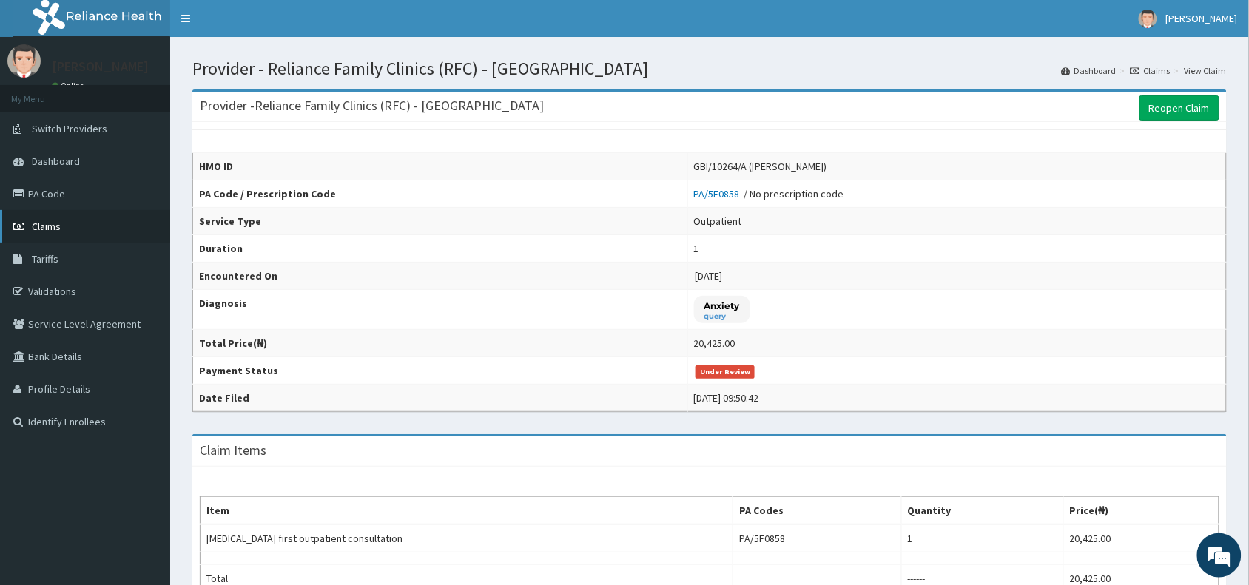
click at [43, 226] on span "Claims" at bounding box center [46, 226] width 29 height 13
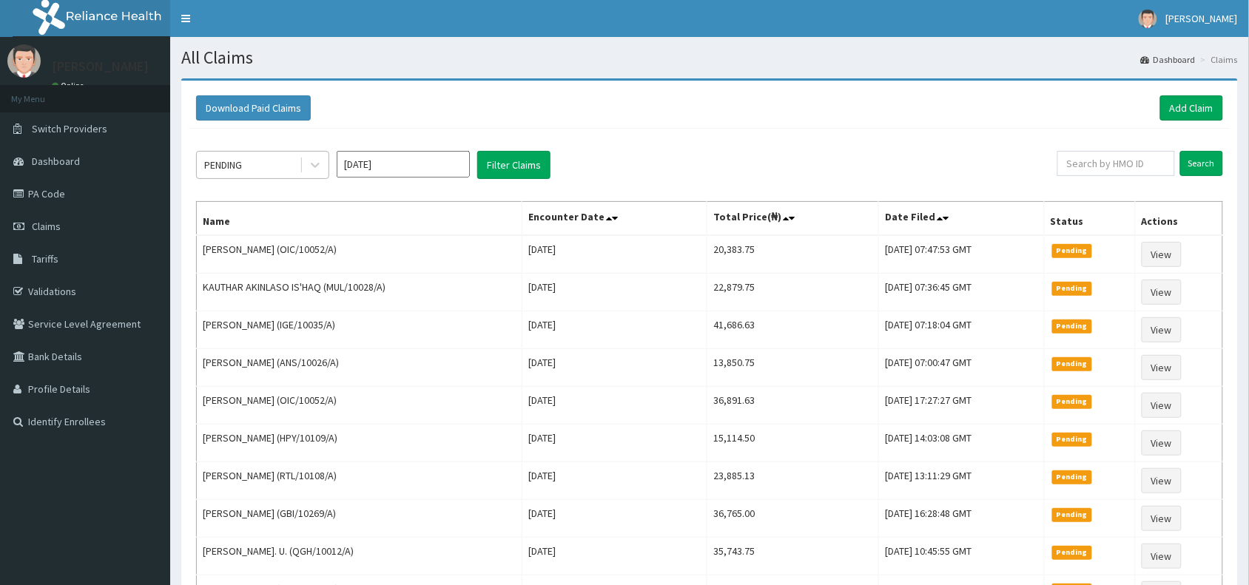
click at [256, 160] on div "PENDING" at bounding box center [248, 165] width 103 height 24
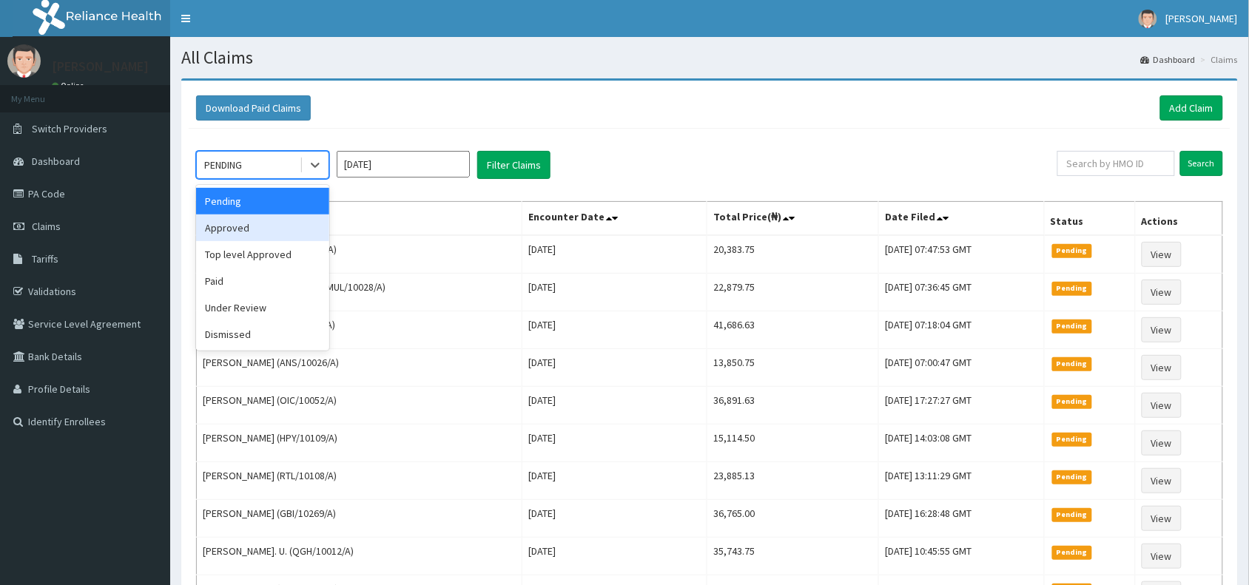
click at [249, 228] on div "Approved" at bounding box center [262, 228] width 133 height 27
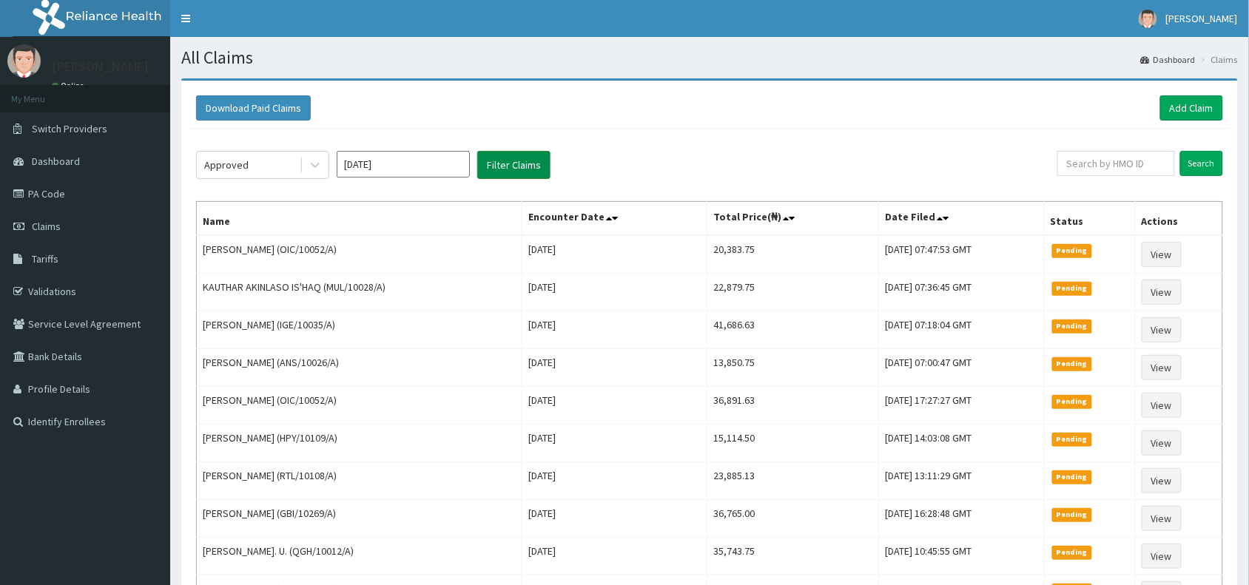
click at [531, 161] on button "Filter Claims" at bounding box center [513, 165] width 73 height 28
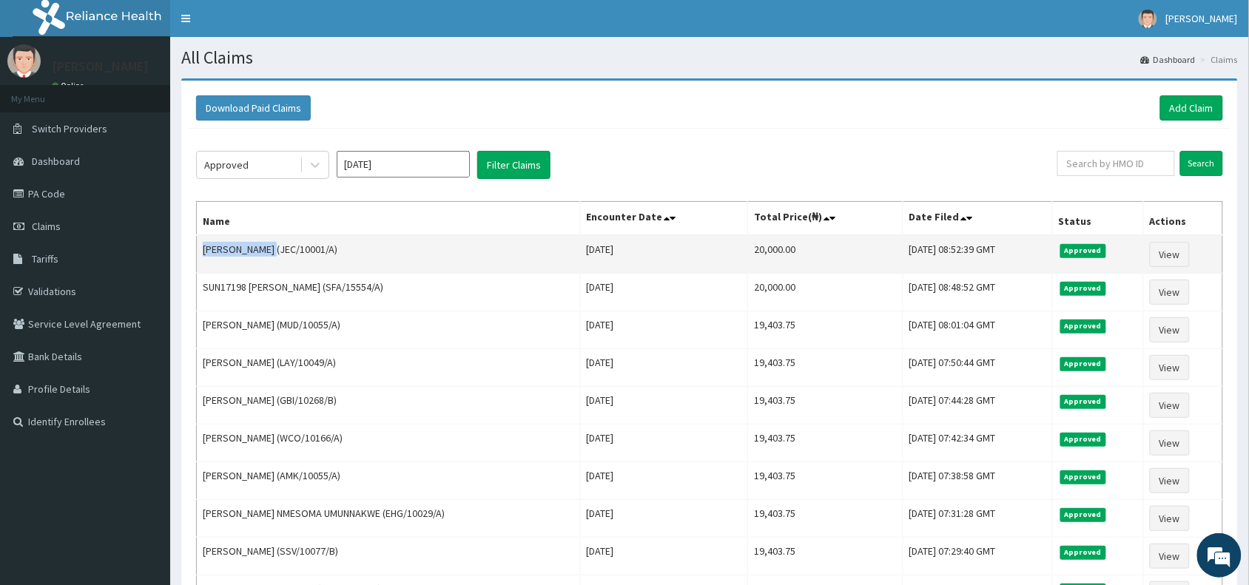
drag, startPoint x: 279, startPoint y: 252, endPoint x: 205, endPoint y: 249, distance: 74.1
click at [205, 249] on td "[PERSON_NAME] (JEC/10001/A)" at bounding box center [389, 254] width 384 height 38
copy td "[PERSON_NAME]"
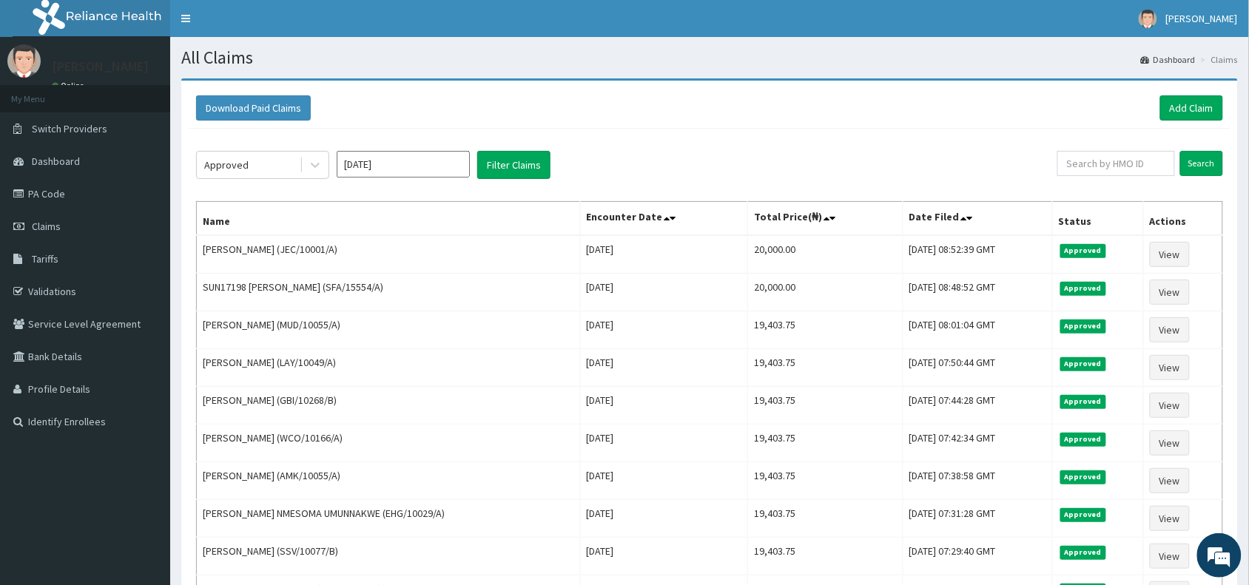
click at [685, 164] on div "Approved [DATE] Filter Claims" at bounding box center [626, 165] width 861 height 28
